Goal: Transaction & Acquisition: Purchase product/service

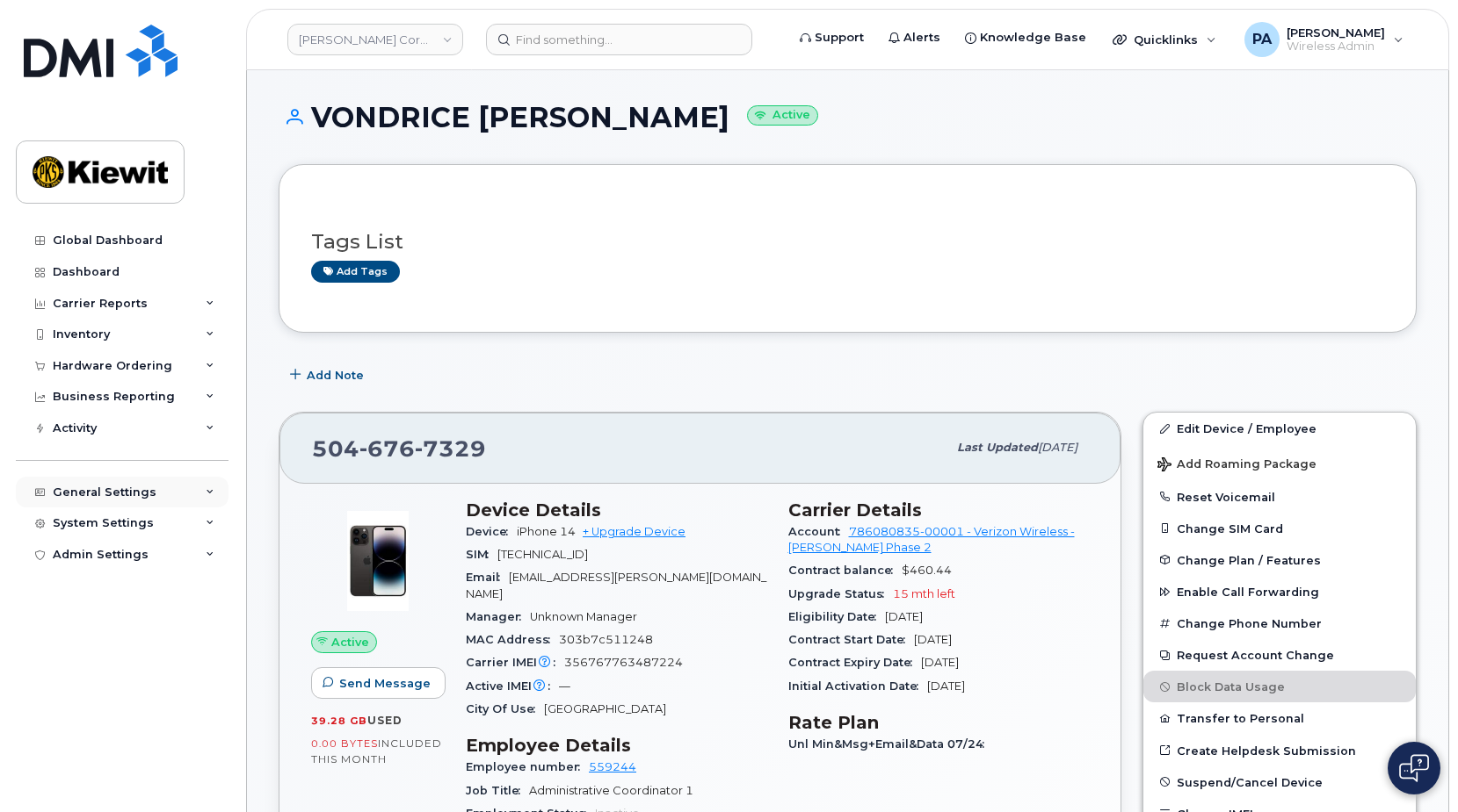
click at [142, 492] on div "General Settings" at bounding box center [105, 493] width 104 height 14
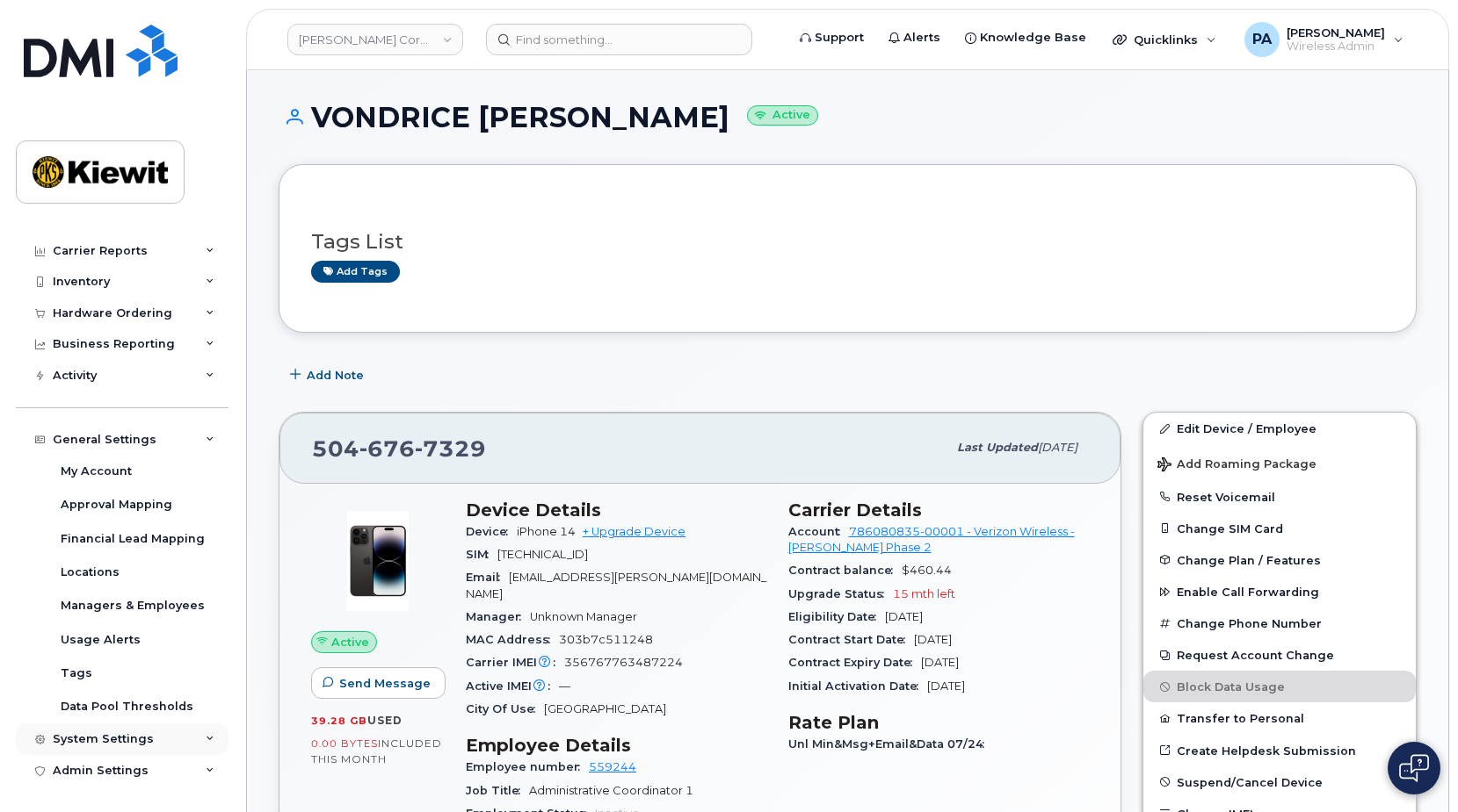
click at [90, 738] on div "System Settings" at bounding box center [103, 739] width 101 height 14
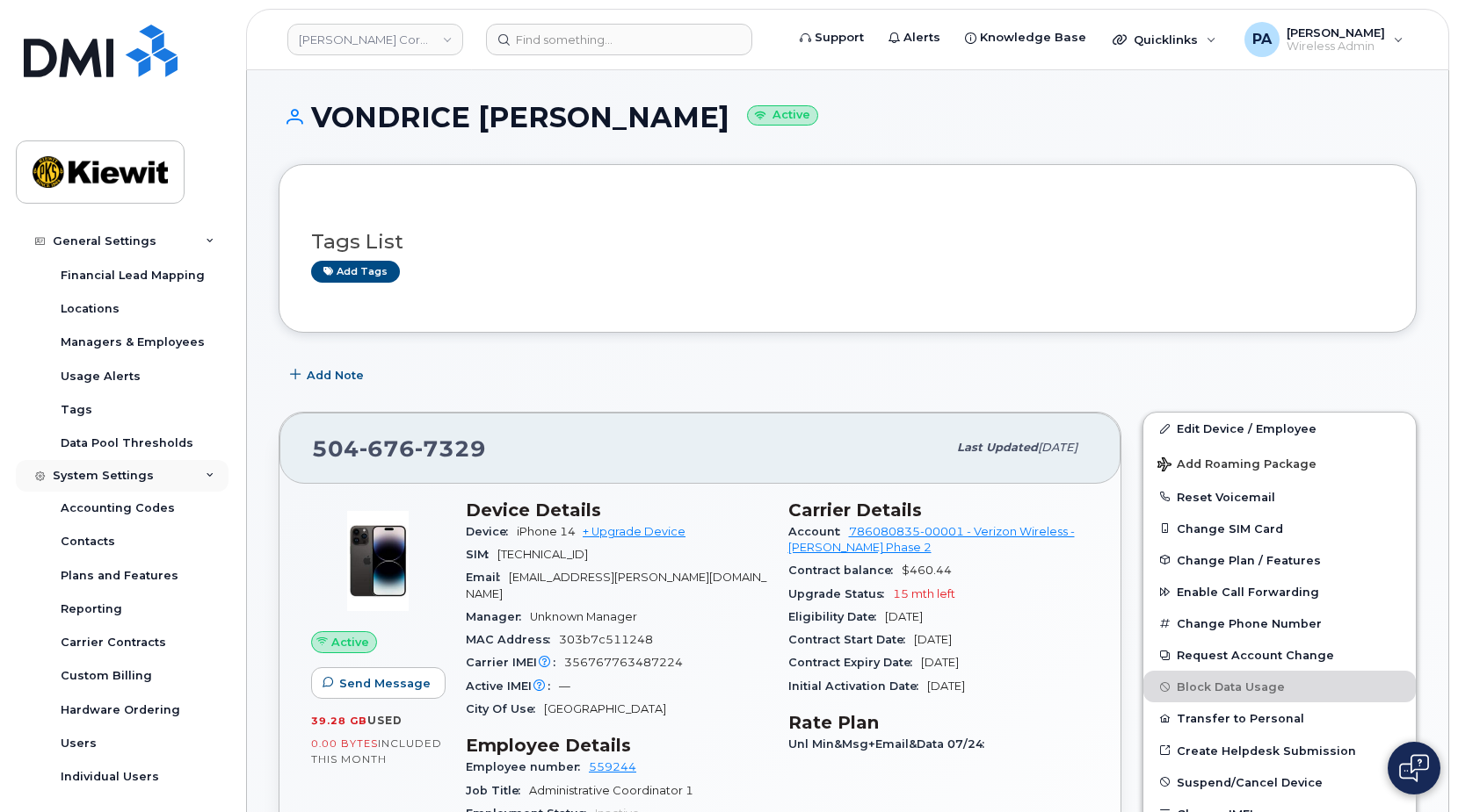
scroll to position [356, 0]
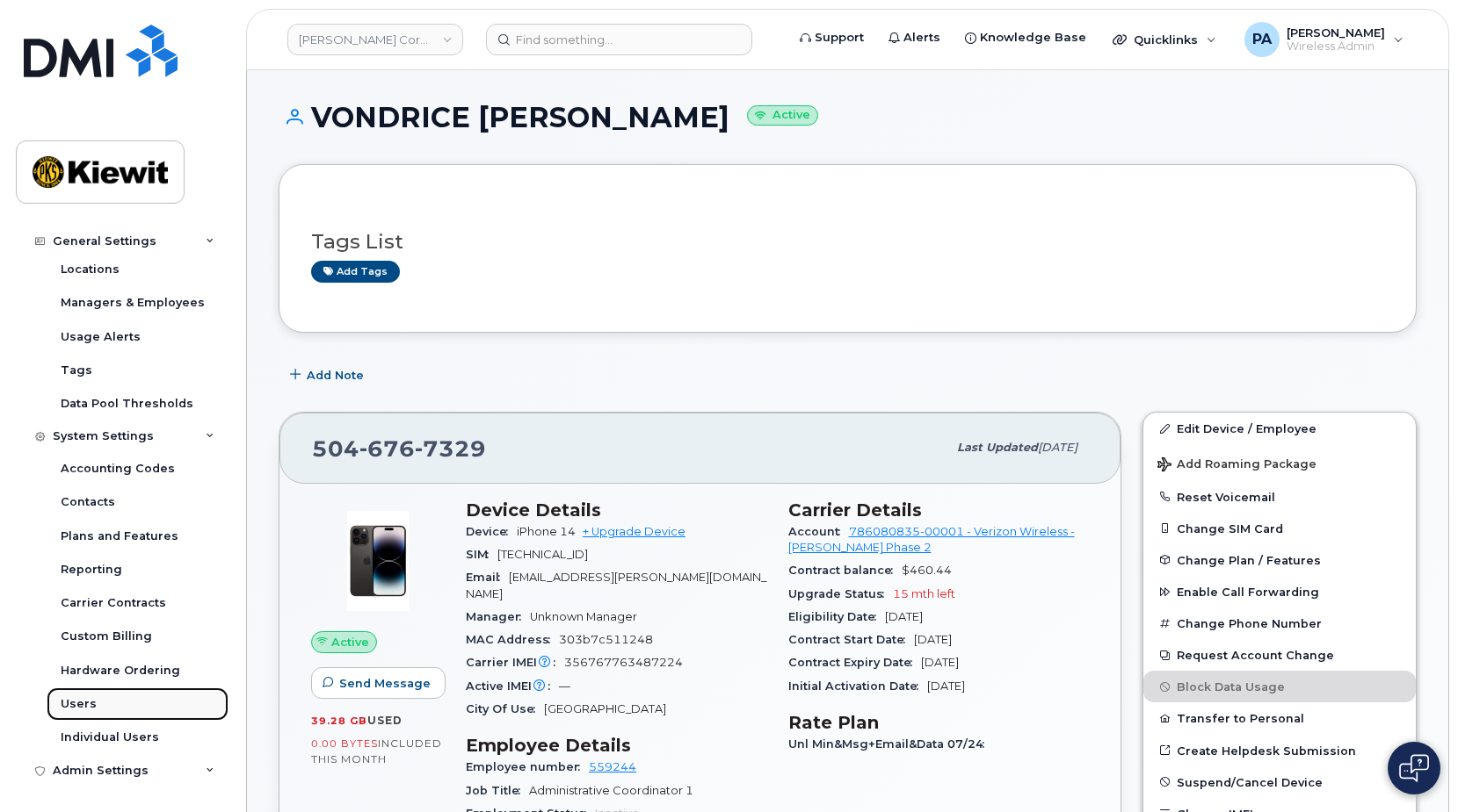
click at [76, 693] on link "Users" at bounding box center [138, 703] width 181 height 33
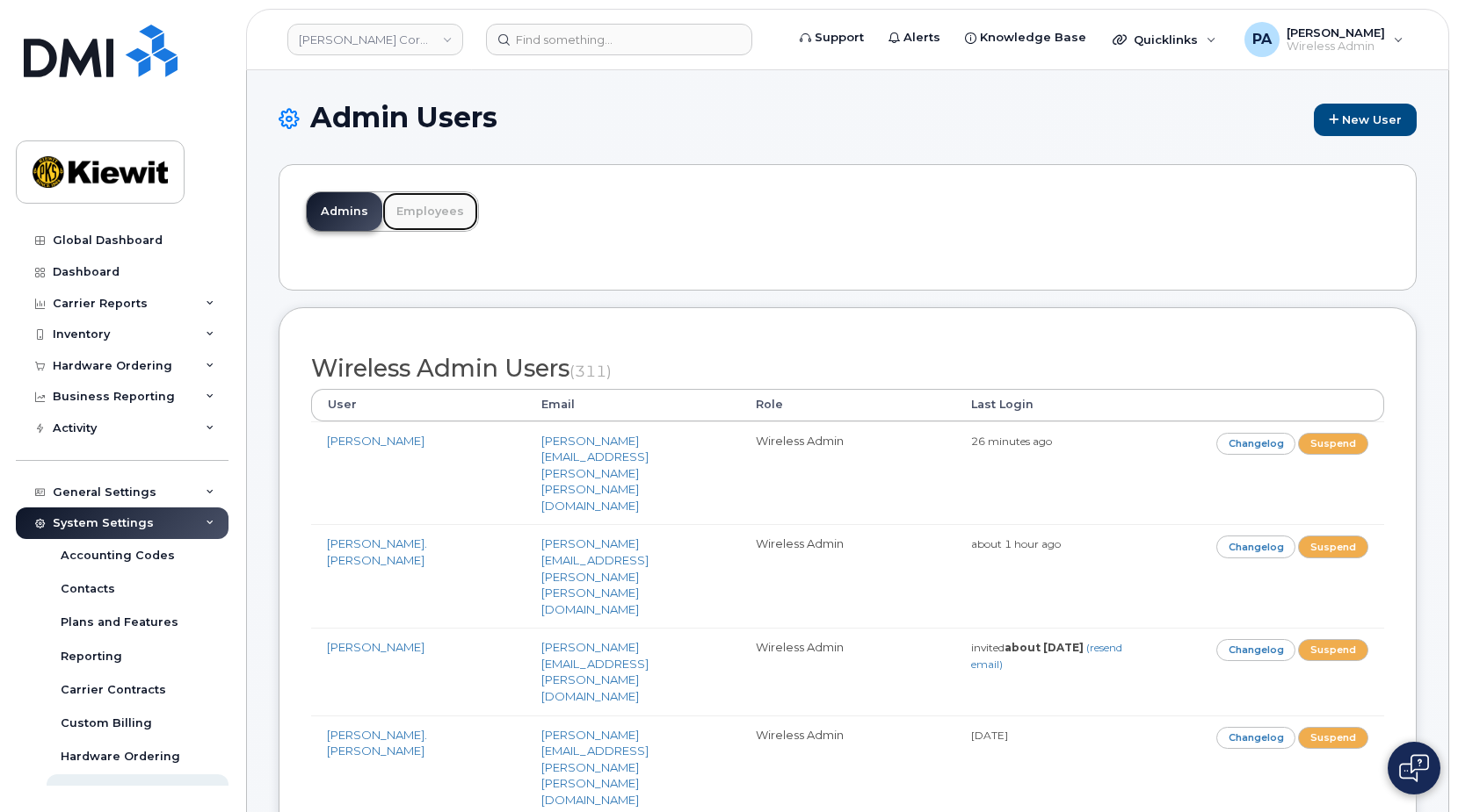
click at [434, 218] on link "Employees" at bounding box center [430, 211] width 96 height 39
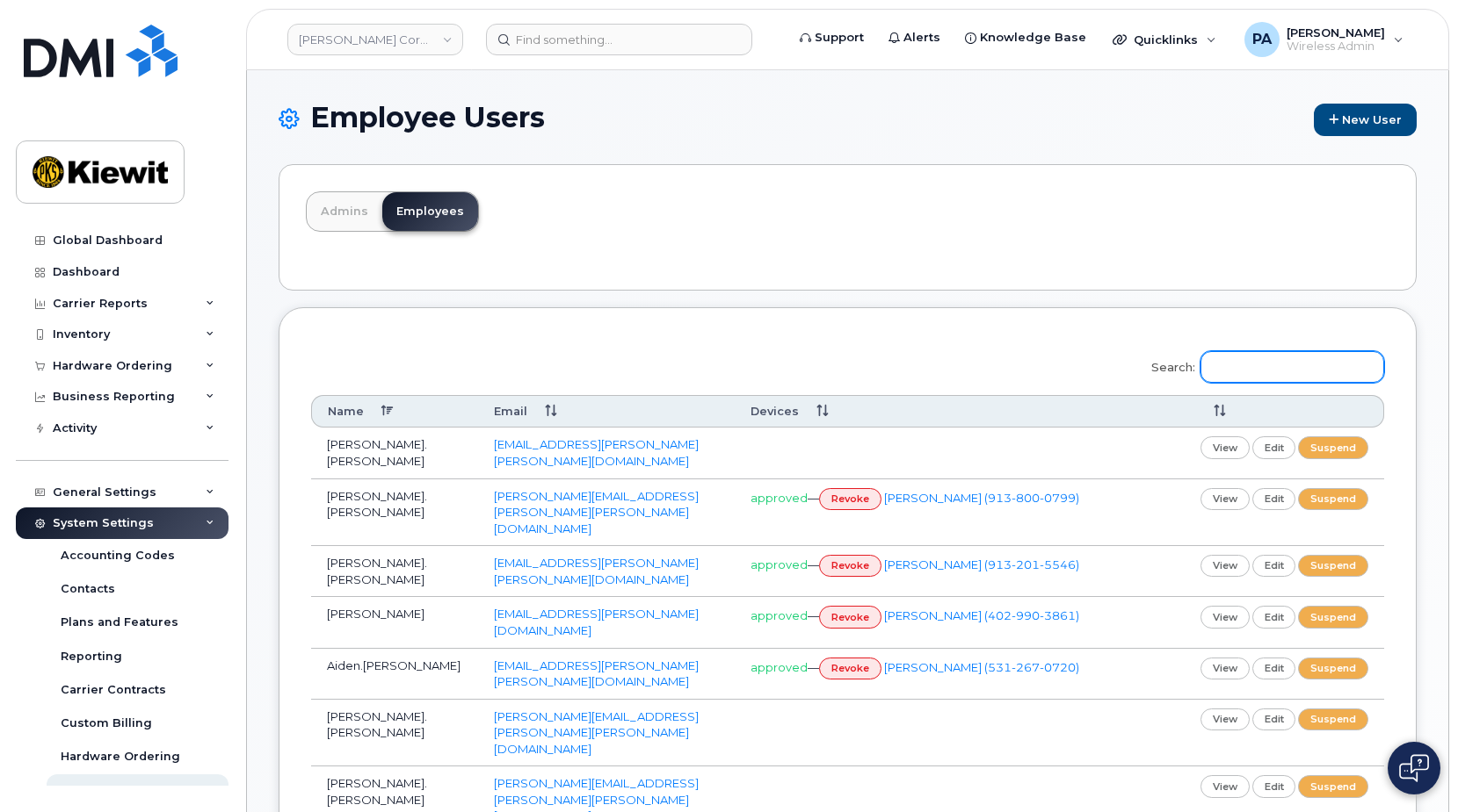
click at [1341, 367] on input "Search:" at bounding box center [1292, 368] width 183 height 32
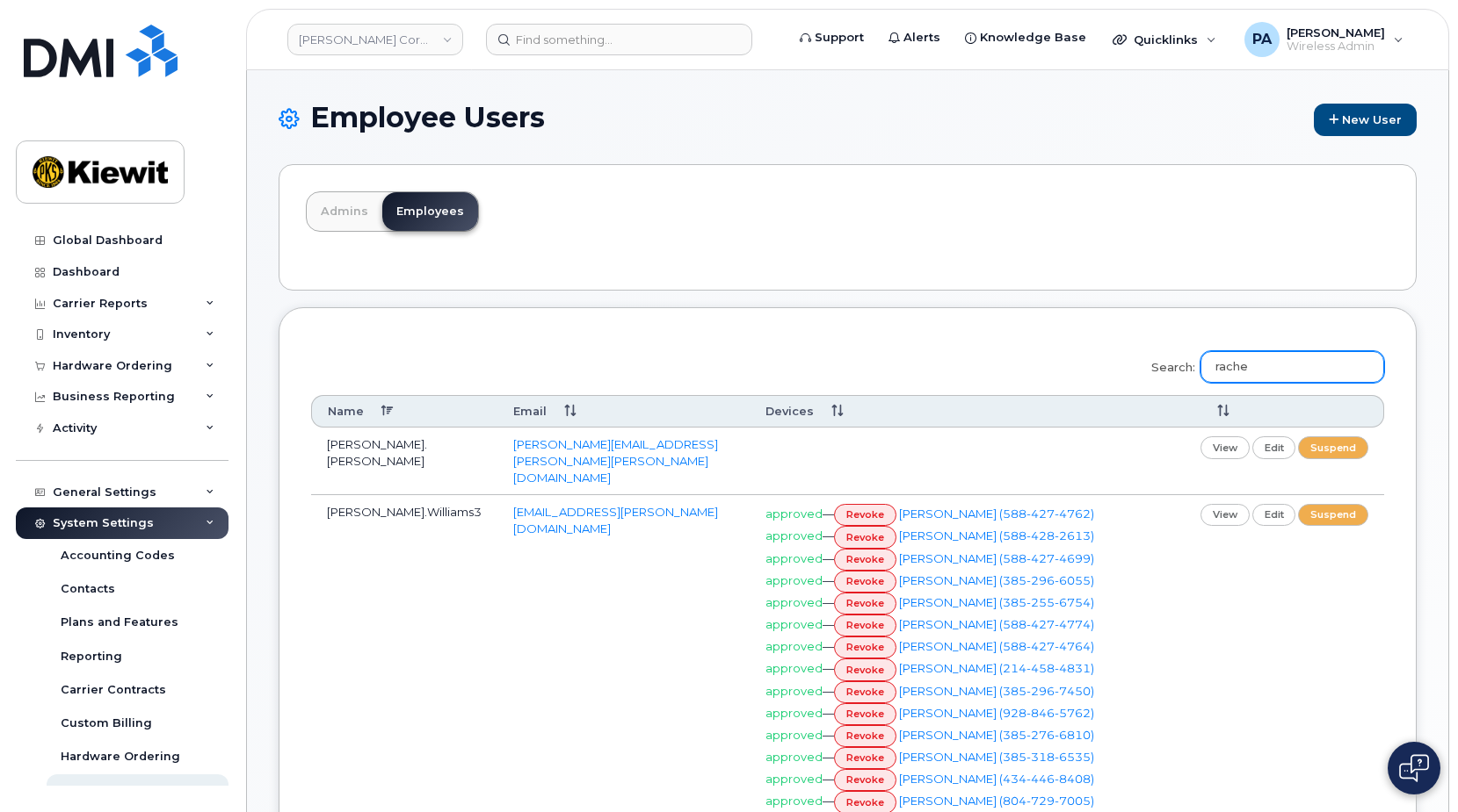
type input "rachel"
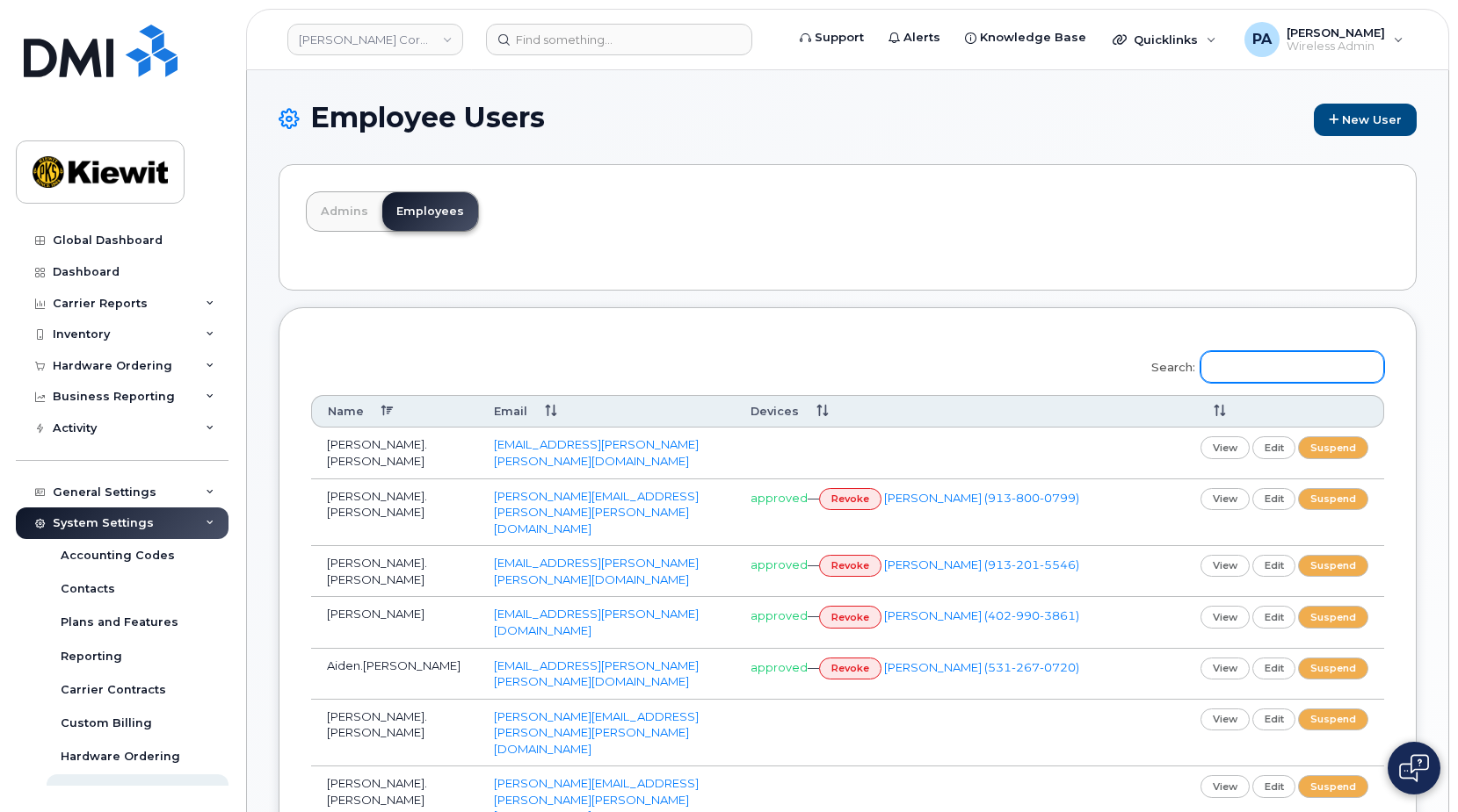
click at [1272, 365] on input "Search:" at bounding box center [1292, 368] width 183 height 32
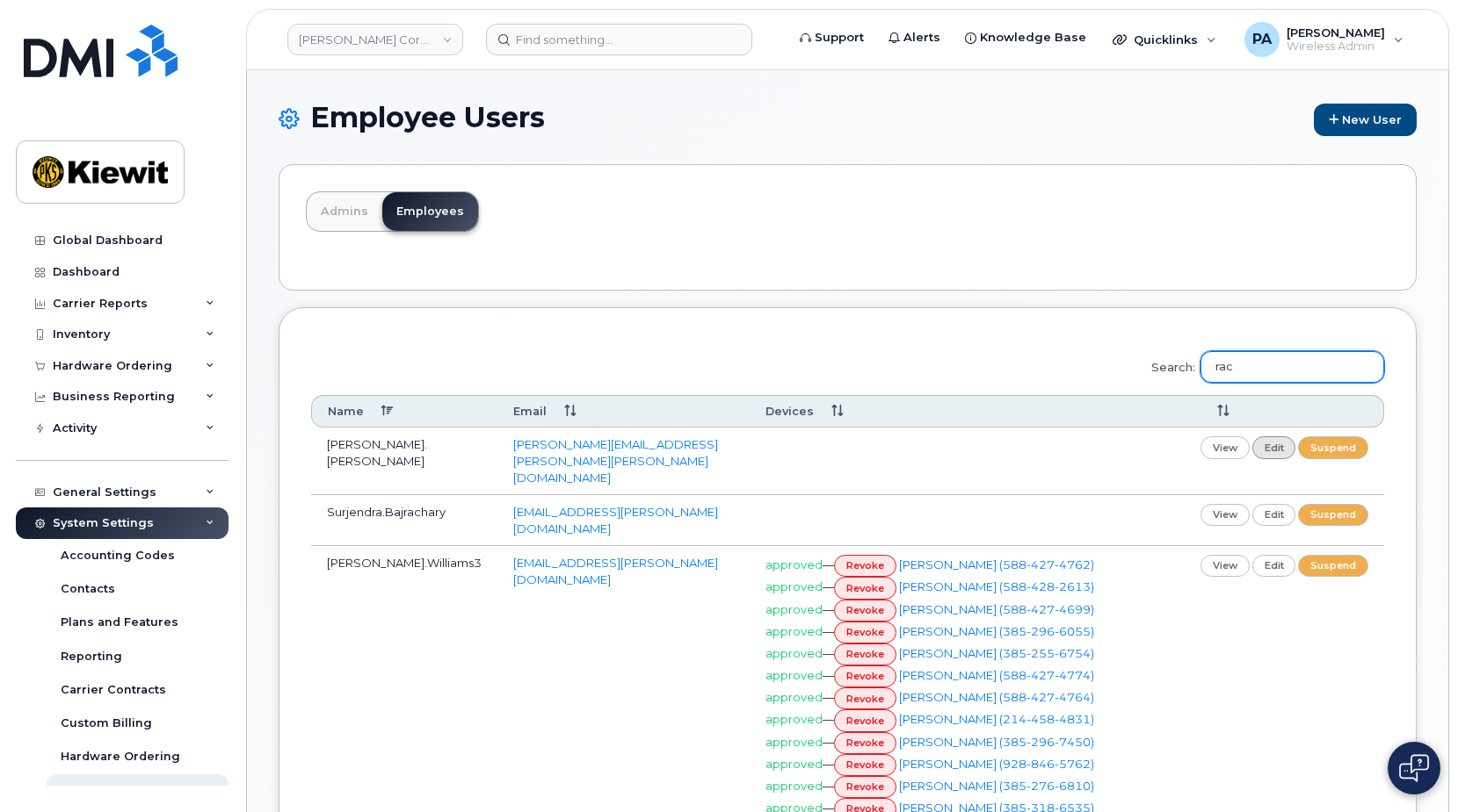
type input "rac"
click at [1277, 449] on link "edit" at bounding box center [1274, 447] width 44 height 22
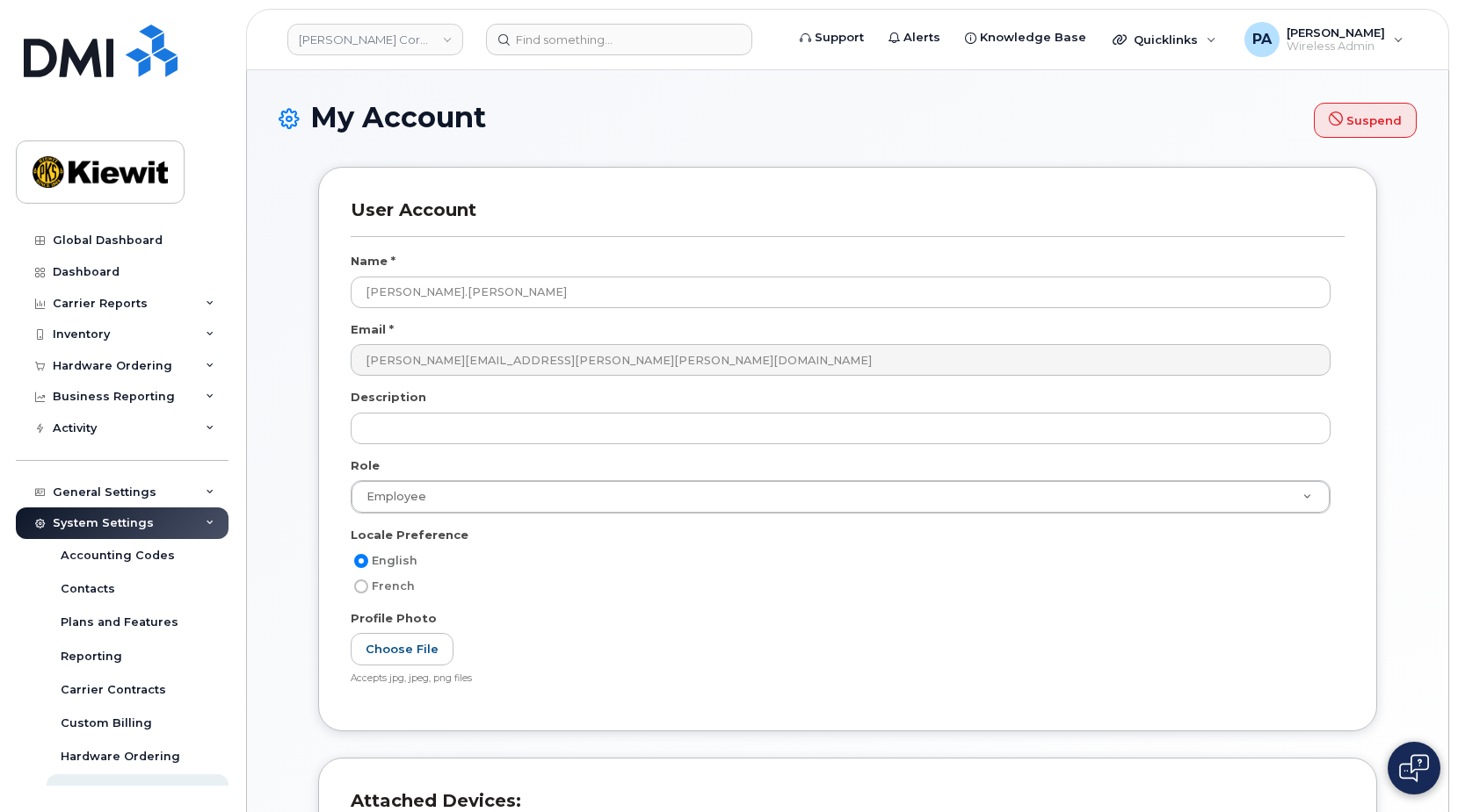
select select
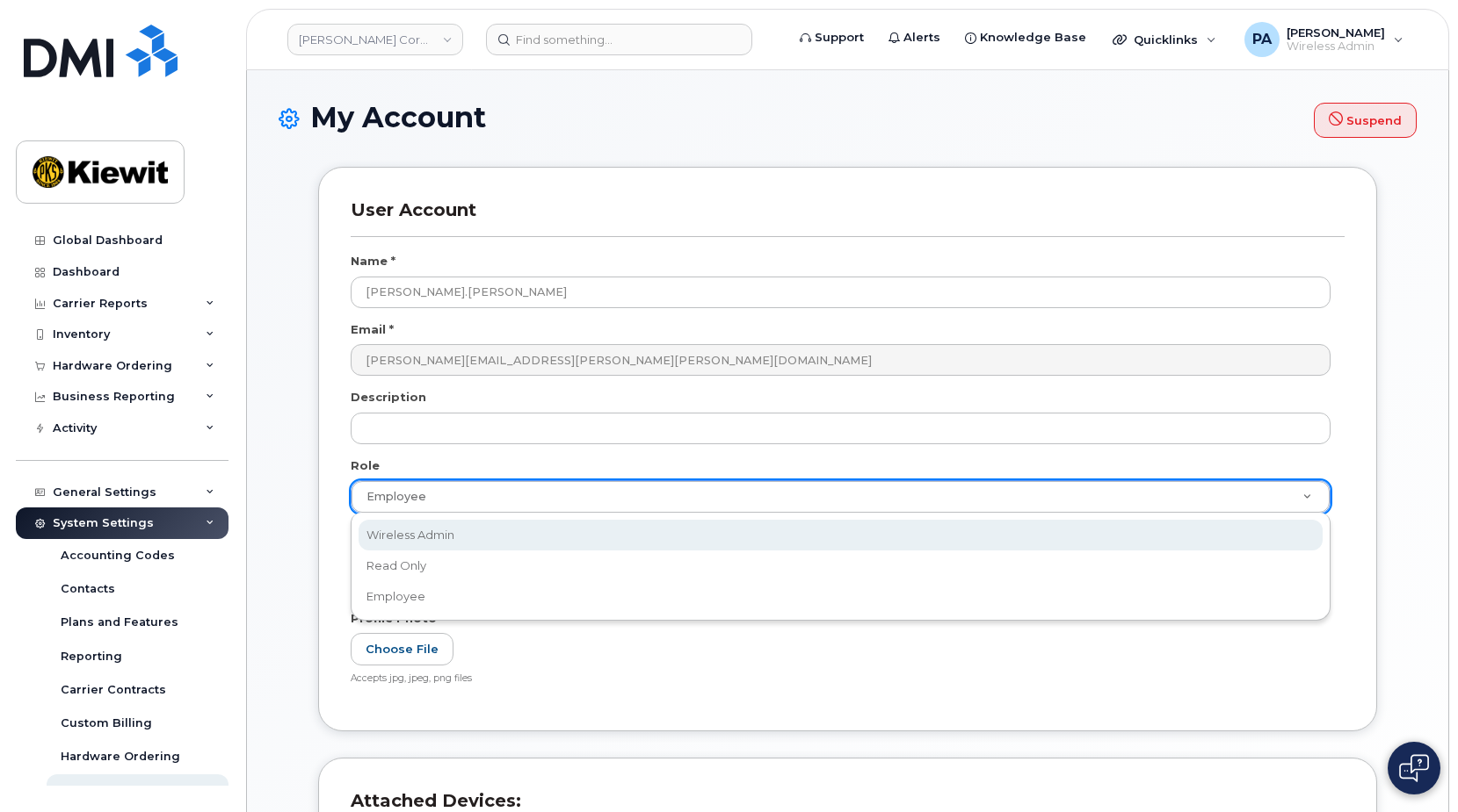
select select "wireless_admin"
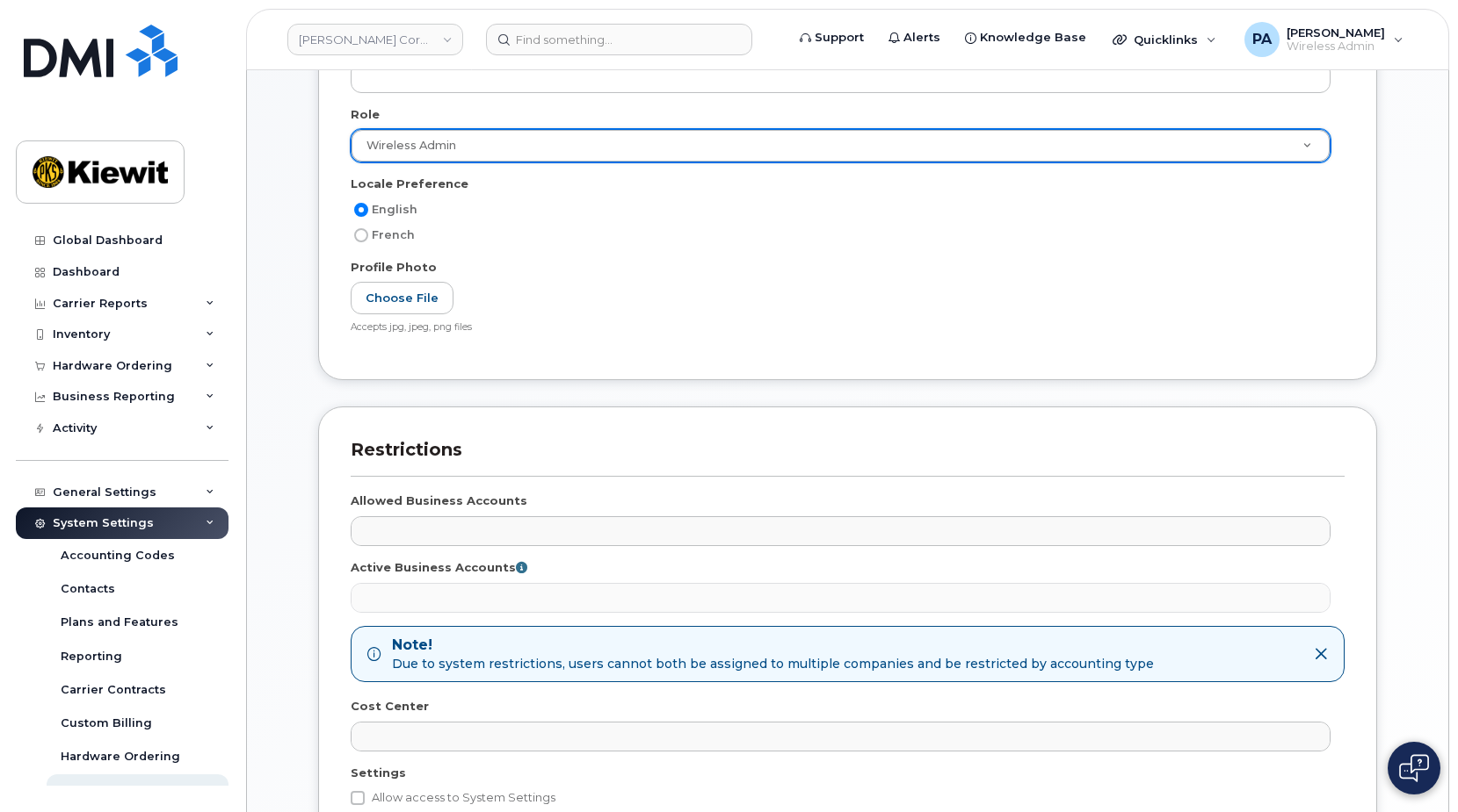
scroll to position [439, 0]
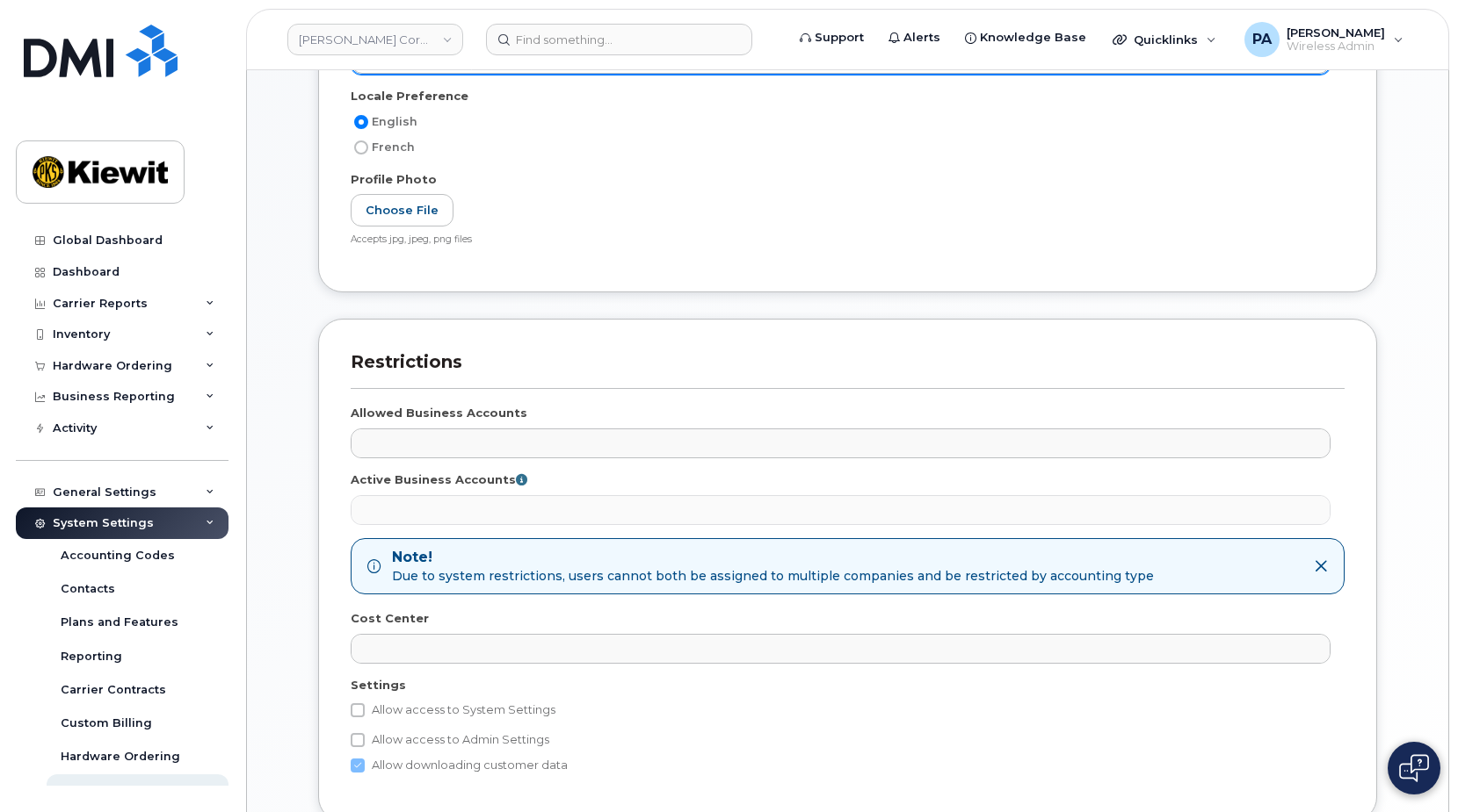
click at [399, 708] on label "Allow access to System Settings" at bounding box center [452, 710] width 204 height 21
click at [365, 708] on input "Allow access to System Settings" at bounding box center [358, 710] width 14 height 14
checkbox input "true"
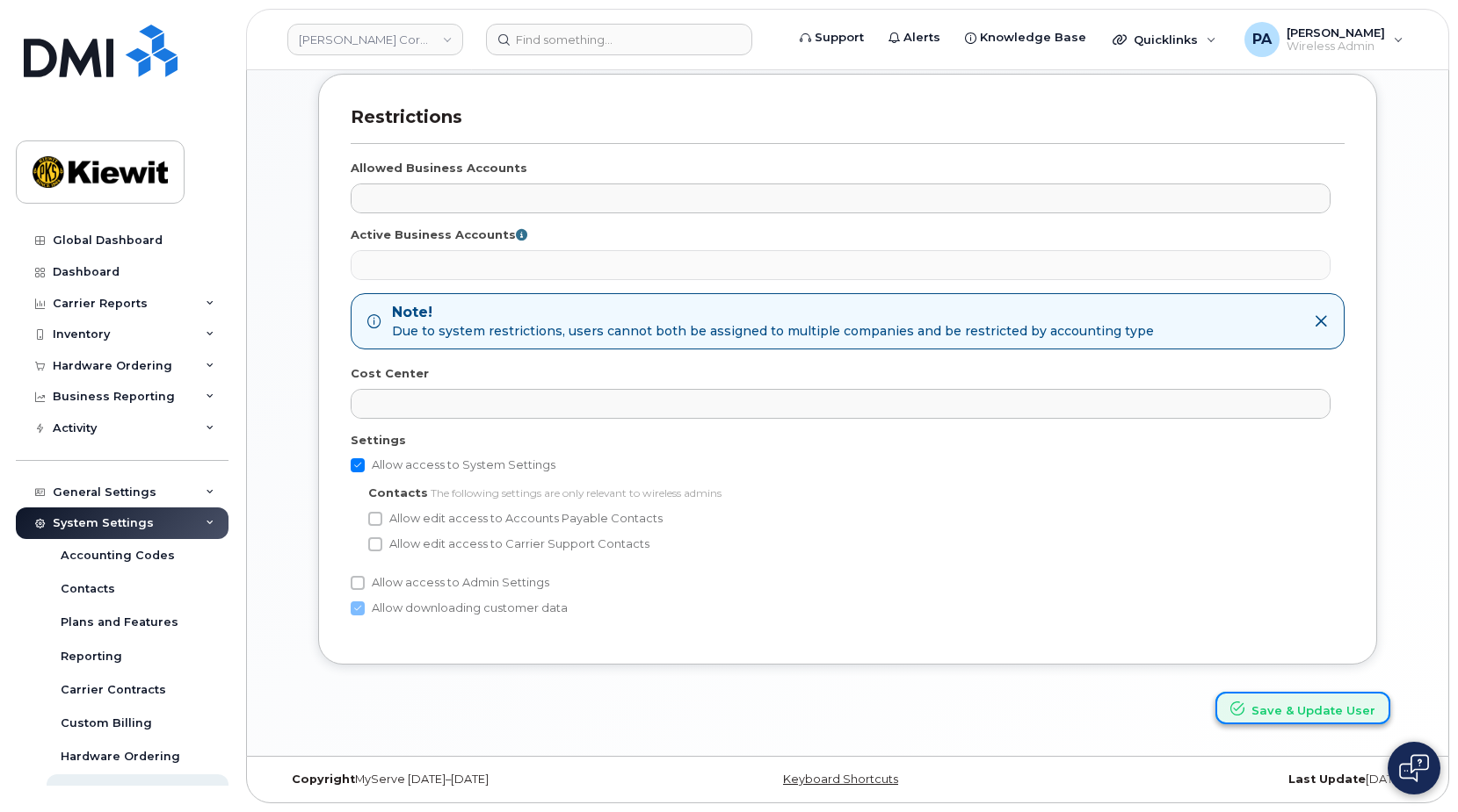
click at [1327, 707] on button "Save & Update User" at bounding box center [1302, 708] width 174 height 33
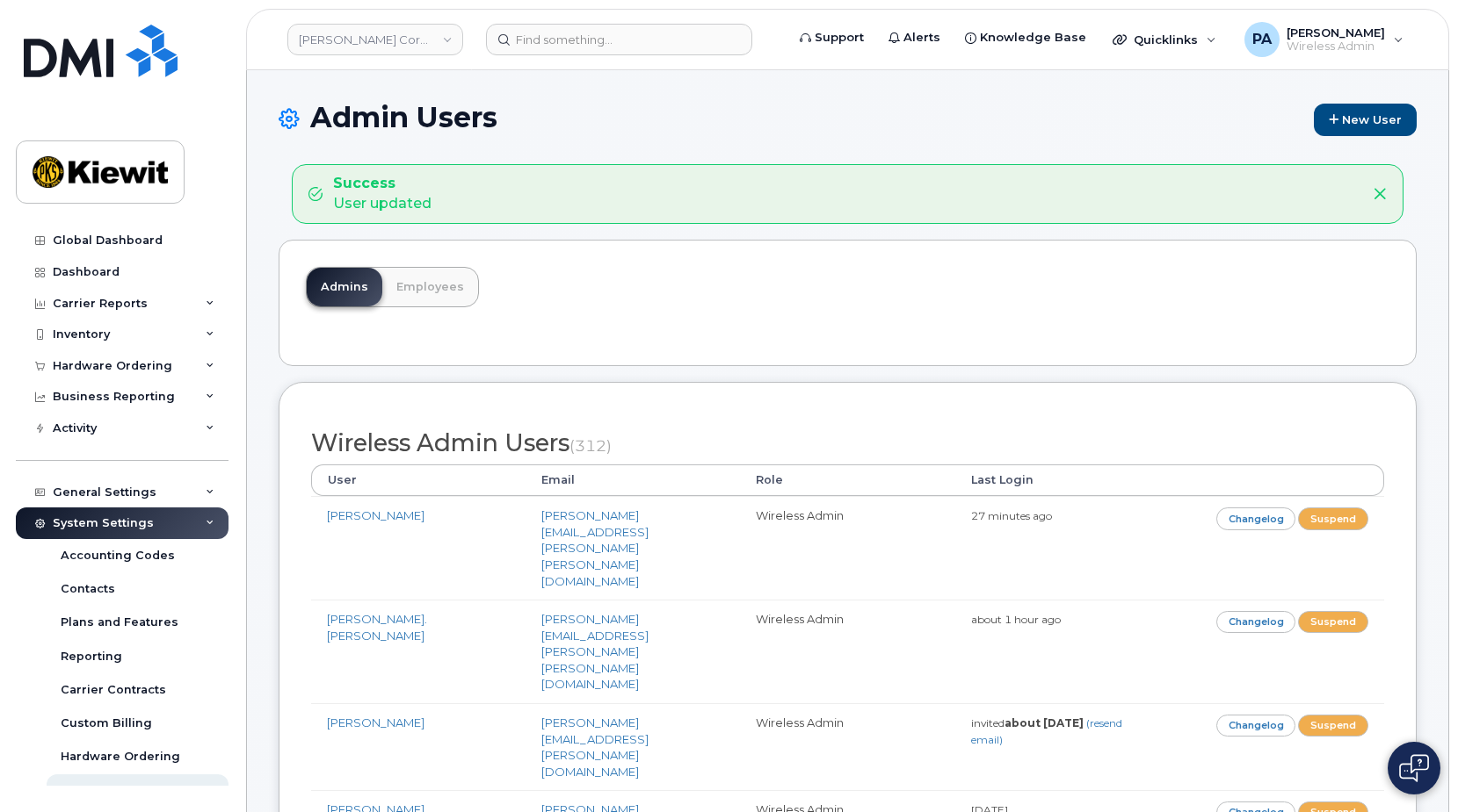
click at [706, 323] on div "Admins Employees" at bounding box center [847, 303] width 1138 height 127
click at [113, 357] on div "Hardware Ordering" at bounding box center [122, 367] width 212 height 32
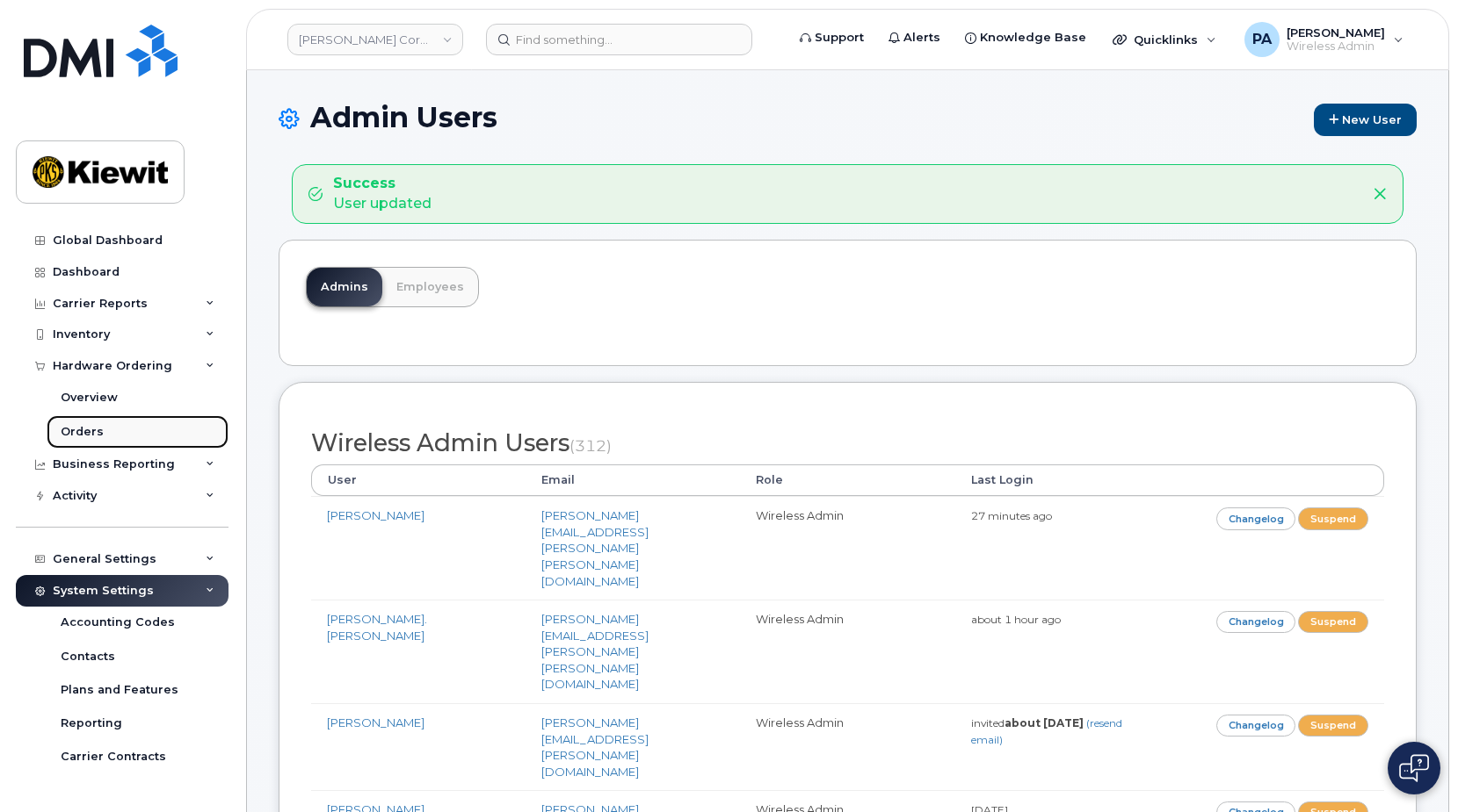
click at [71, 431] on div "Orders" at bounding box center [82, 432] width 43 height 16
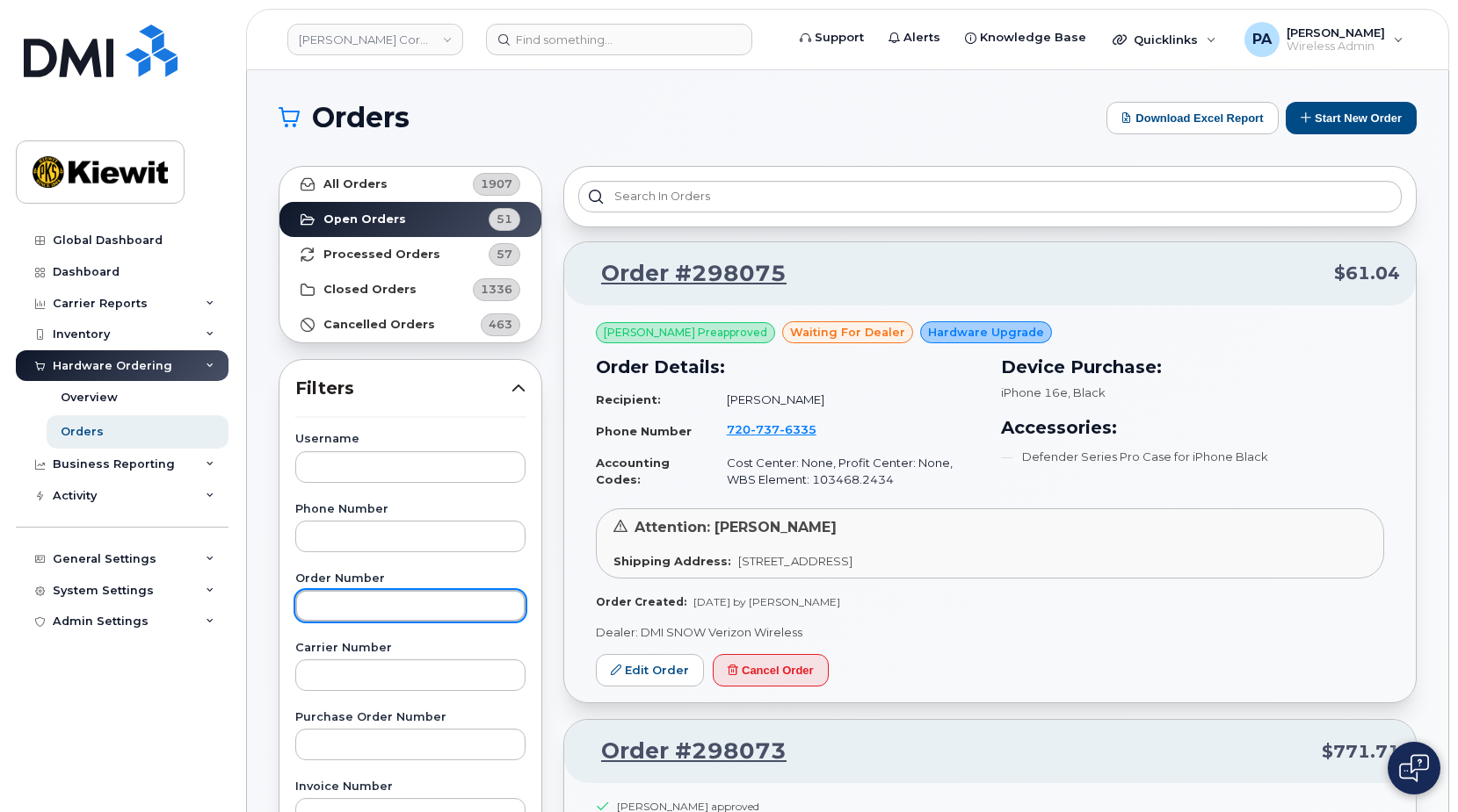
click at [351, 611] on input "text" at bounding box center [410, 606] width 230 height 32
type input "297885"
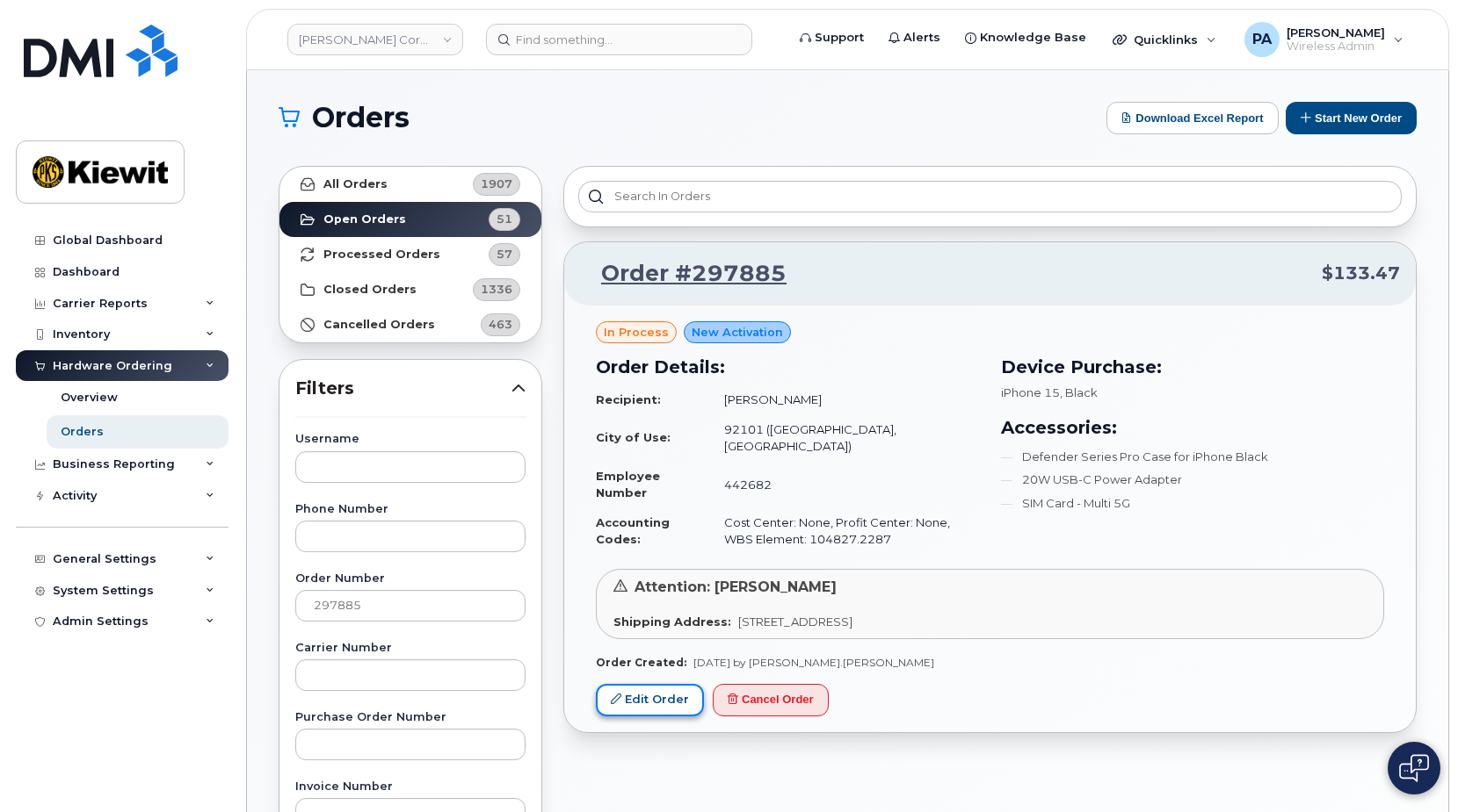
click at [641, 691] on link "Edit Order" at bounding box center [650, 700] width 108 height 33
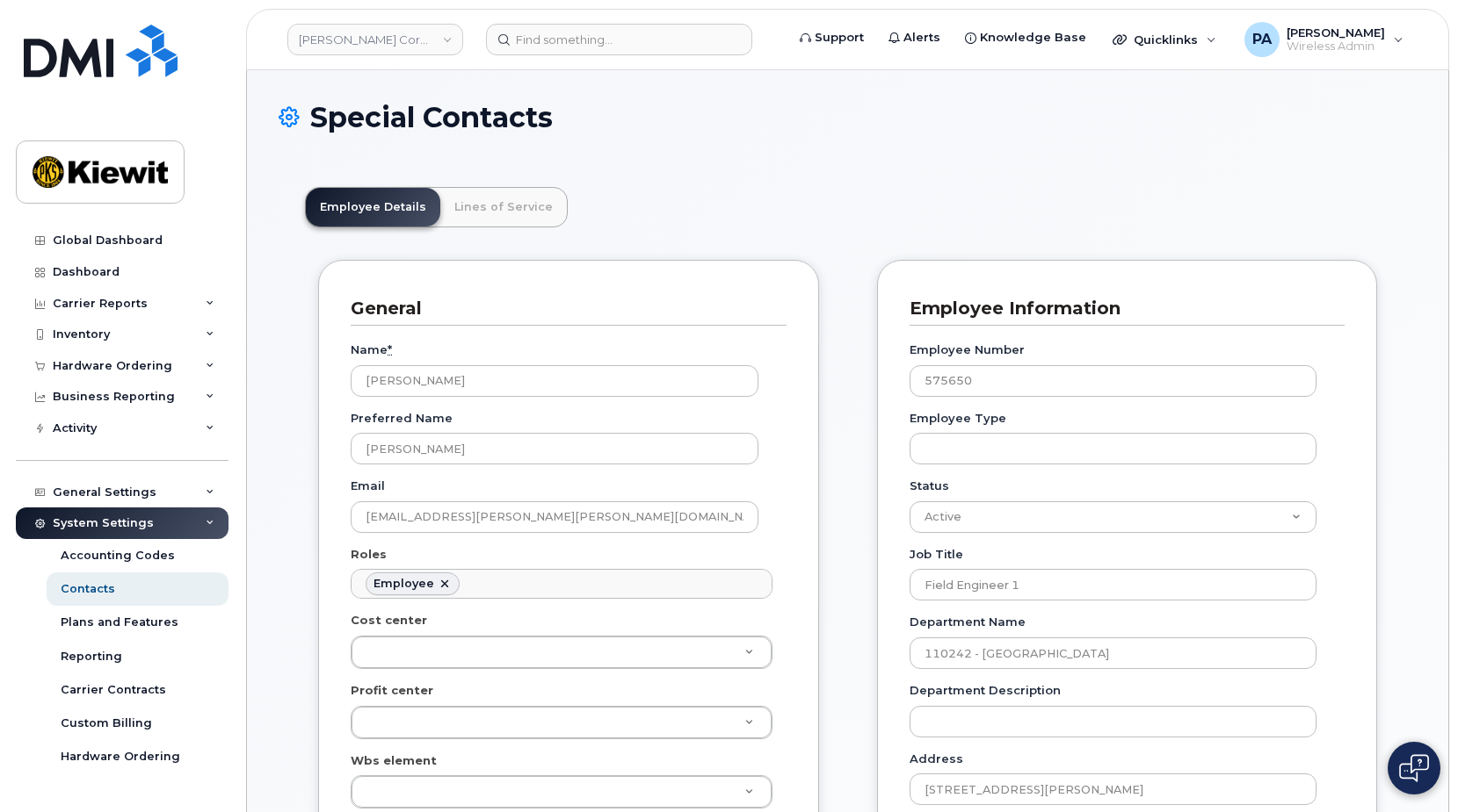
scroll to position [52, 0]
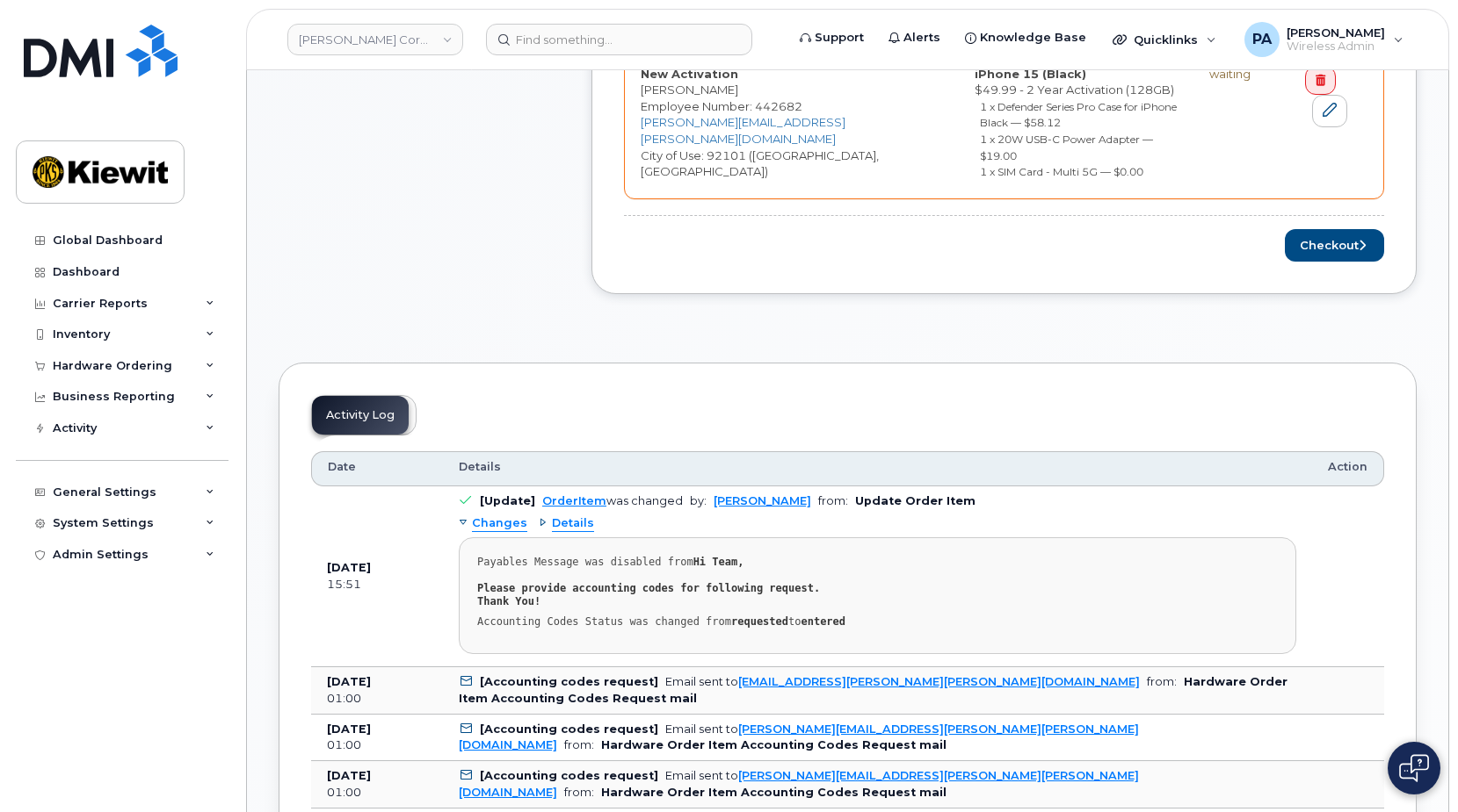
scroll to position [527, 0]
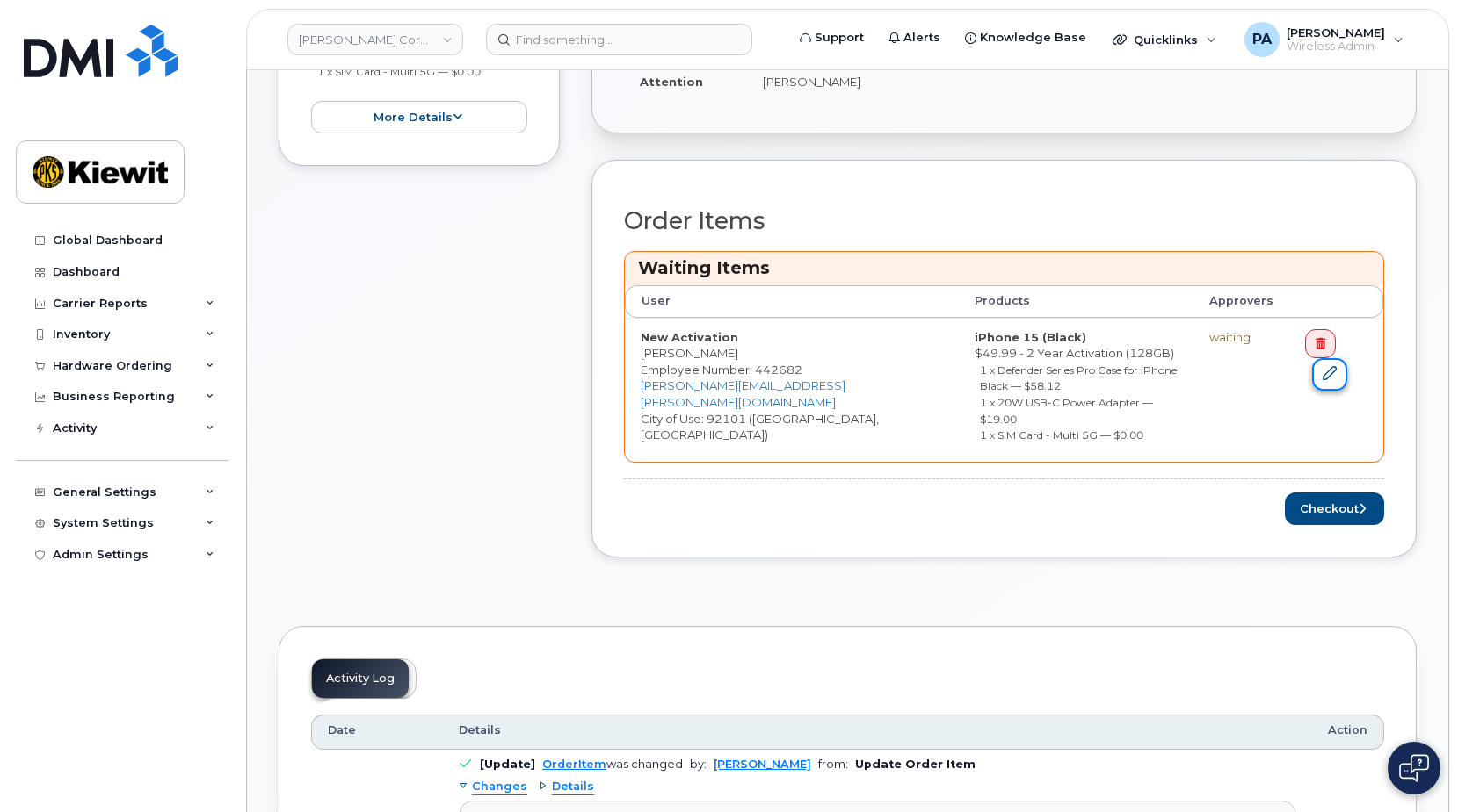
click at [1323, 367] on icon at bounding box center [1329, 374] width 14 height 14
click at [1325, 493] on button "Checkout" at bounding box center [1334, 509] width 100 height 33
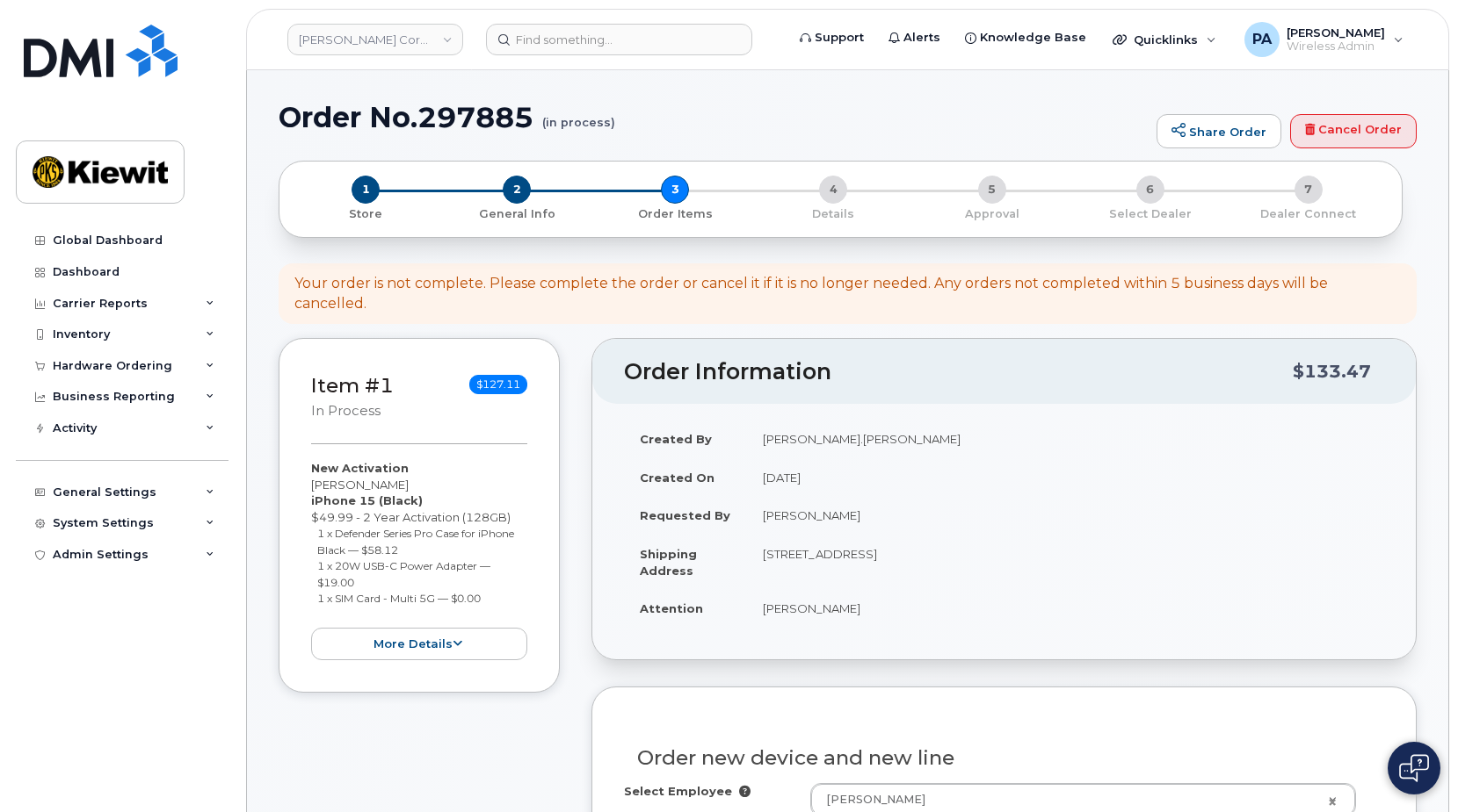
click at [824, 195] on div "1 Store 2 General Info 3 Order Items 4 Details 5 Approval 6 Select Dealer 7 Dea…" at bounding box center [840, 198] width 1094 height 47
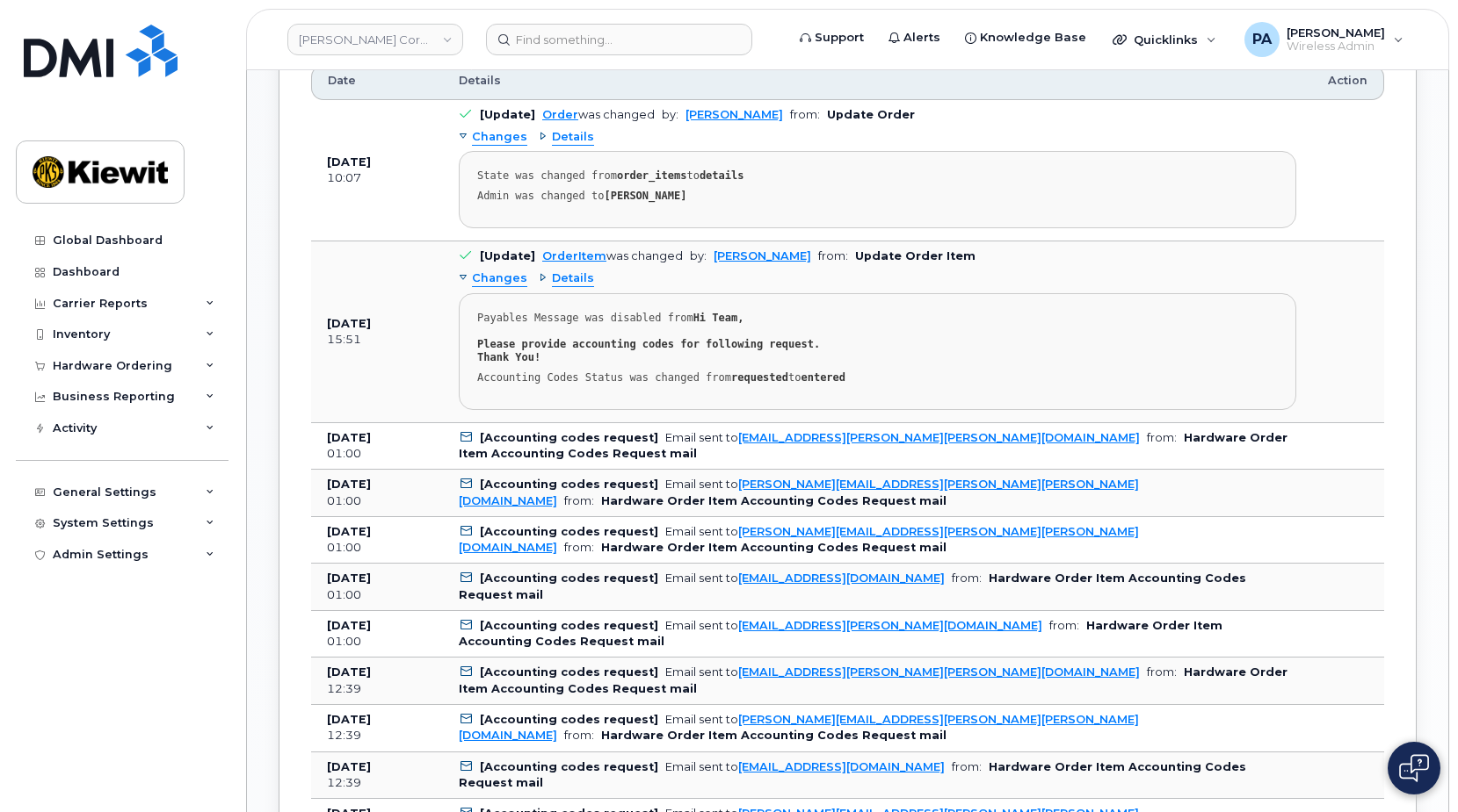
scroll to position [702, 0]
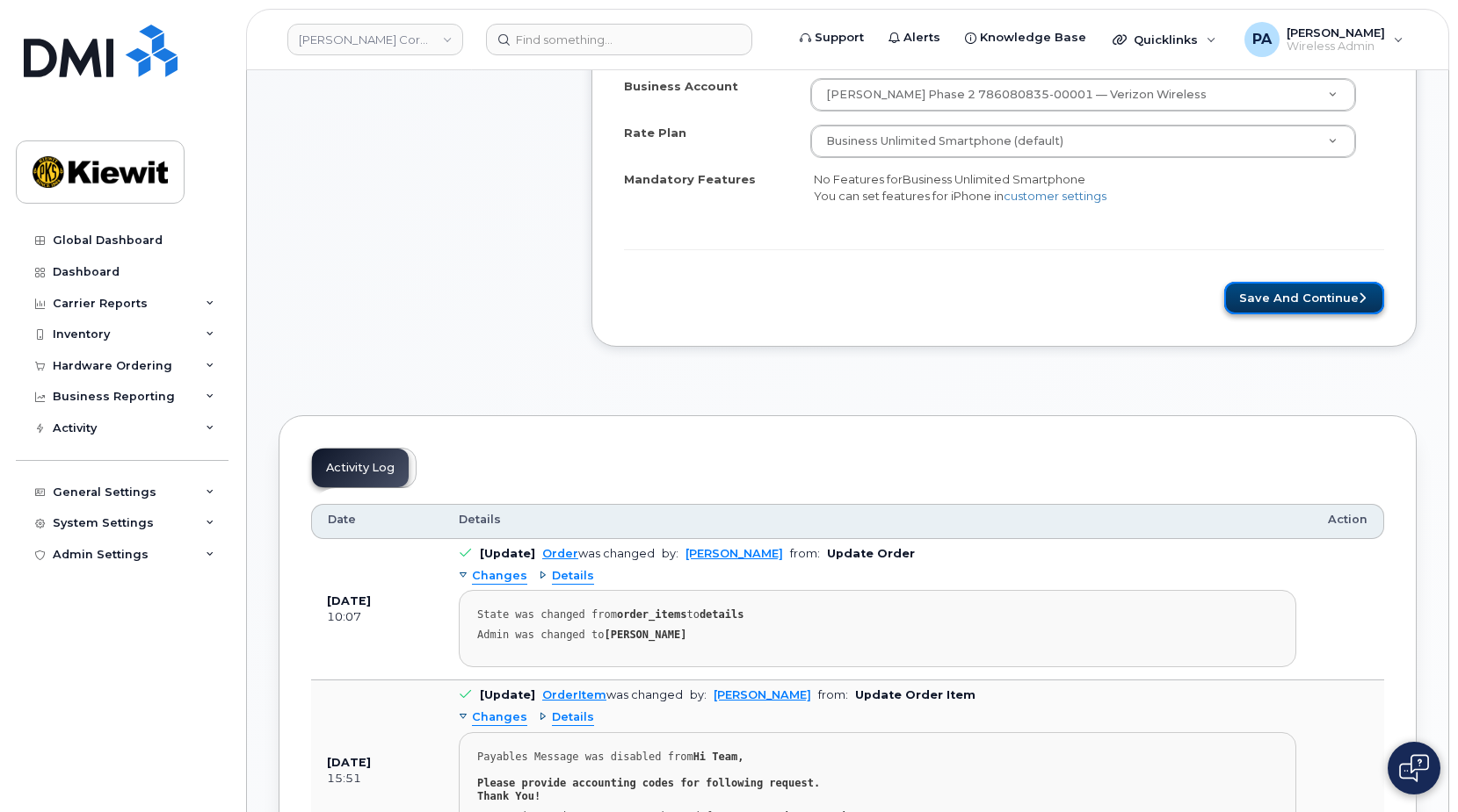
click at [1301, 289] on button "Save and Continue" at bounding box center [1304, 298] width 159 height 33
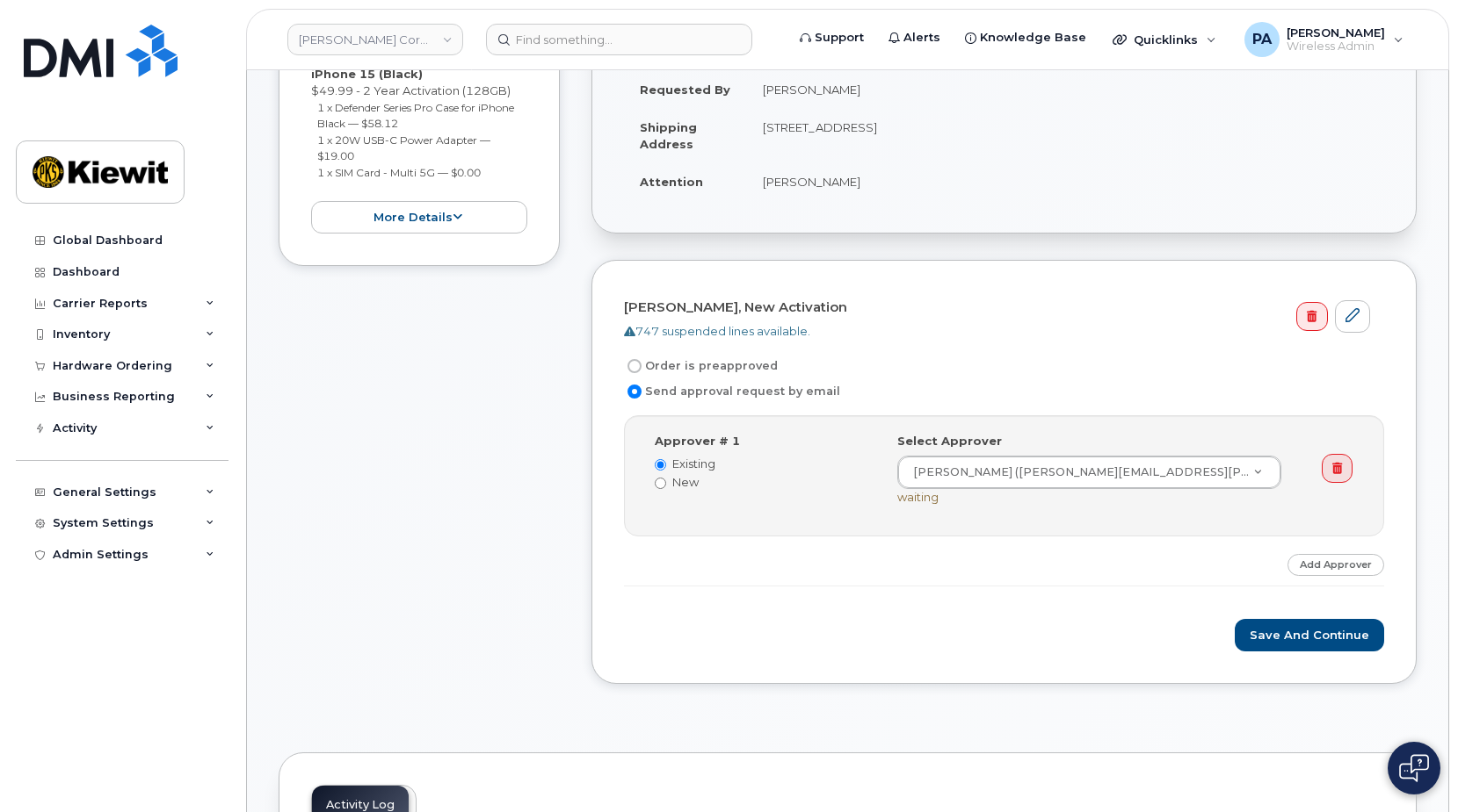
scroll to position [439, 0]
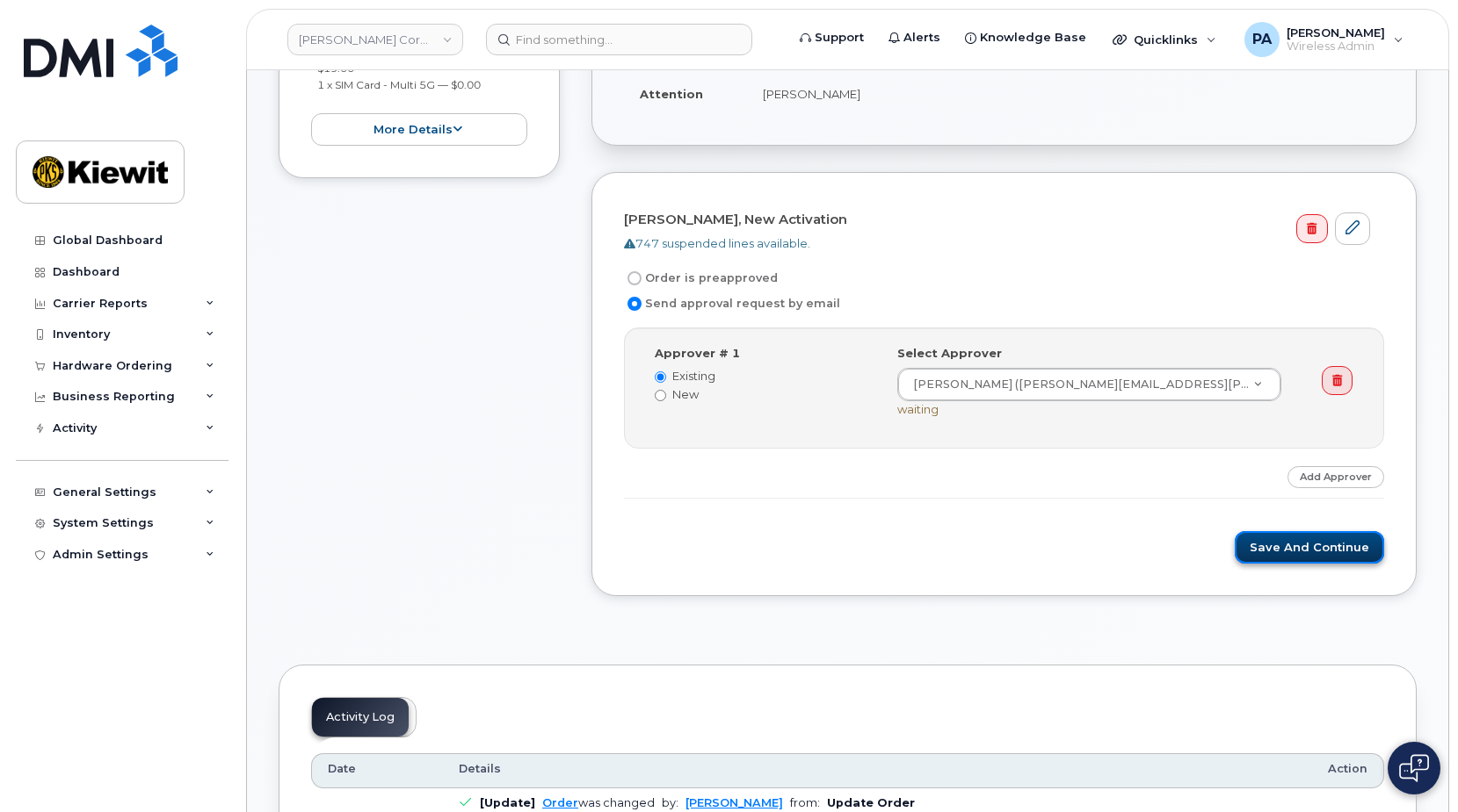
click at [1319, 533] on button "Save and Continue" at bounding box center [1310, 547] width 149 height 33
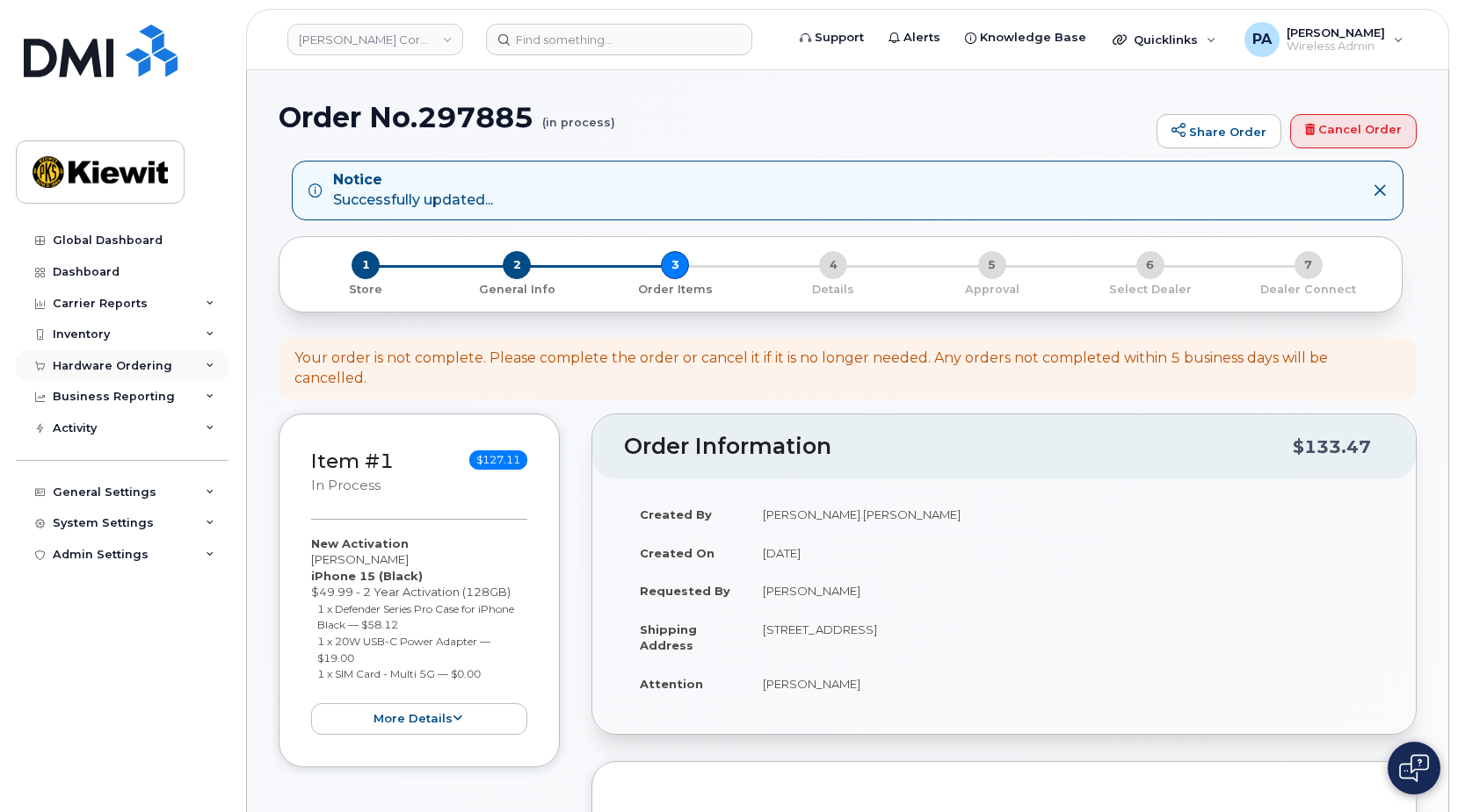
click at [150, 358] on div "Hardware Ordering" at bounding box center [122, 367] width 212 height 32
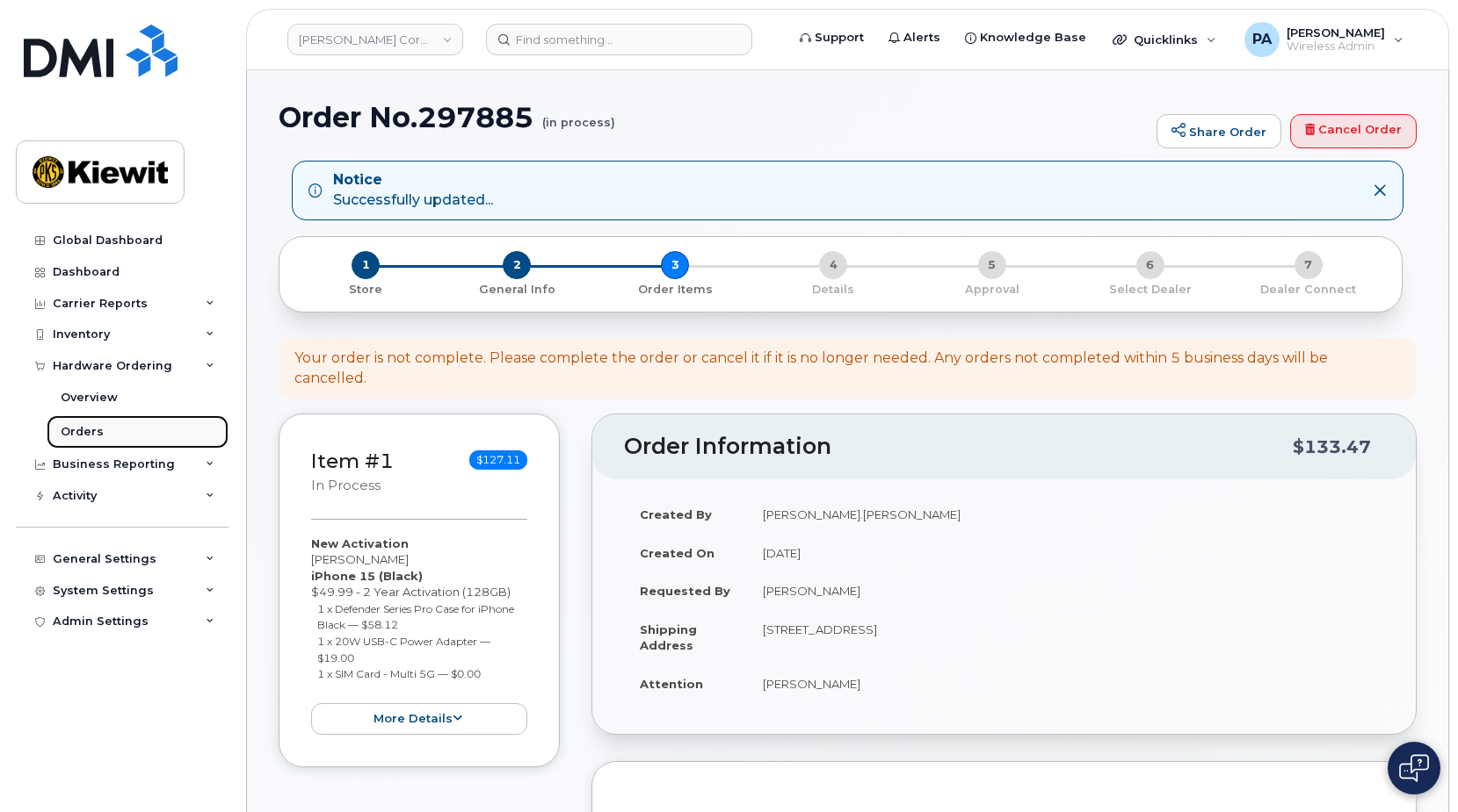
click at [93, 433] on div "Orders" at bounding box center [82, 432] width 43 height 16
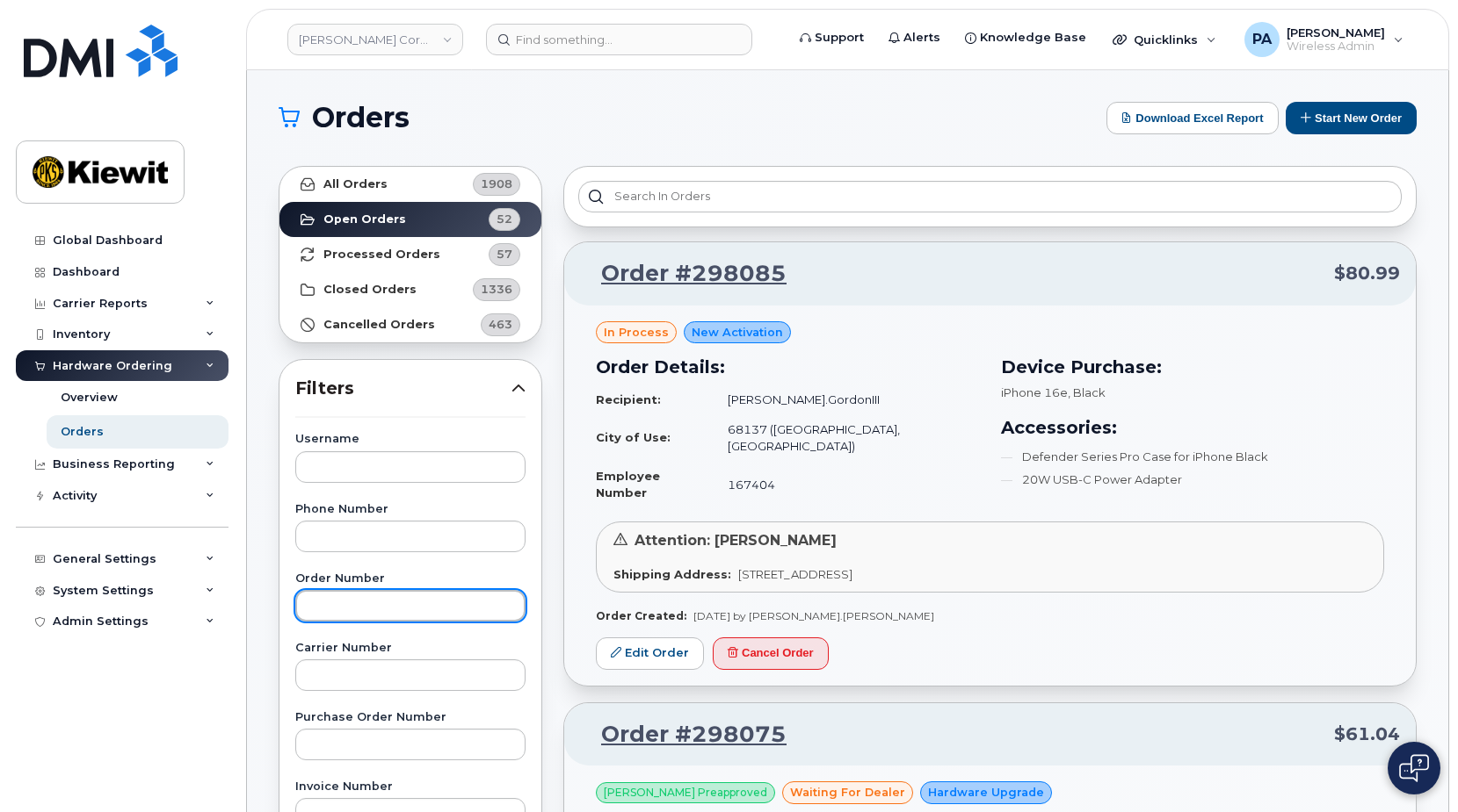
click at [330, 603] on input "text" at bounding box center [410, 606] width 230 height 32
type input "298085"
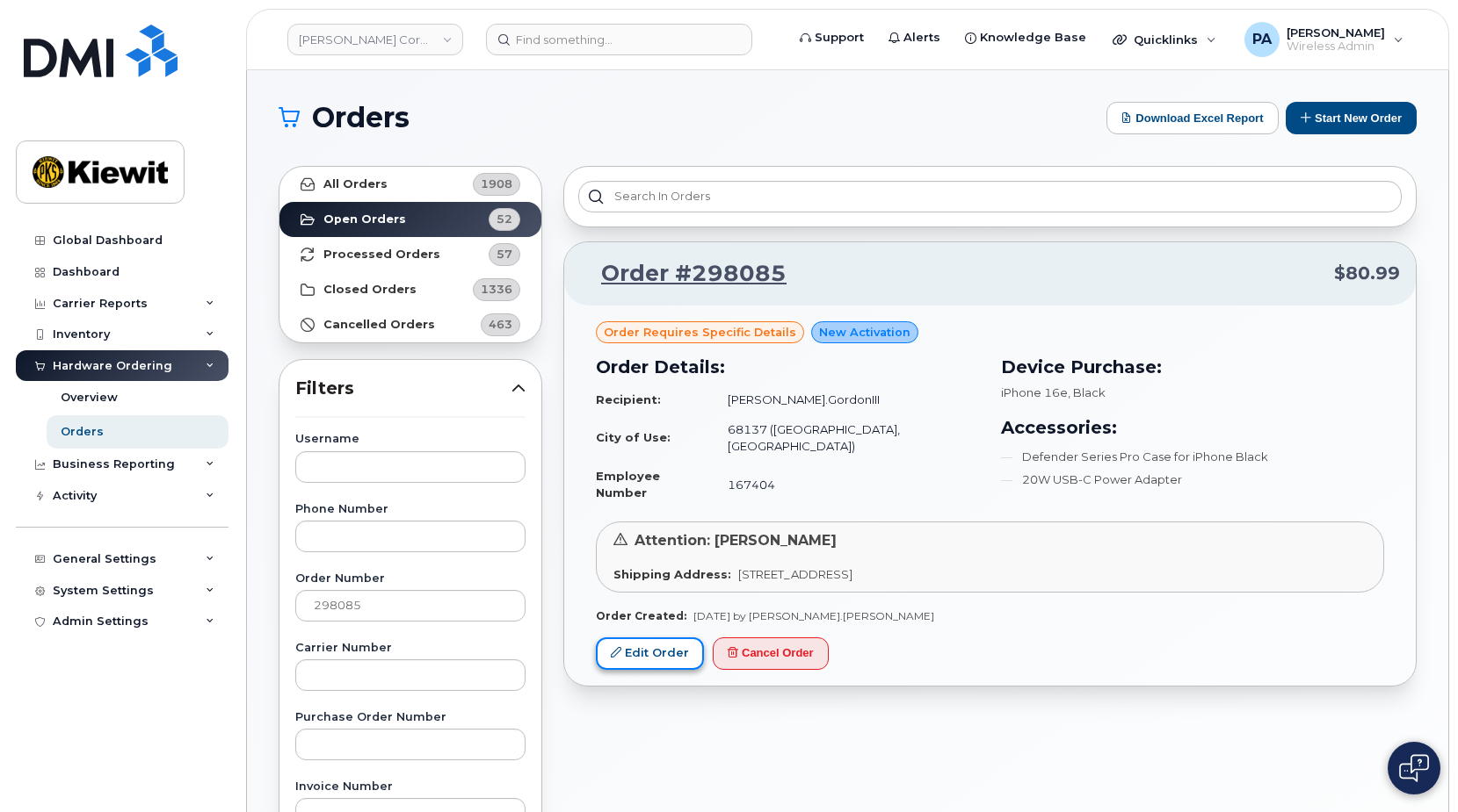
click at [650, 638] on link "Edit Order" at bounding box center [650, 654] width 108 height 33
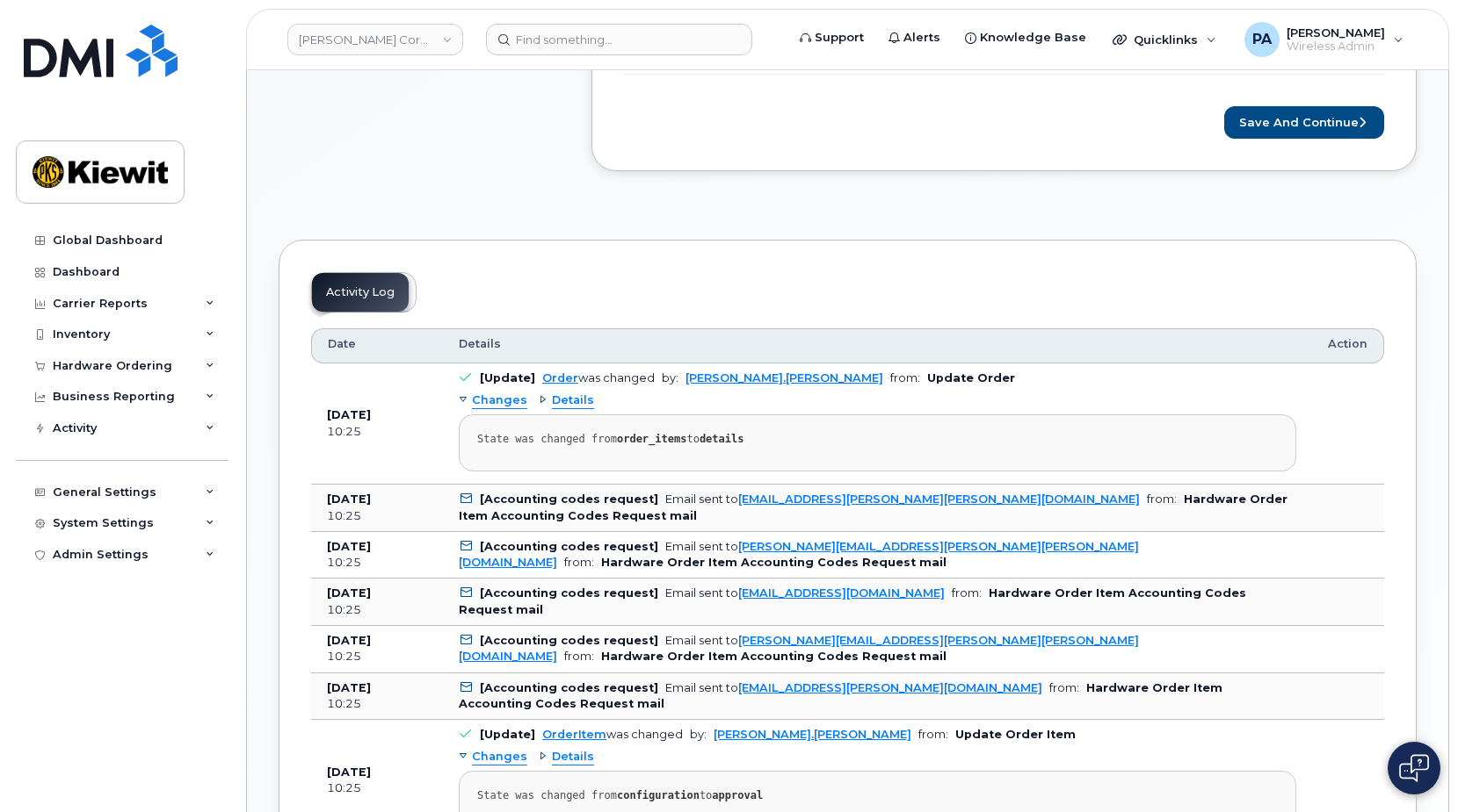
scroll to position [527, 0]
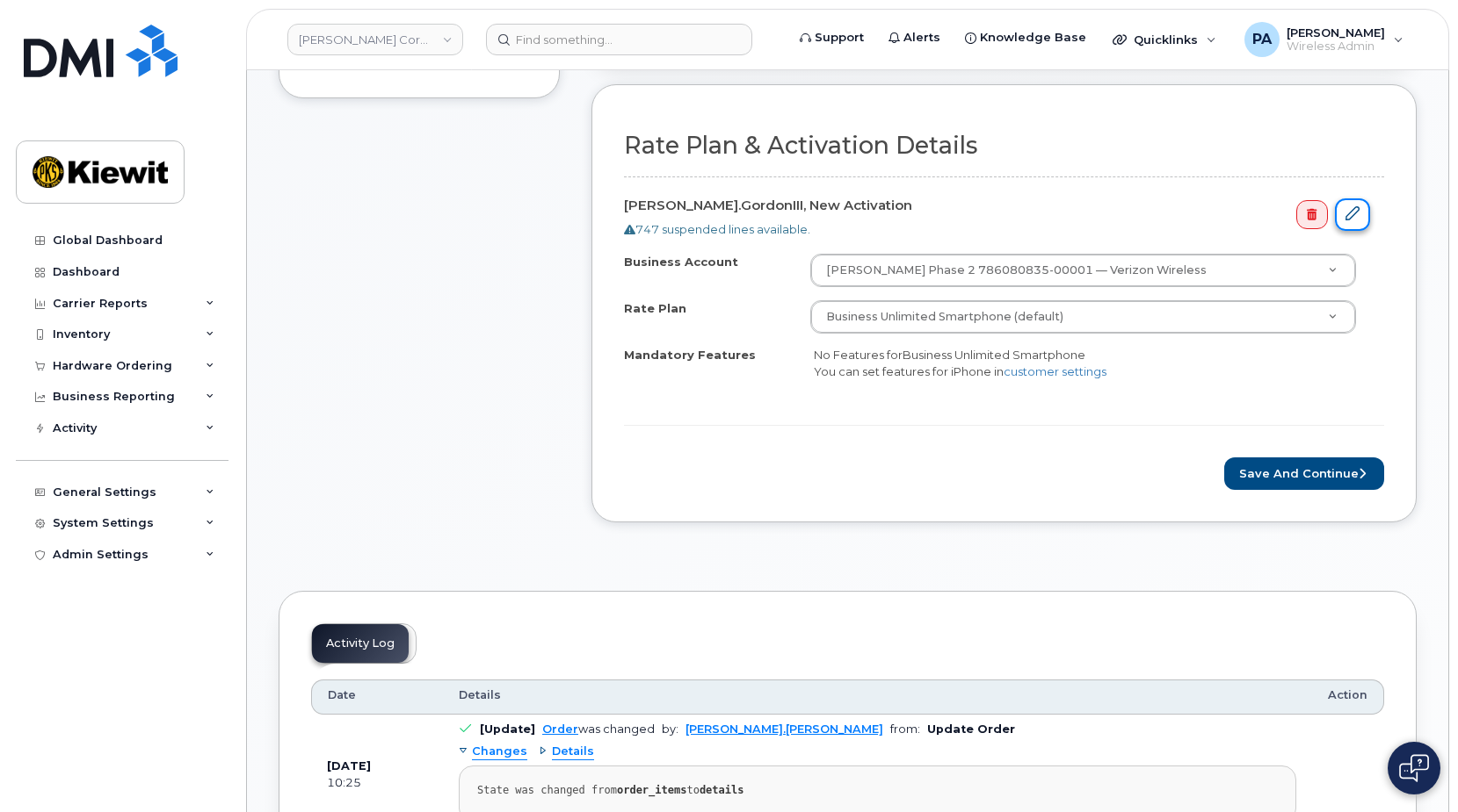
click at [1349, 219] on icon at bounding box center [1352, 213] width 14 height 14
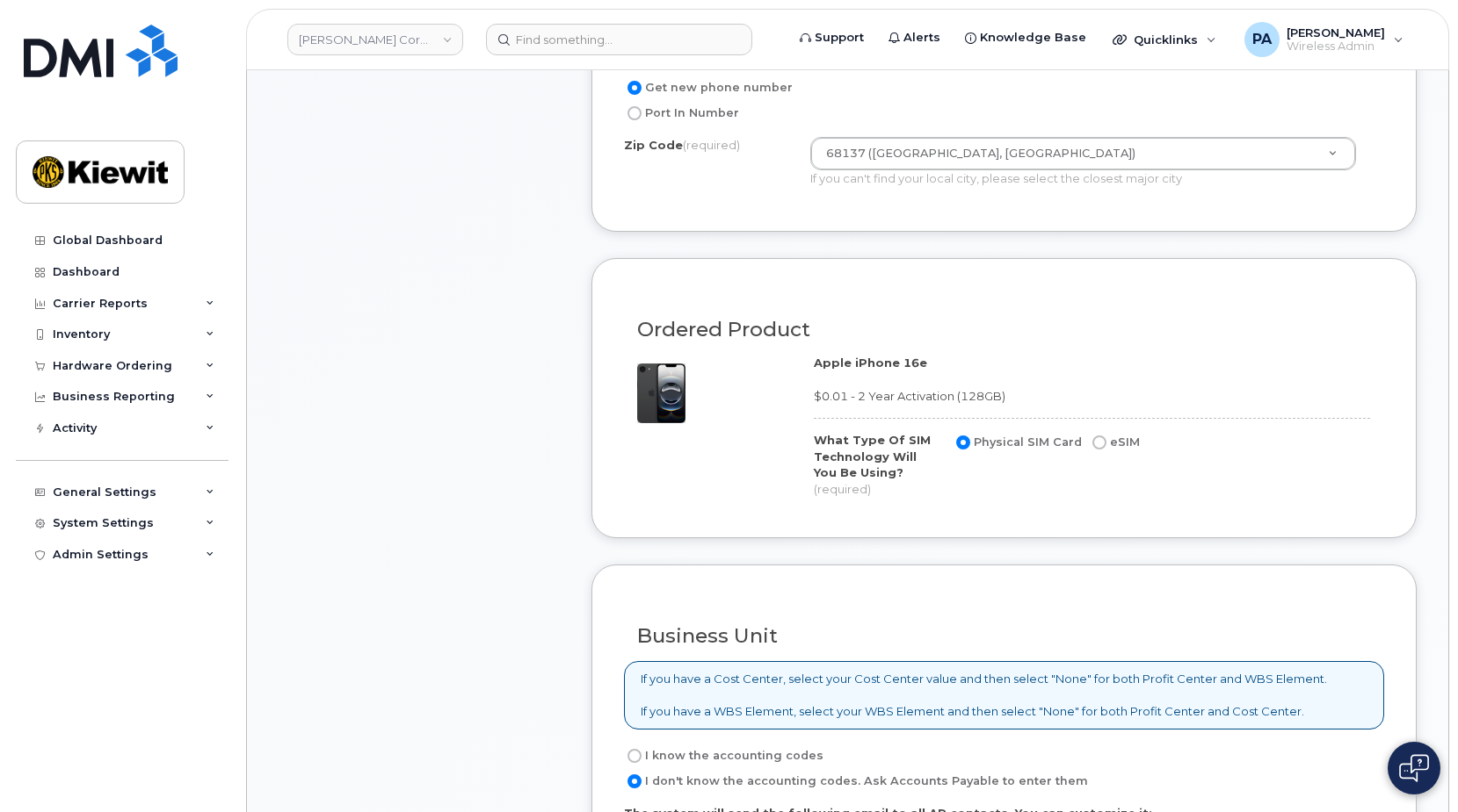
scroll to position [1054, 0]
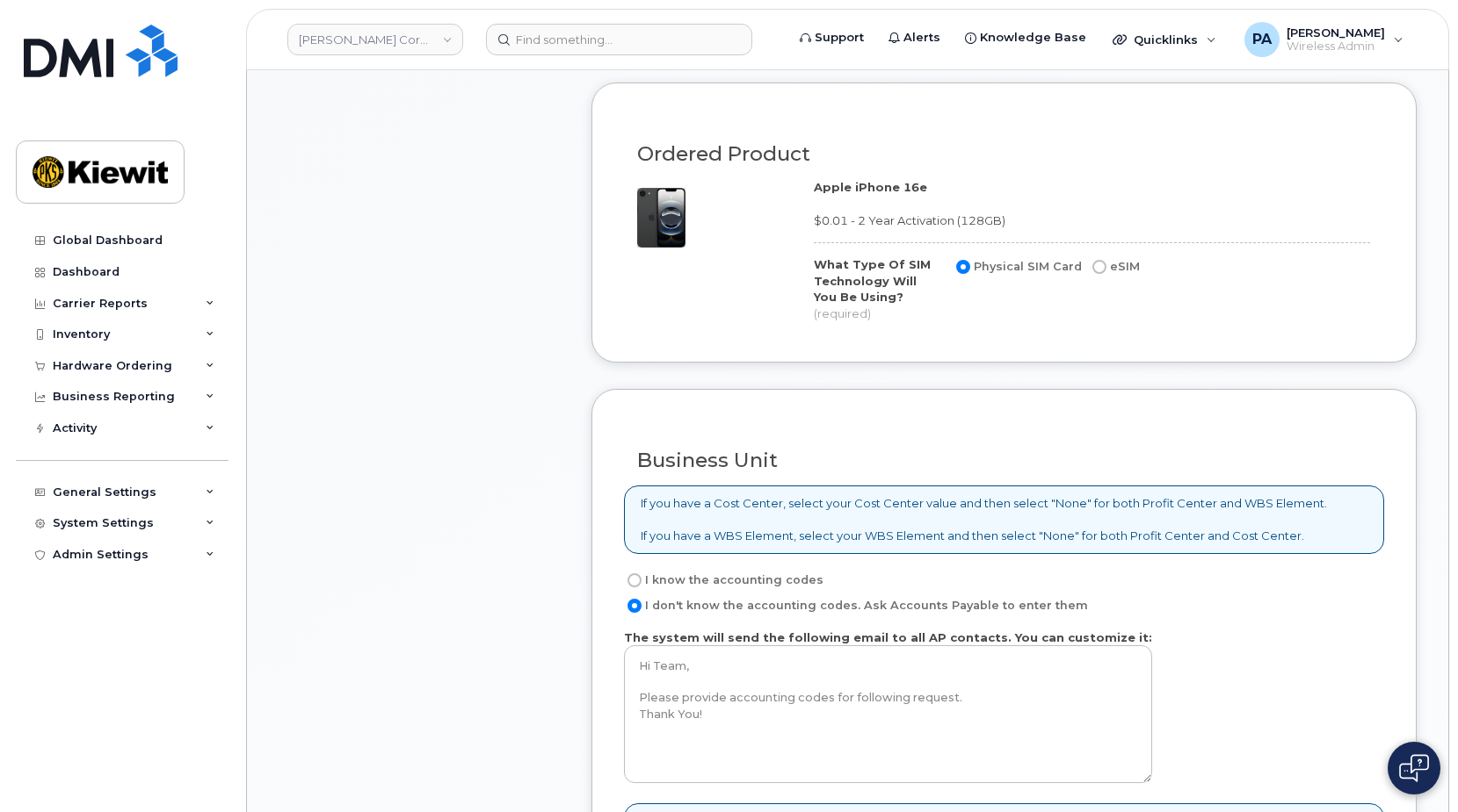
click at [666, 570] on label "I know the accounting codes" at bounding box center [724, 580] width 199 height 21
click at [642, 574] on input "I know the accounting codes" at bounding box center [634, 581] width 14 height 14
radio input "true"
select select
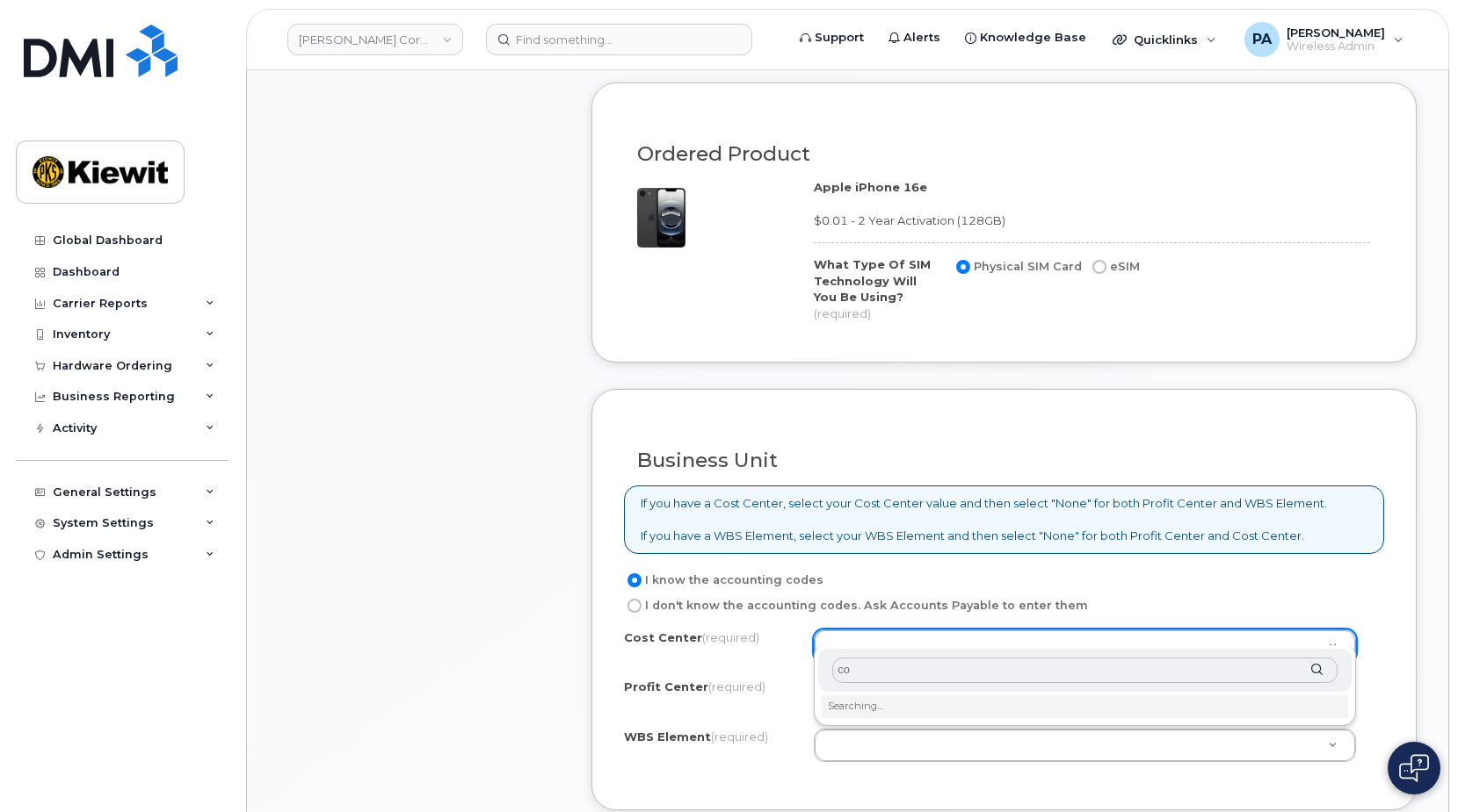
type input "con"
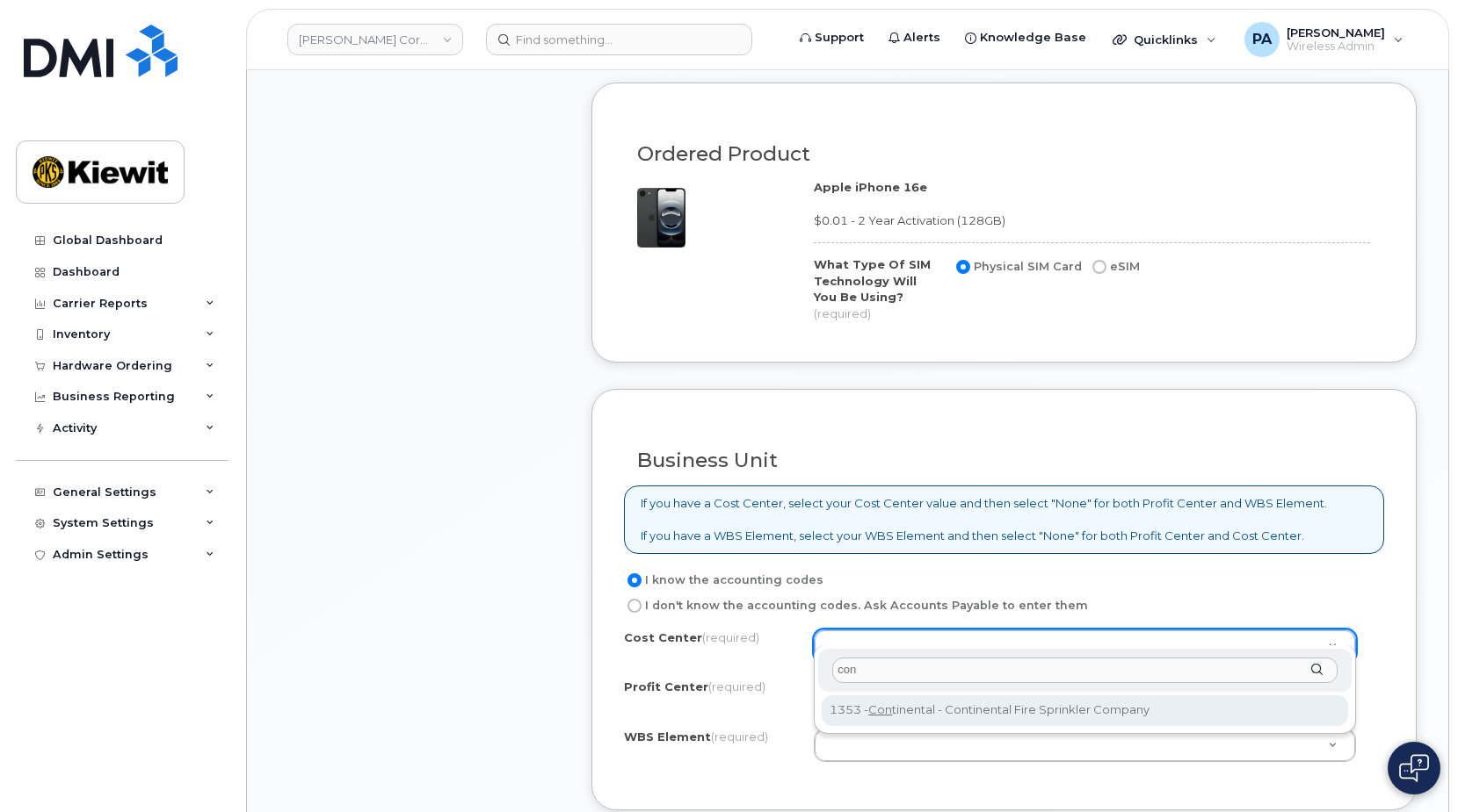
type input "Continental"
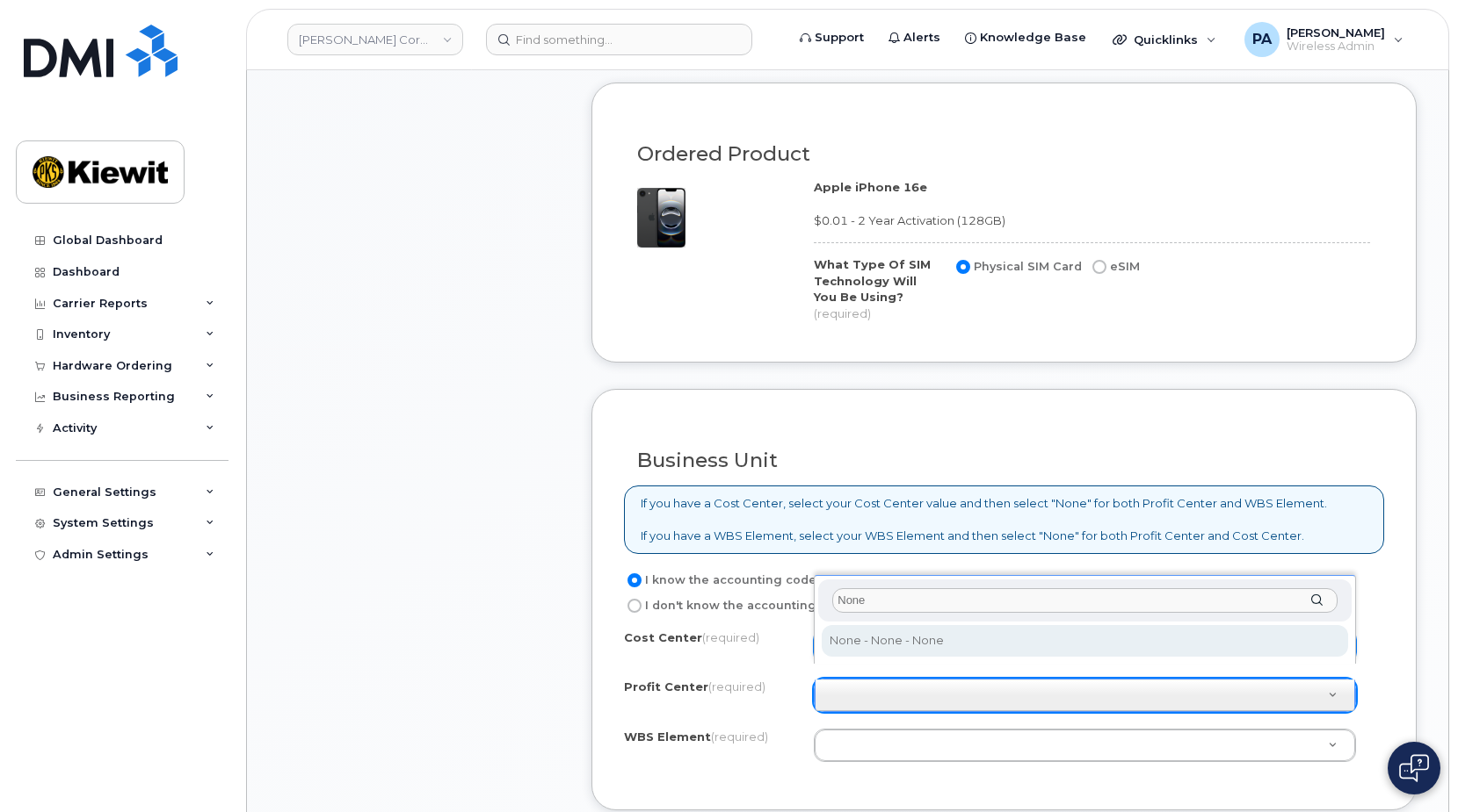
type input "None"
select select "None"
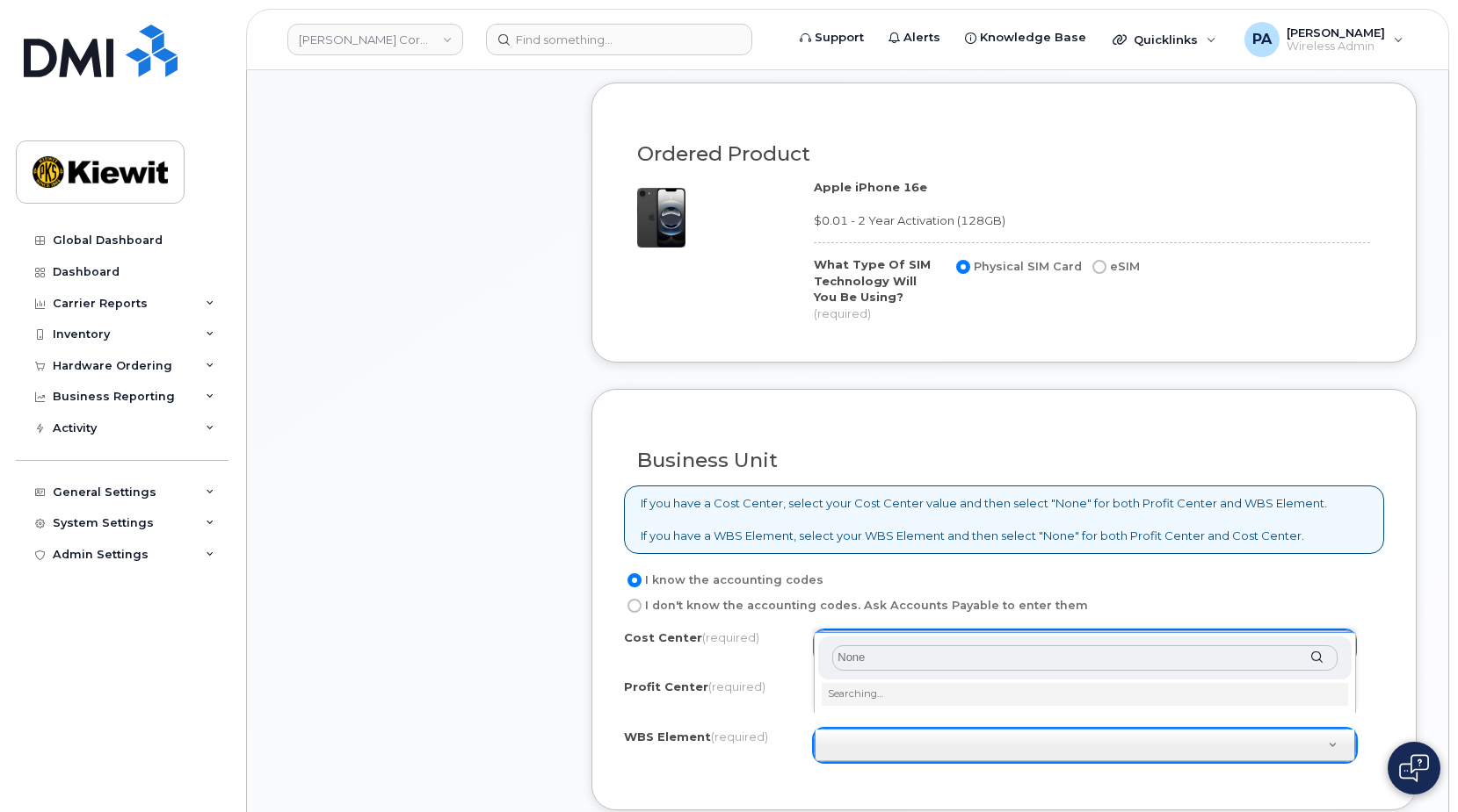
type input "None"
click at [859, 704] on li "Searching…" at bounding box center [1084, 694] width 526 height 23
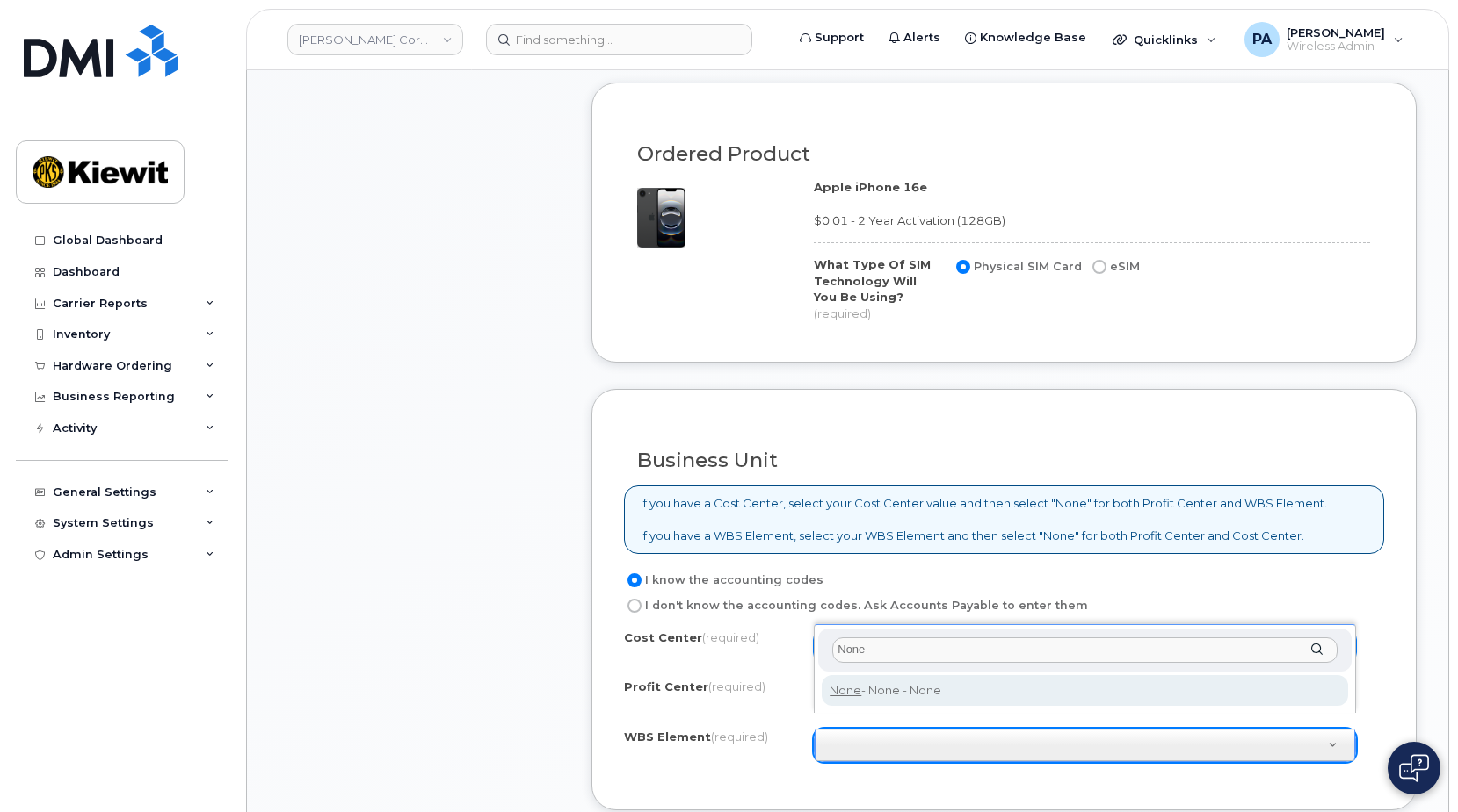
type input "None"
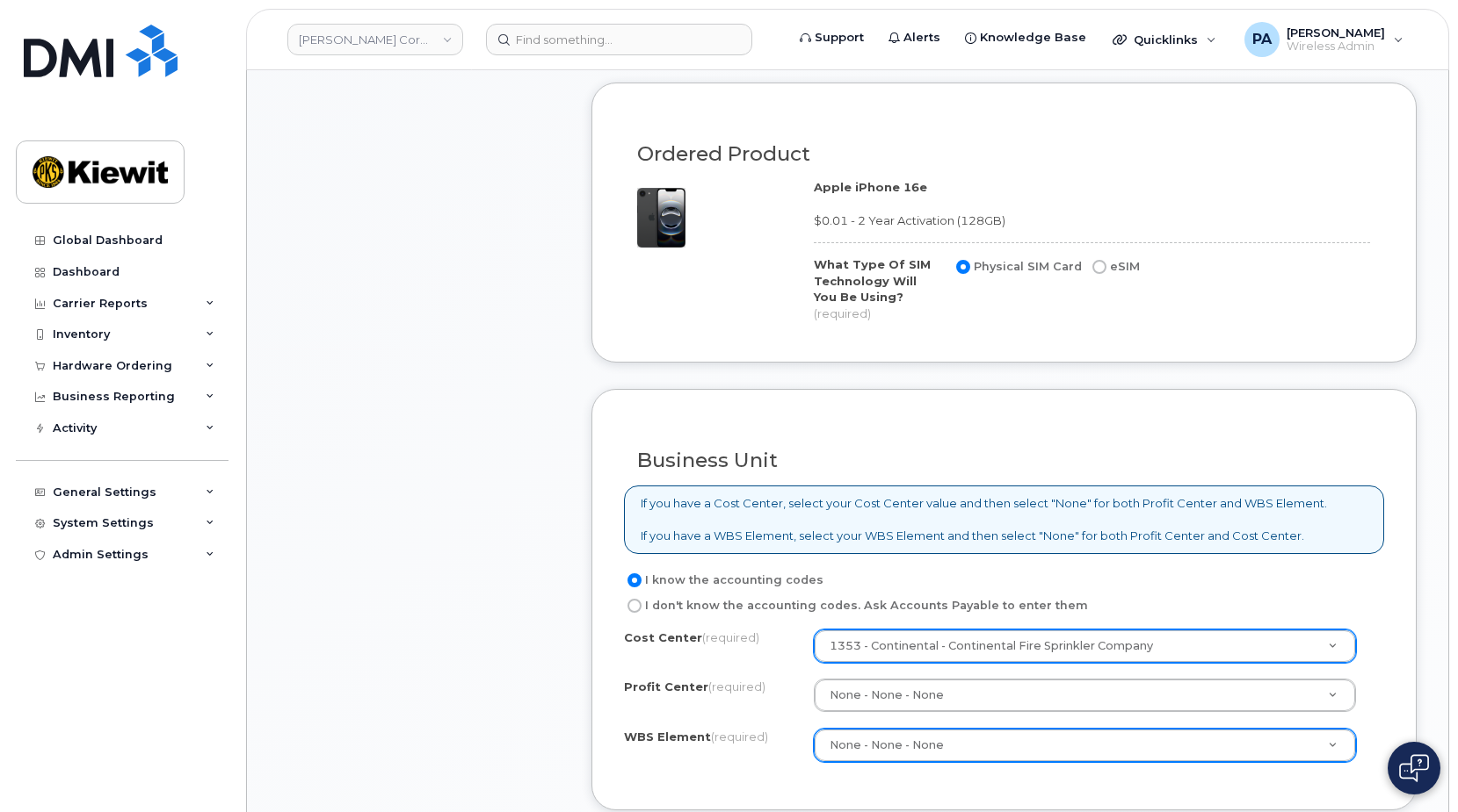
scroll to position [1581, 0]
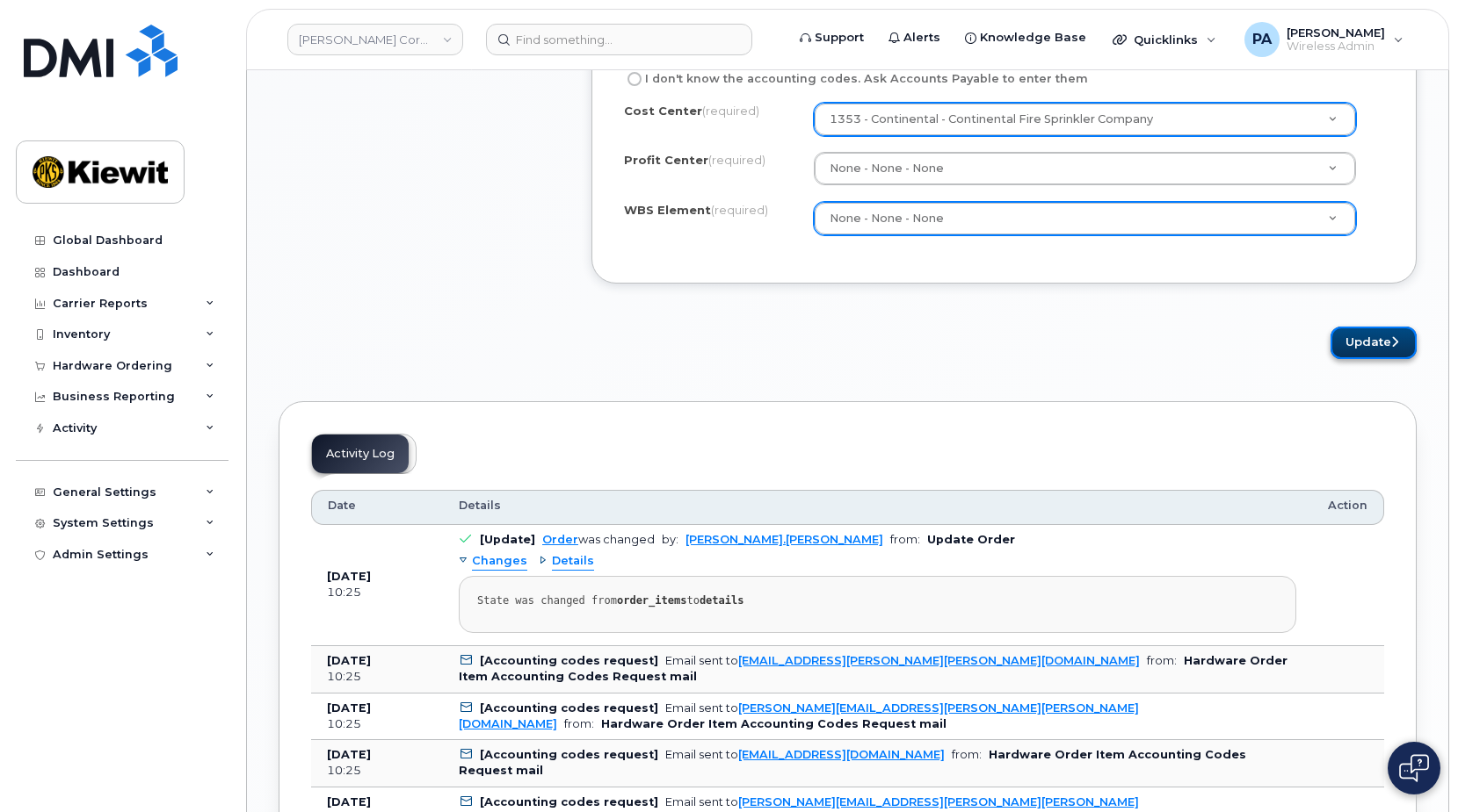
click at [1354, 327] on button "Update" at bounding box center [1373, 343] width 86 height 33
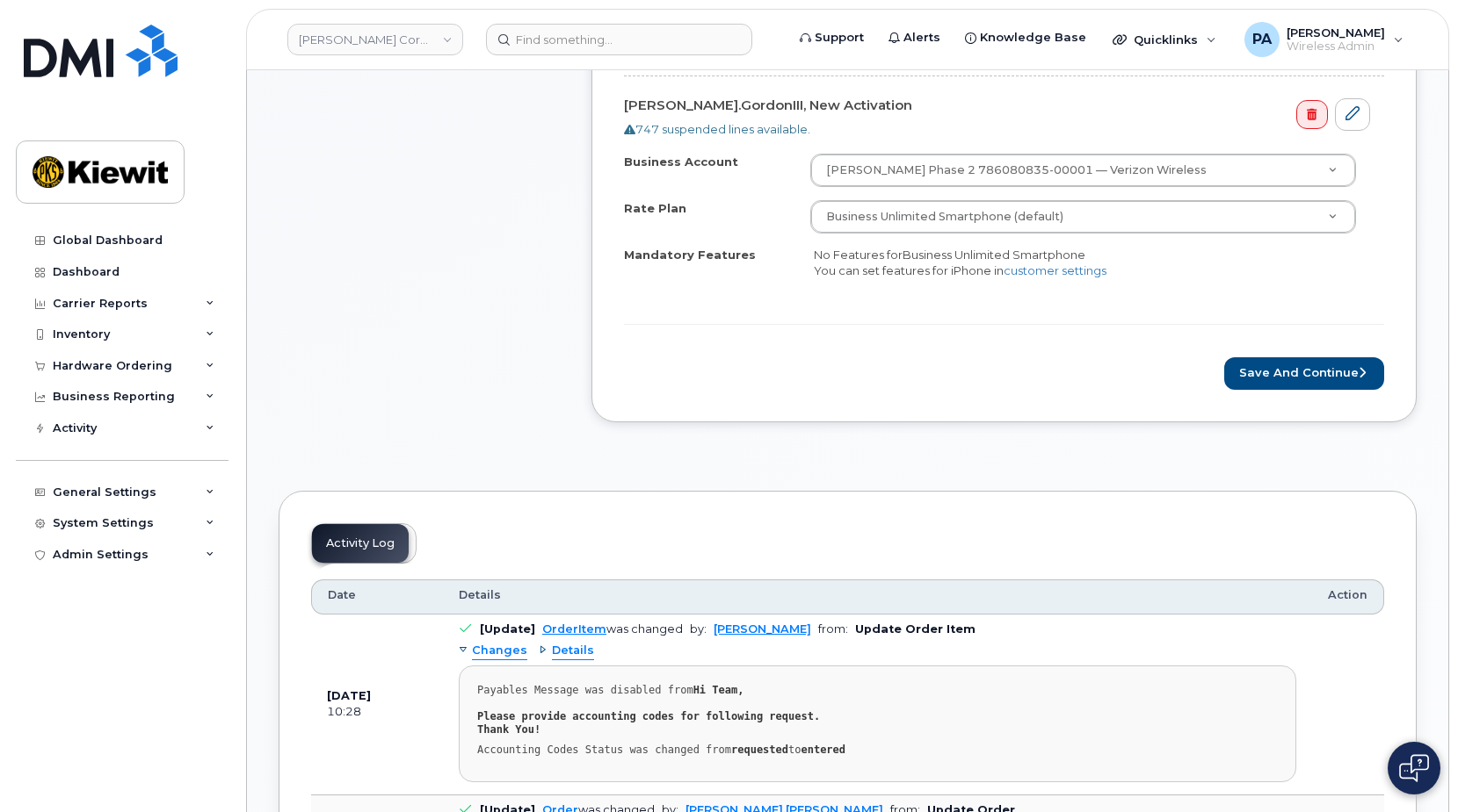
scroll to position [966, 0]
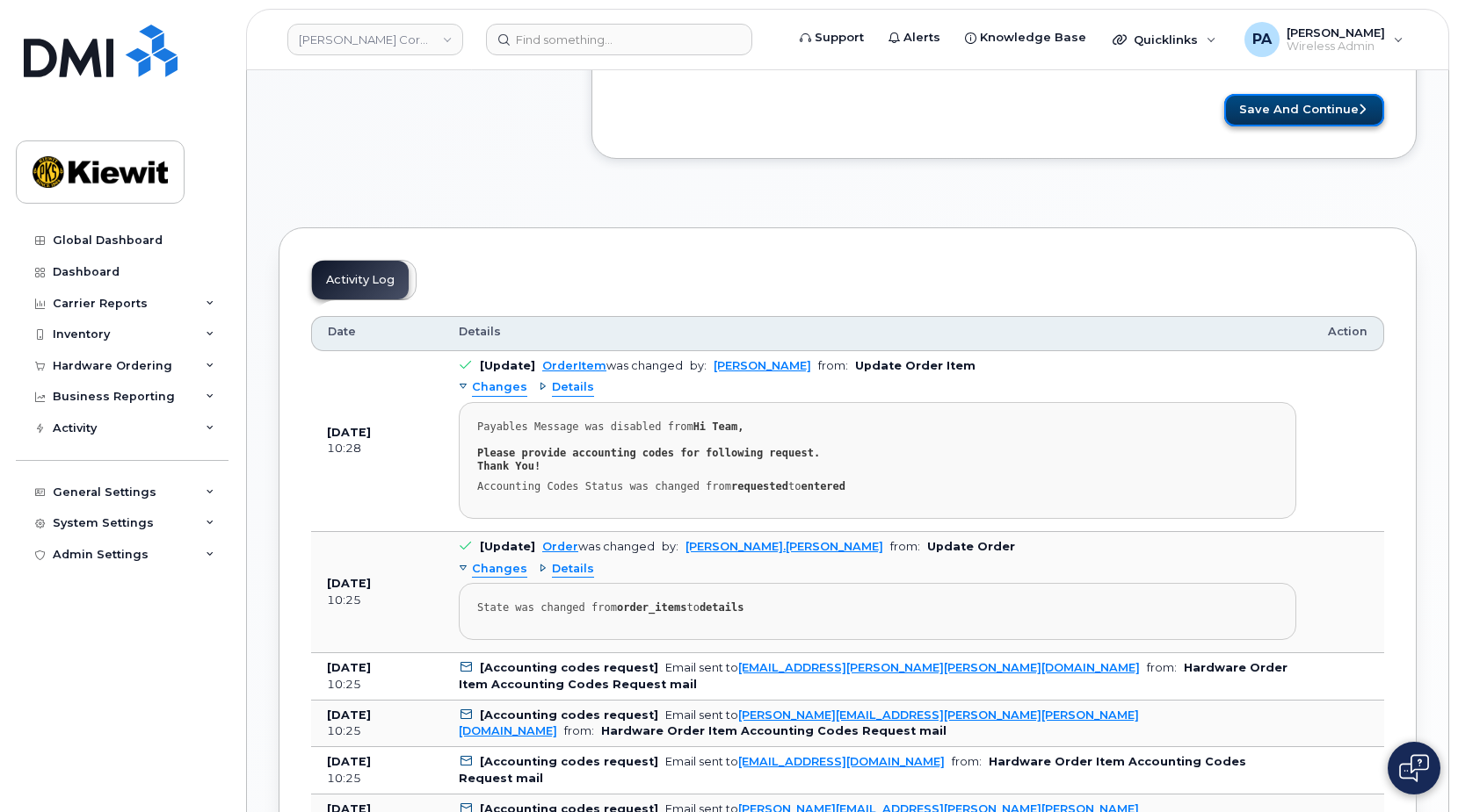
drag, startPoint x: 1298, startPoint y: 107, endPoint x: 1275, endPoint y: 112, distance: 23.5
click at [1275, 112] on button "Save and Continue" at bounding box center [1304, 110] width 159 height 33
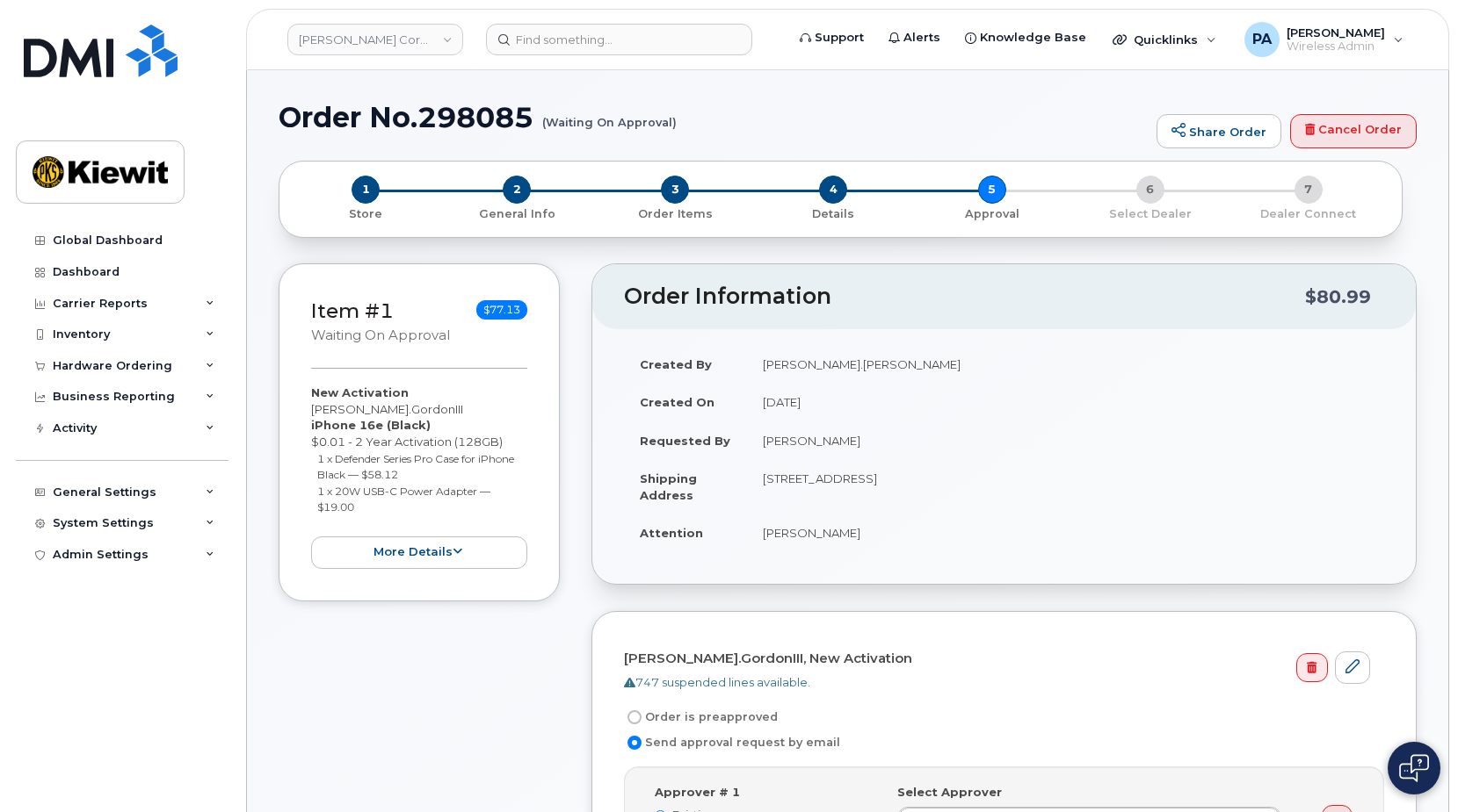
scroll to position [352, 0]
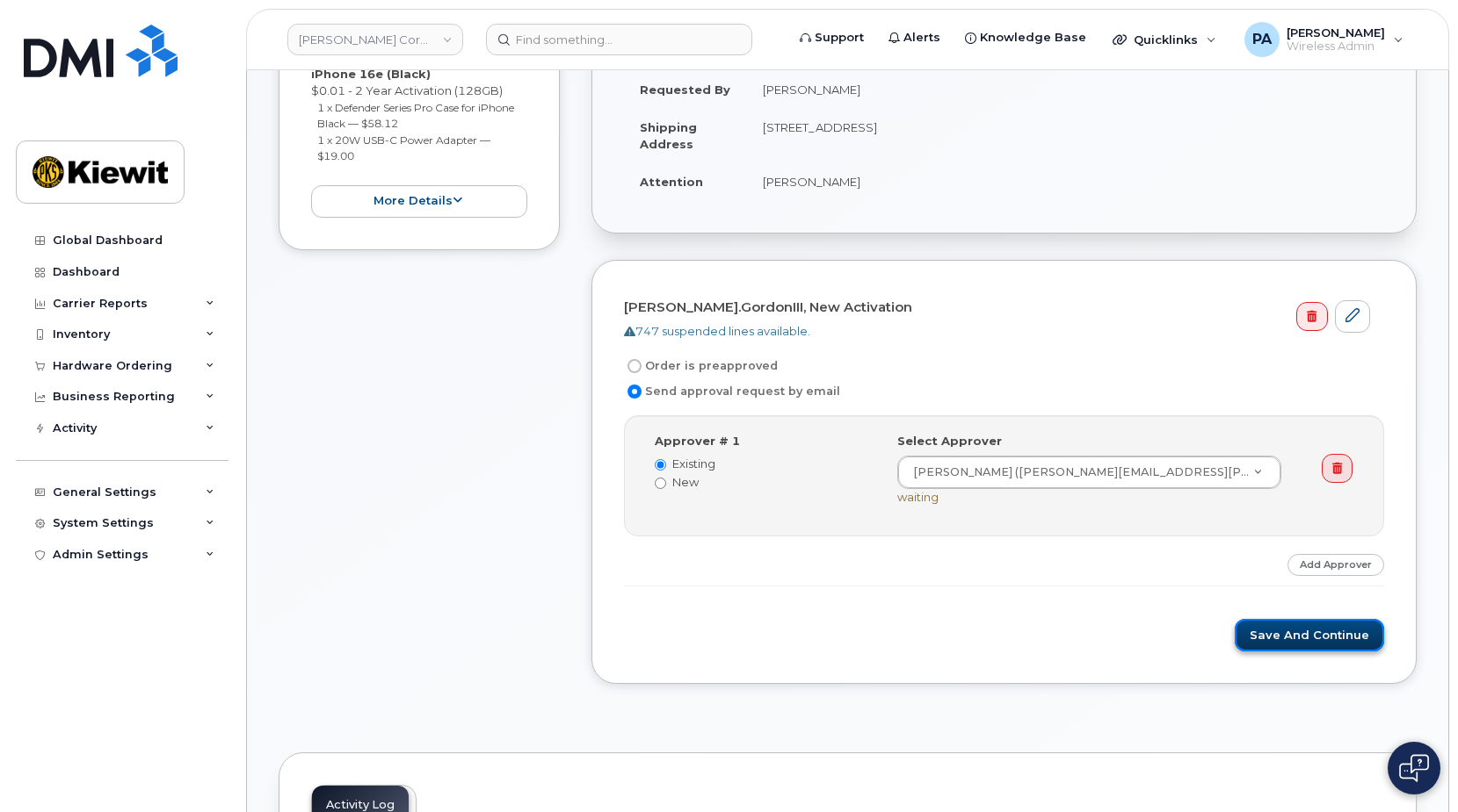
drag, startPoint x: 1299, startPoint y: 638, endPoint x: 1286, endPoint y: 632, distance: 14.3
click at [1299, 638] on button "Save and Continue" at bounding box center [1310, 635] width 149 height 33
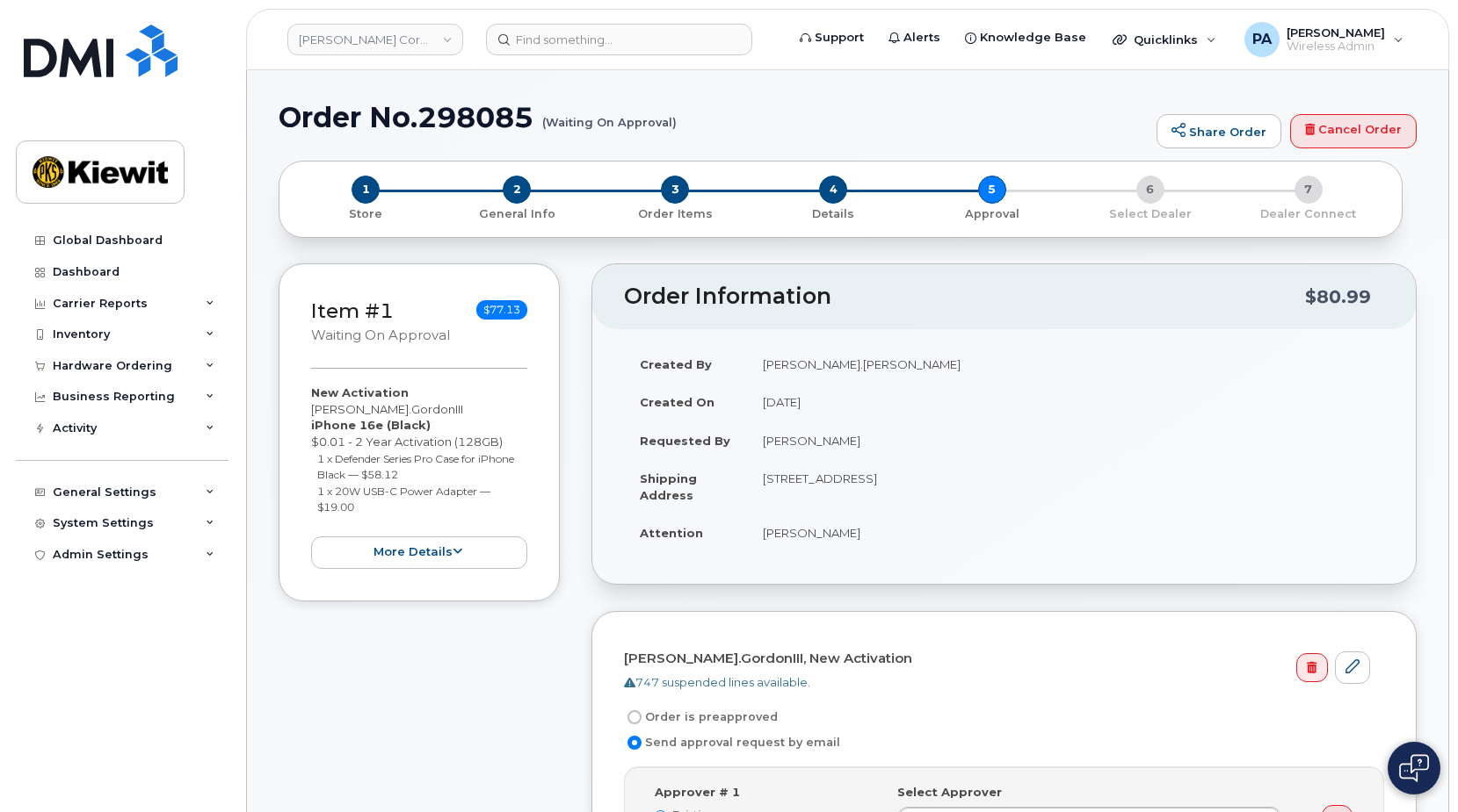
scroll to position [352, 0]
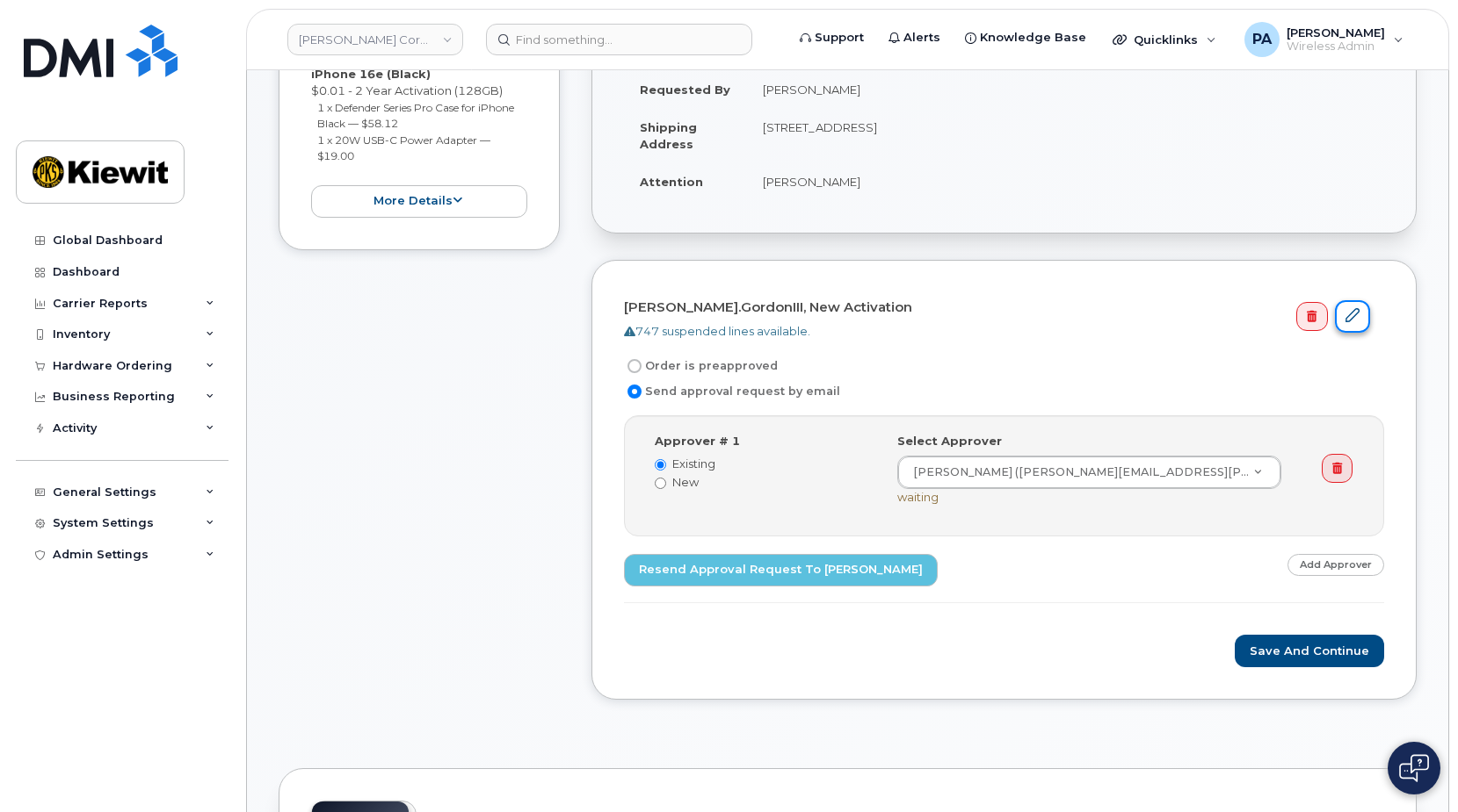
click at [1353, 319] on icon at bounding box center [1352, 315] width 14 height 14
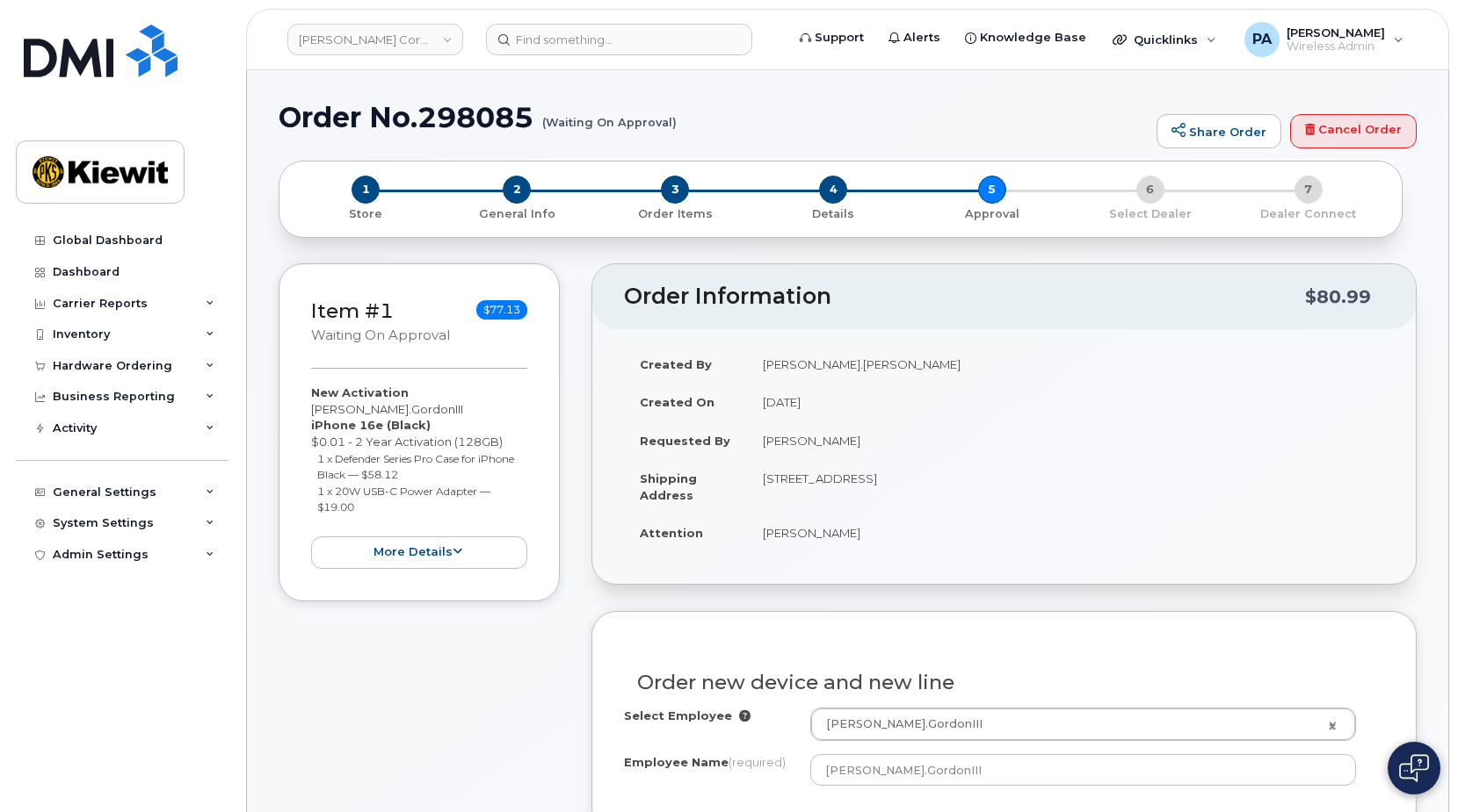
scroll to position [352, 0]
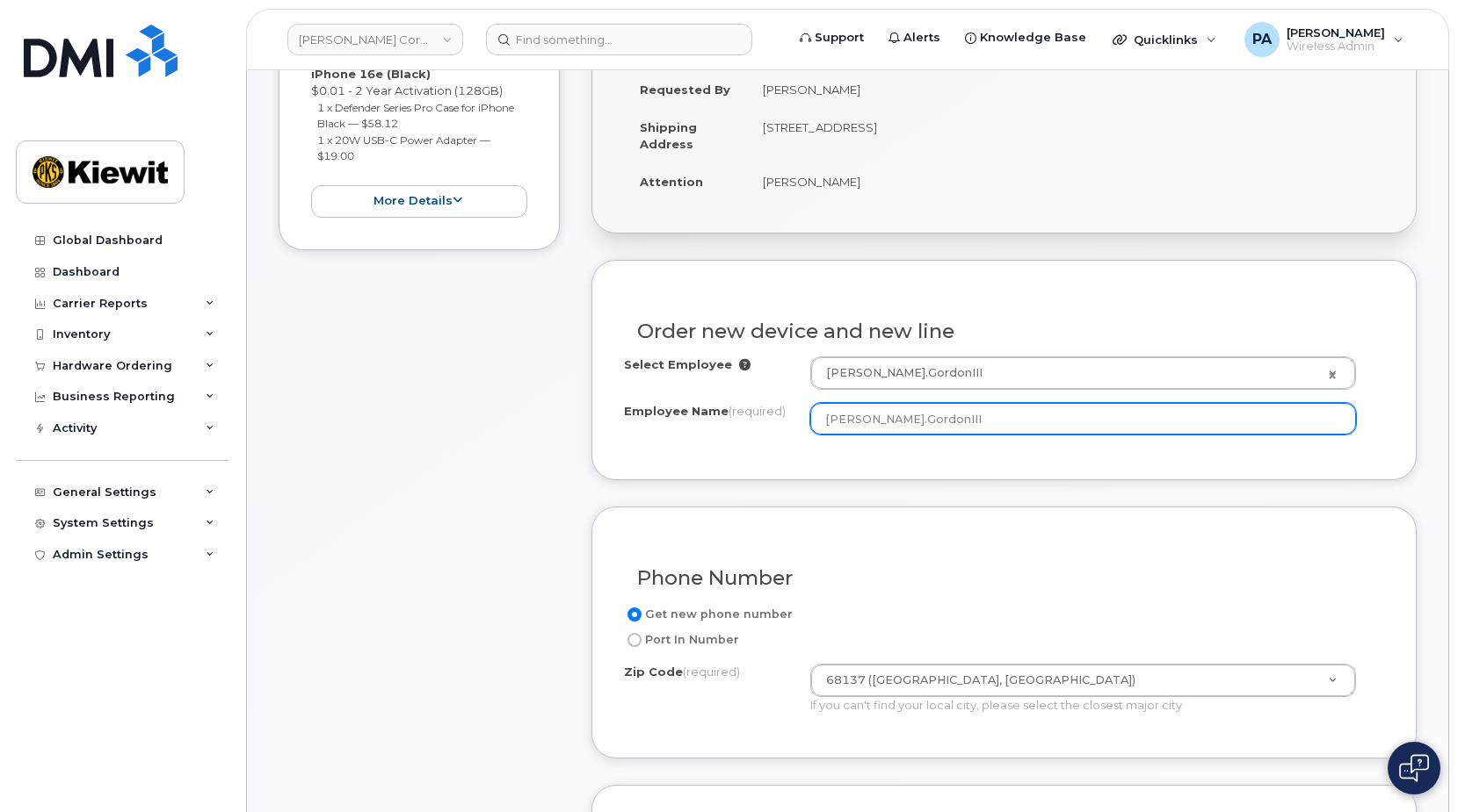
click at [965, 423] on input "[PERSON_NAME].GordonIII" at bounding box center [1082, 419] width 545 height 32
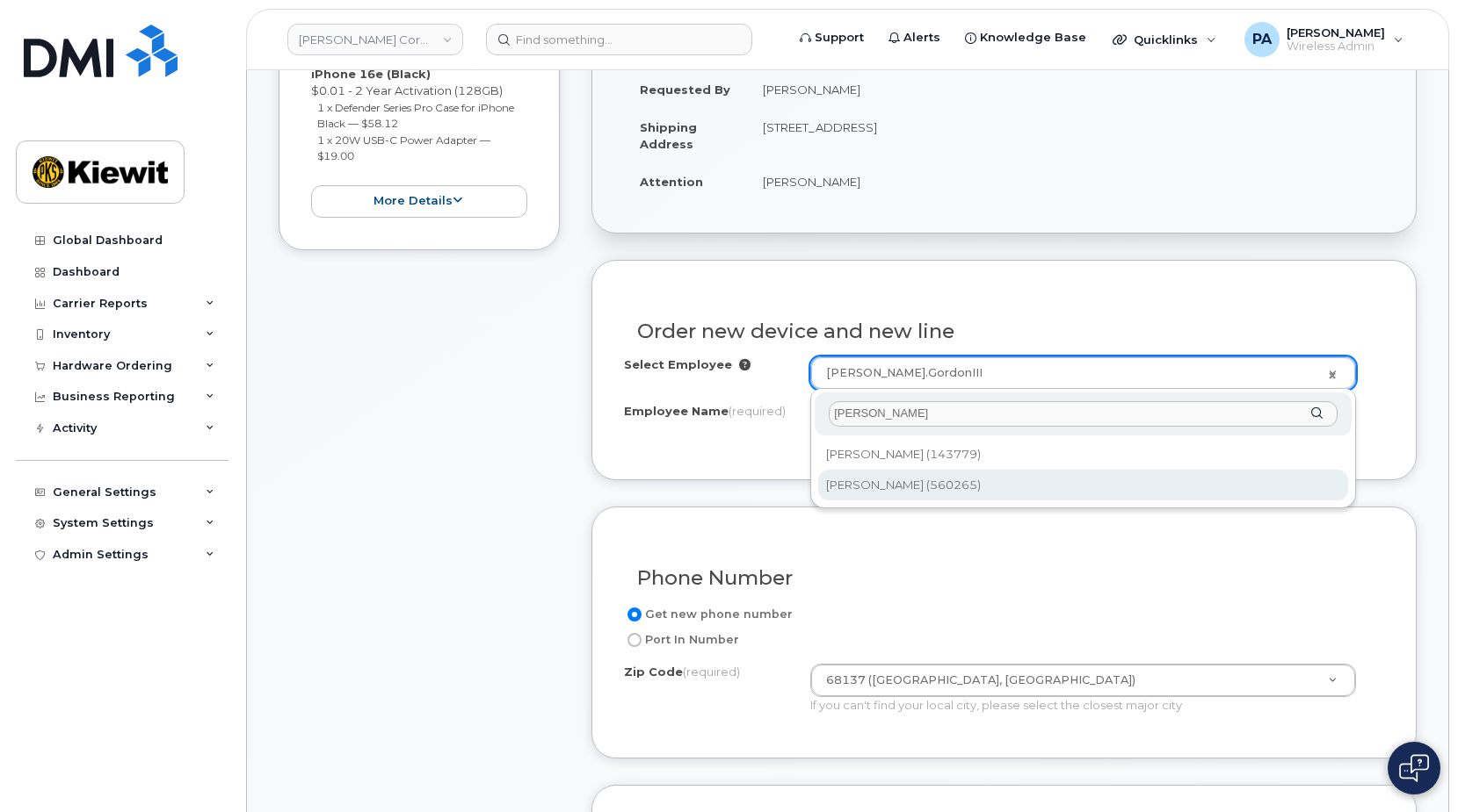
type input "[PERSON_NAME]"
type input "2357313"
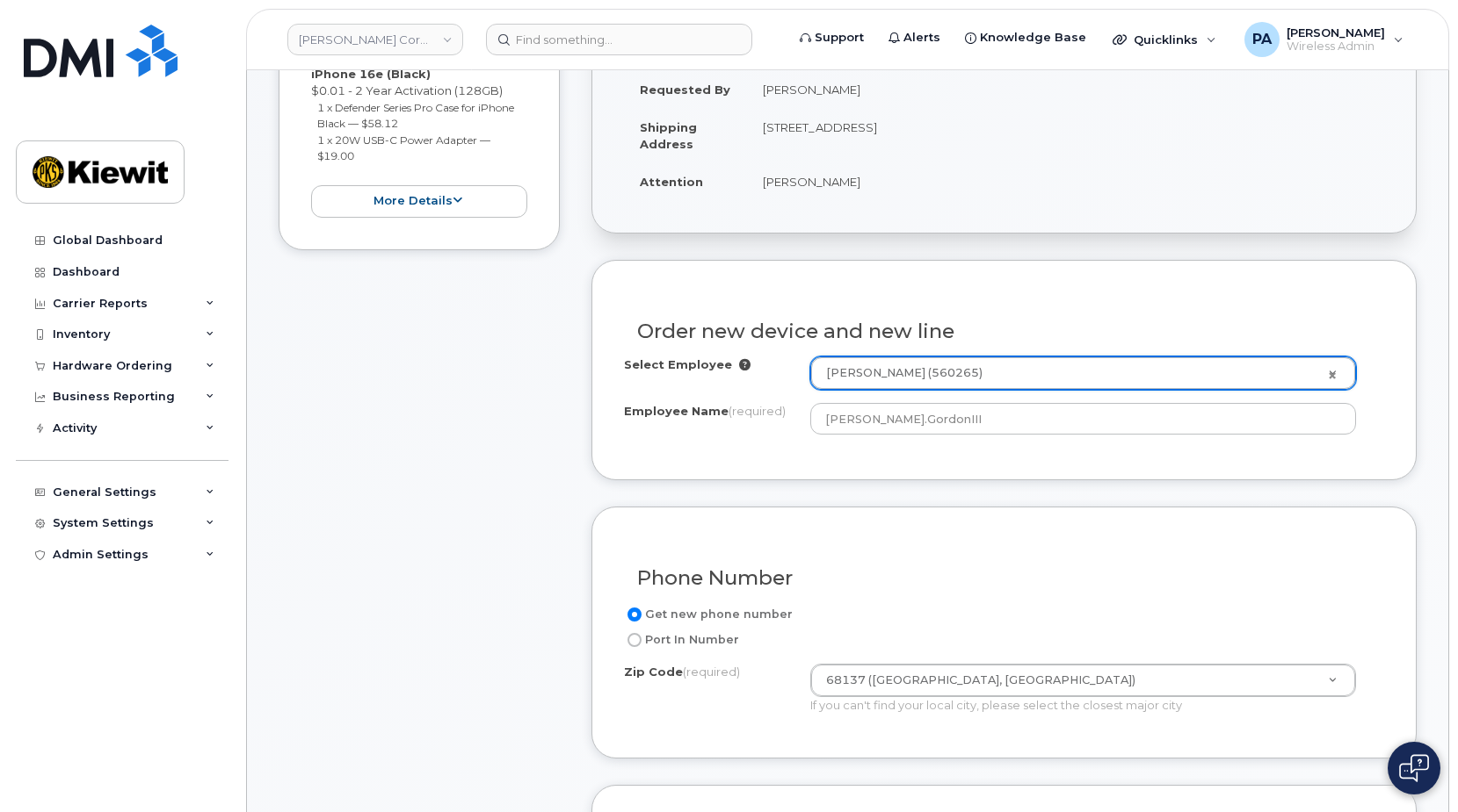
type input "[PERSON_NAME]"
type input "[STREET_ADDRESS]"
select select
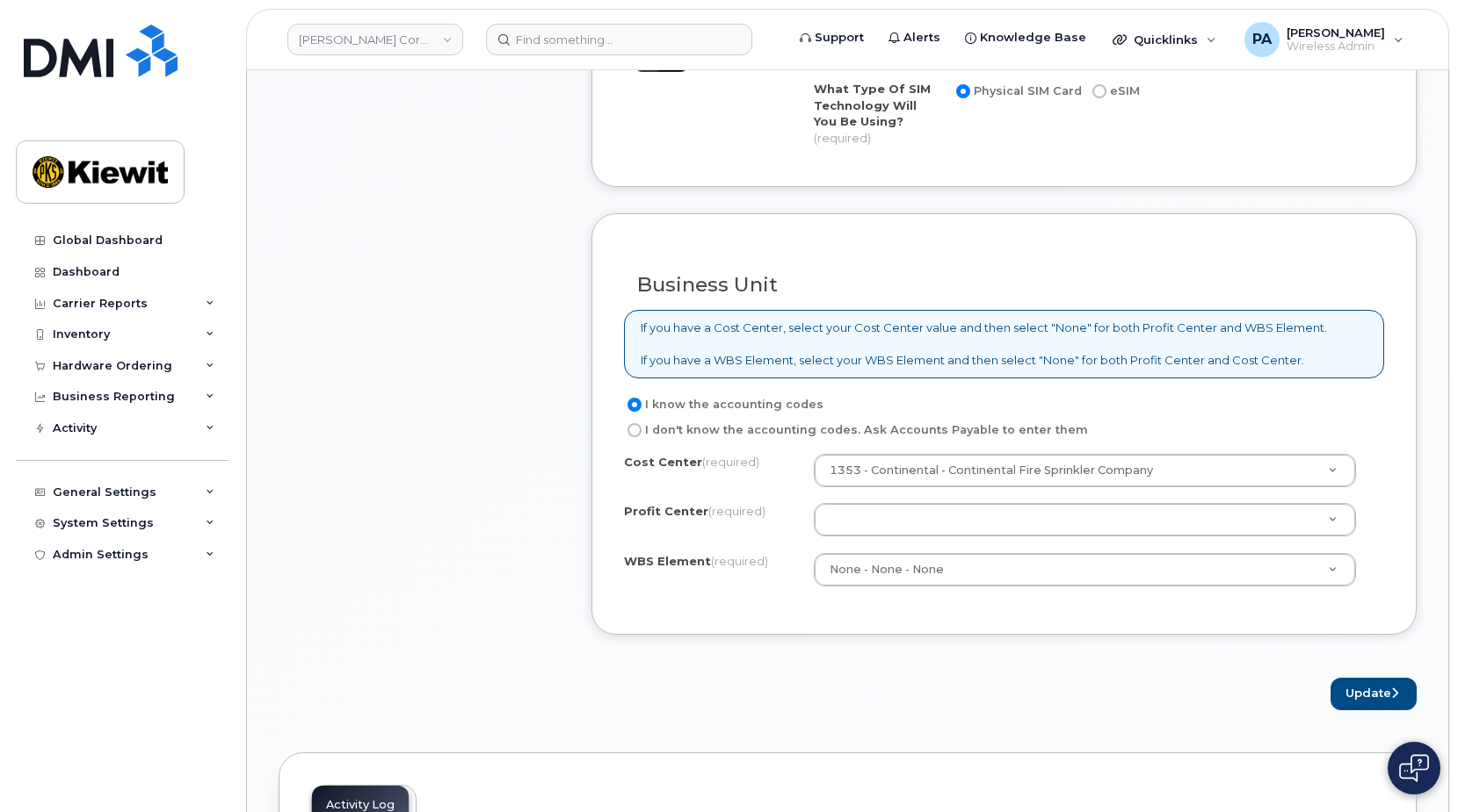
scroll to position [1757, 0]
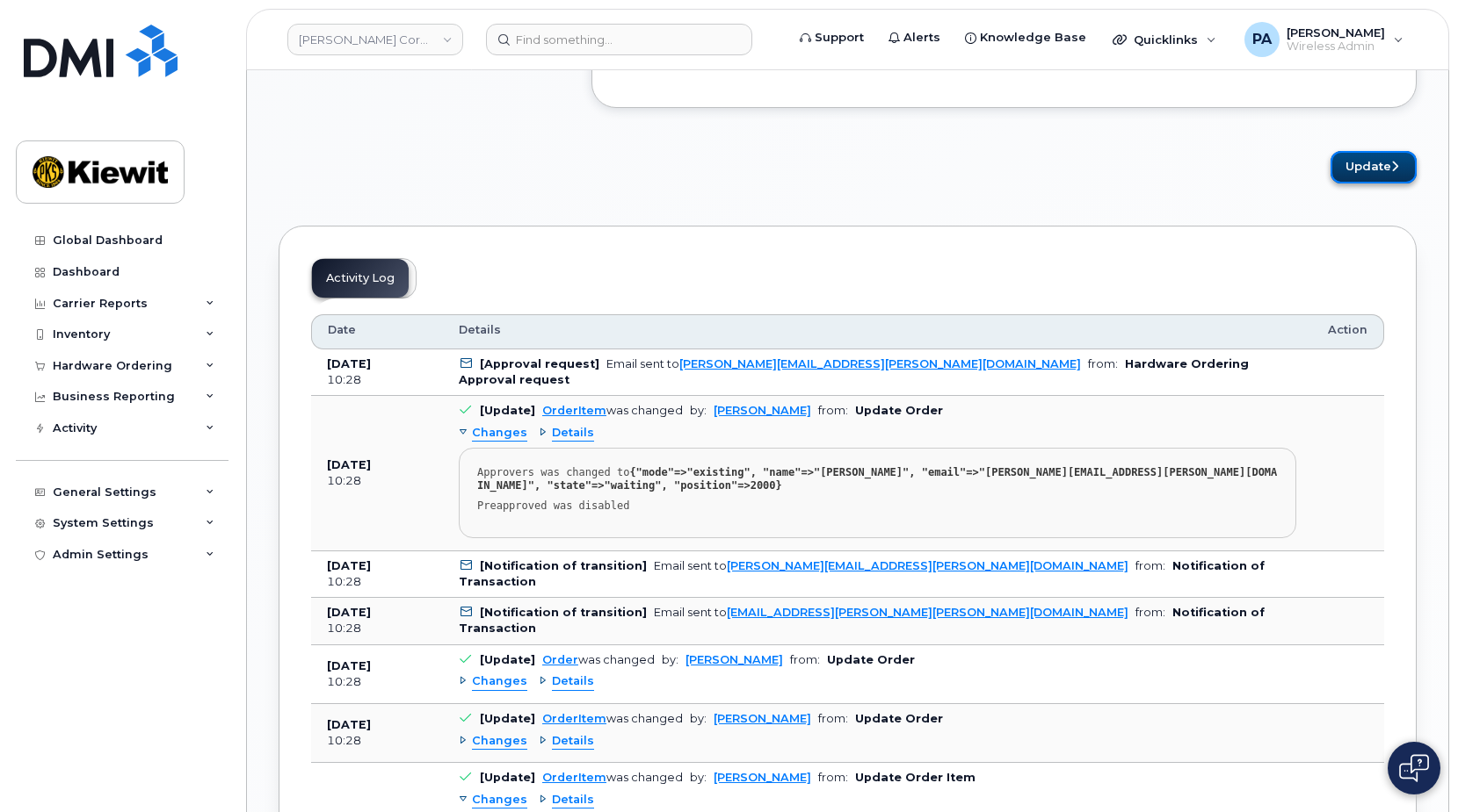
click at [1375, 156] on button "Update" at bounding box center [1373, 167] width 86 height 33
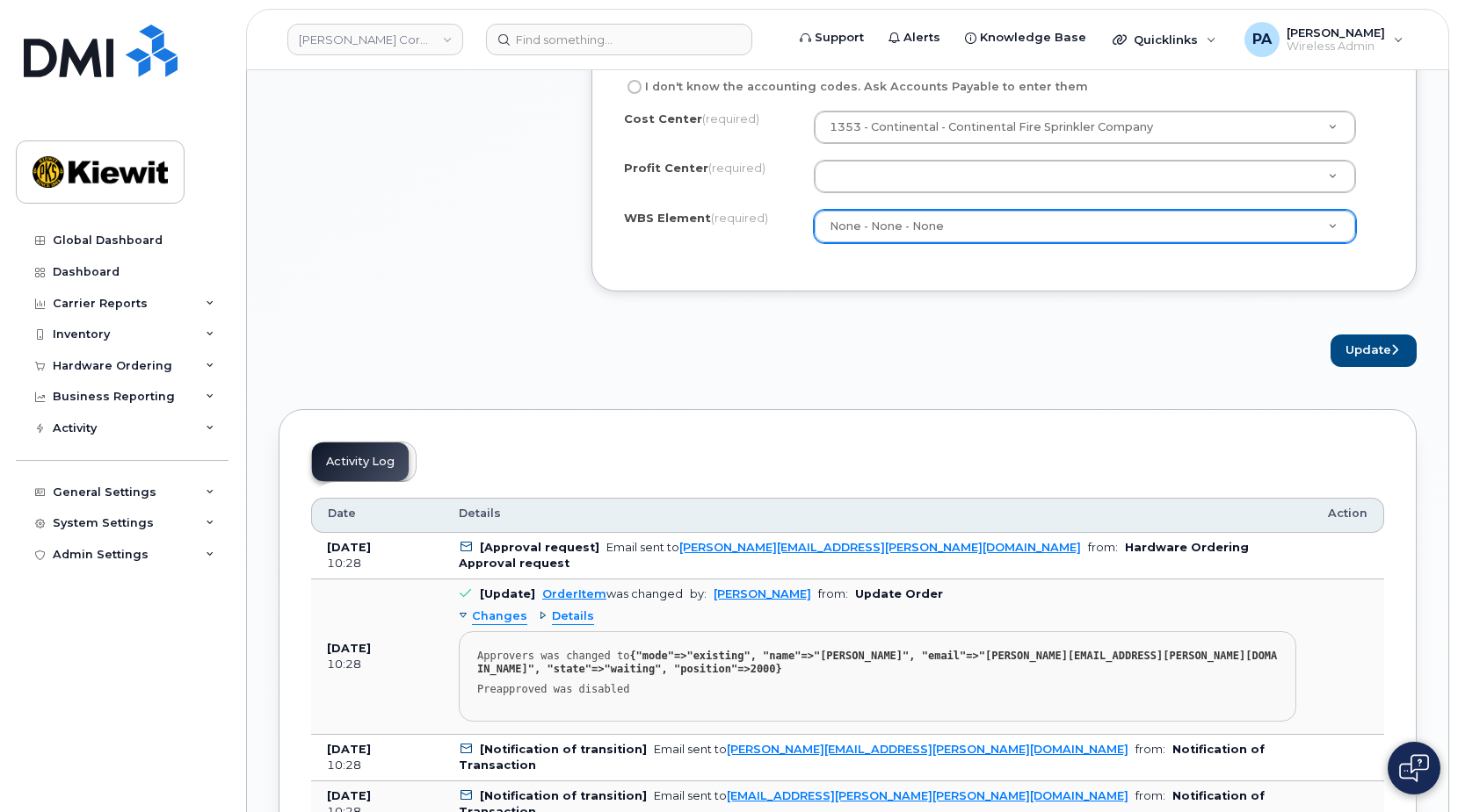
scroll to position [1309, 0]
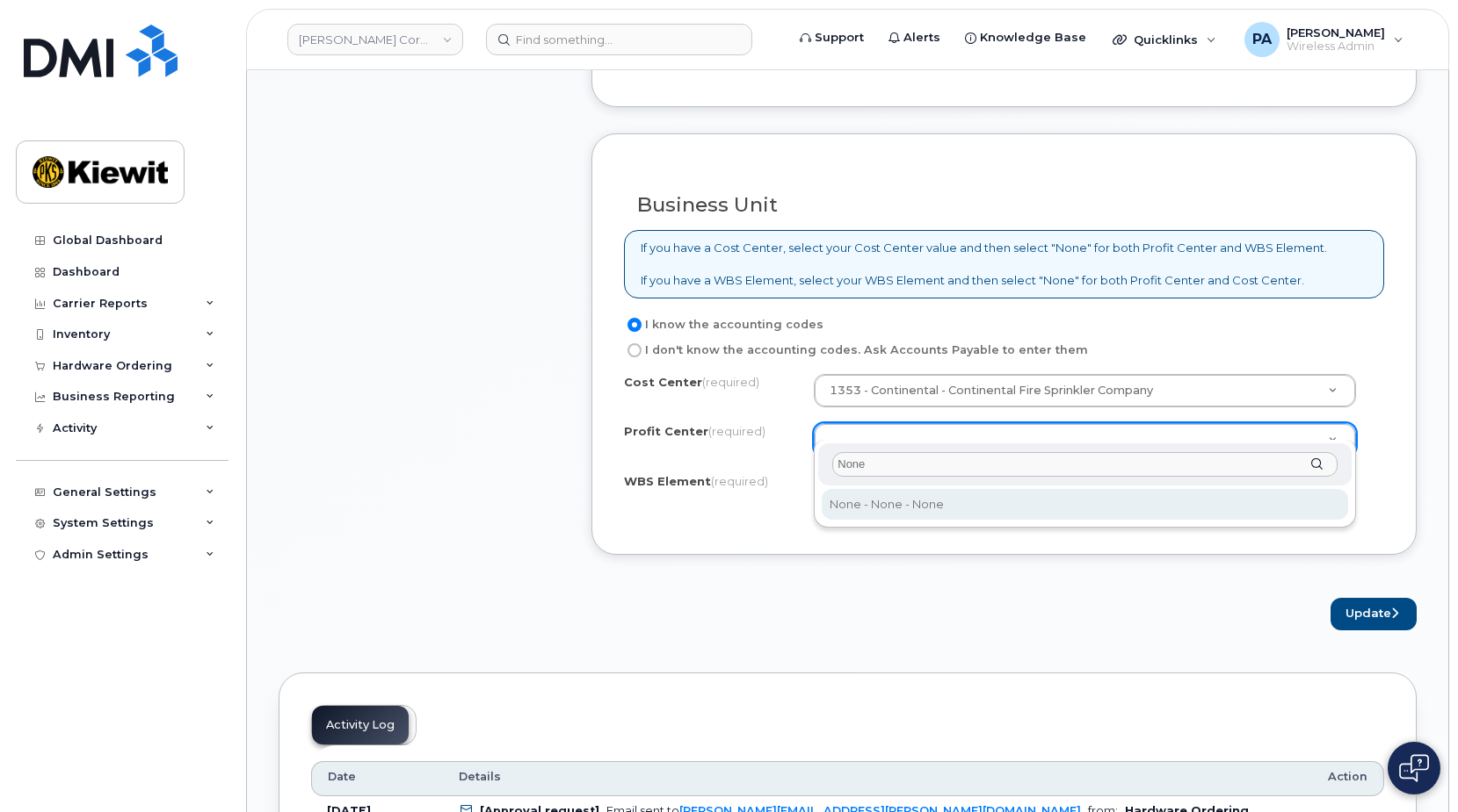
type input "None"
select select "None"
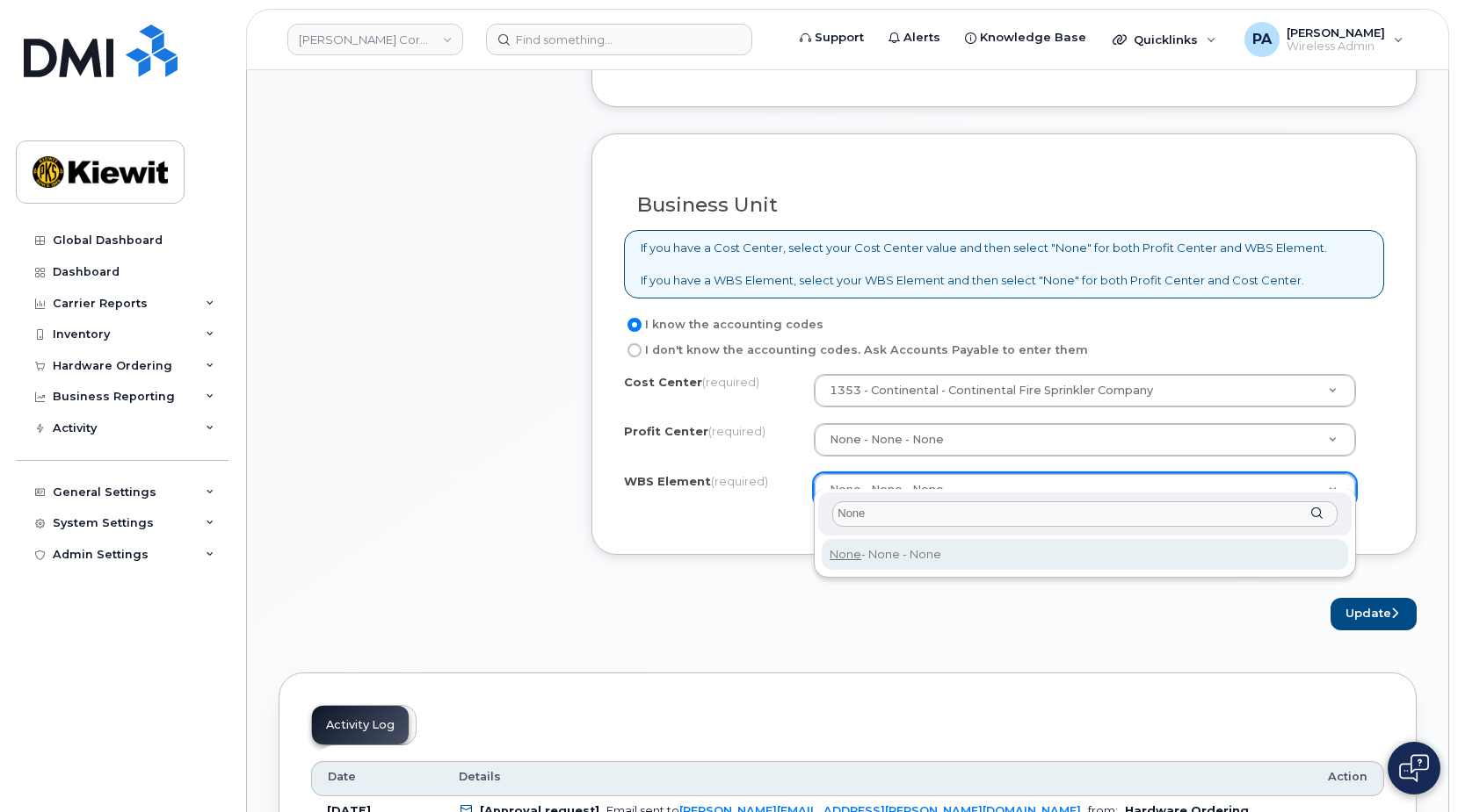
type input "None"
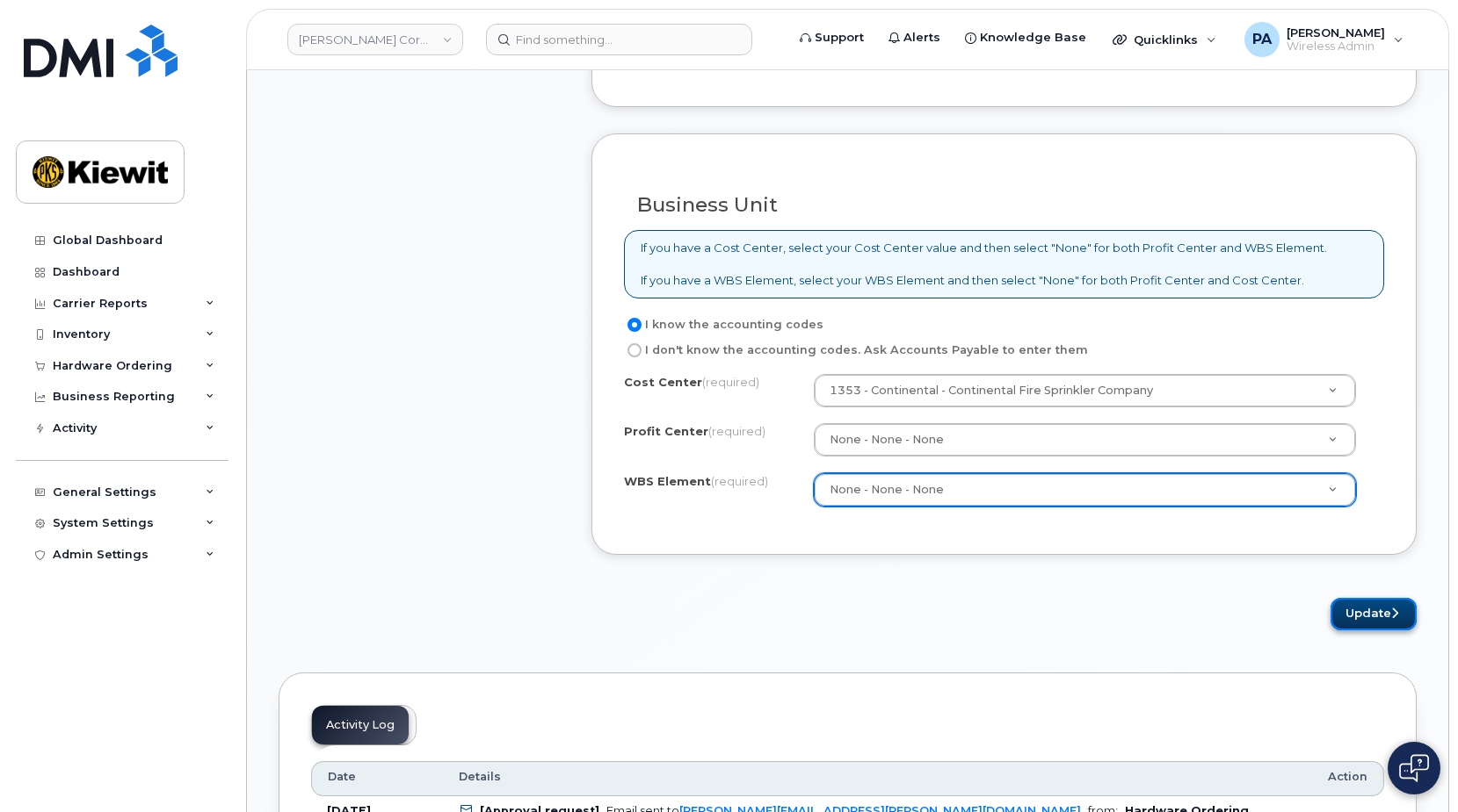
click at [1368, 598] on button "Update" at bounding box center [1373, 614] width 86 height 33
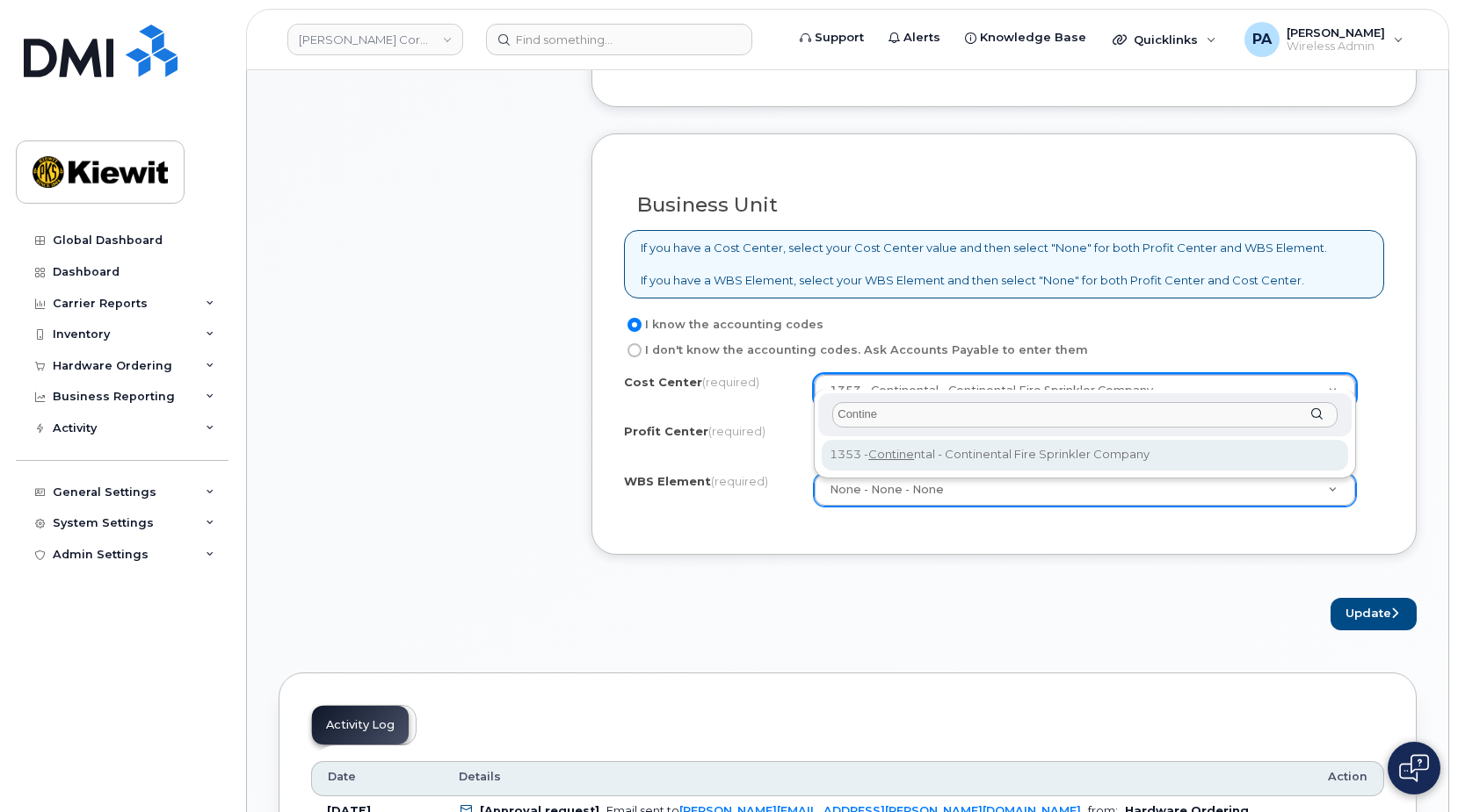
type input "Contine"
type input "Continental"
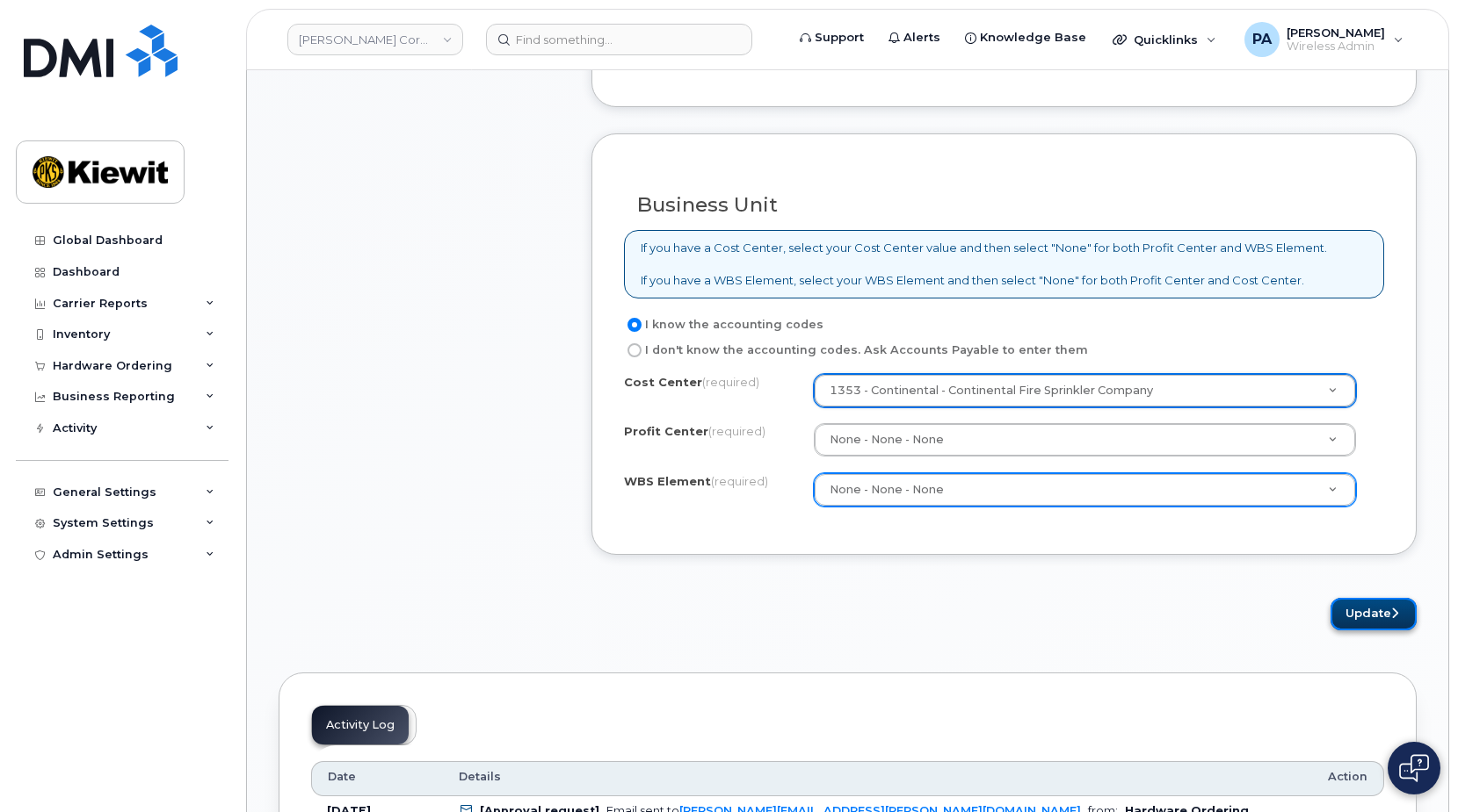
click at [1371, 598] on button "Update" at bounding box center [1373, 614] width 86 height 33
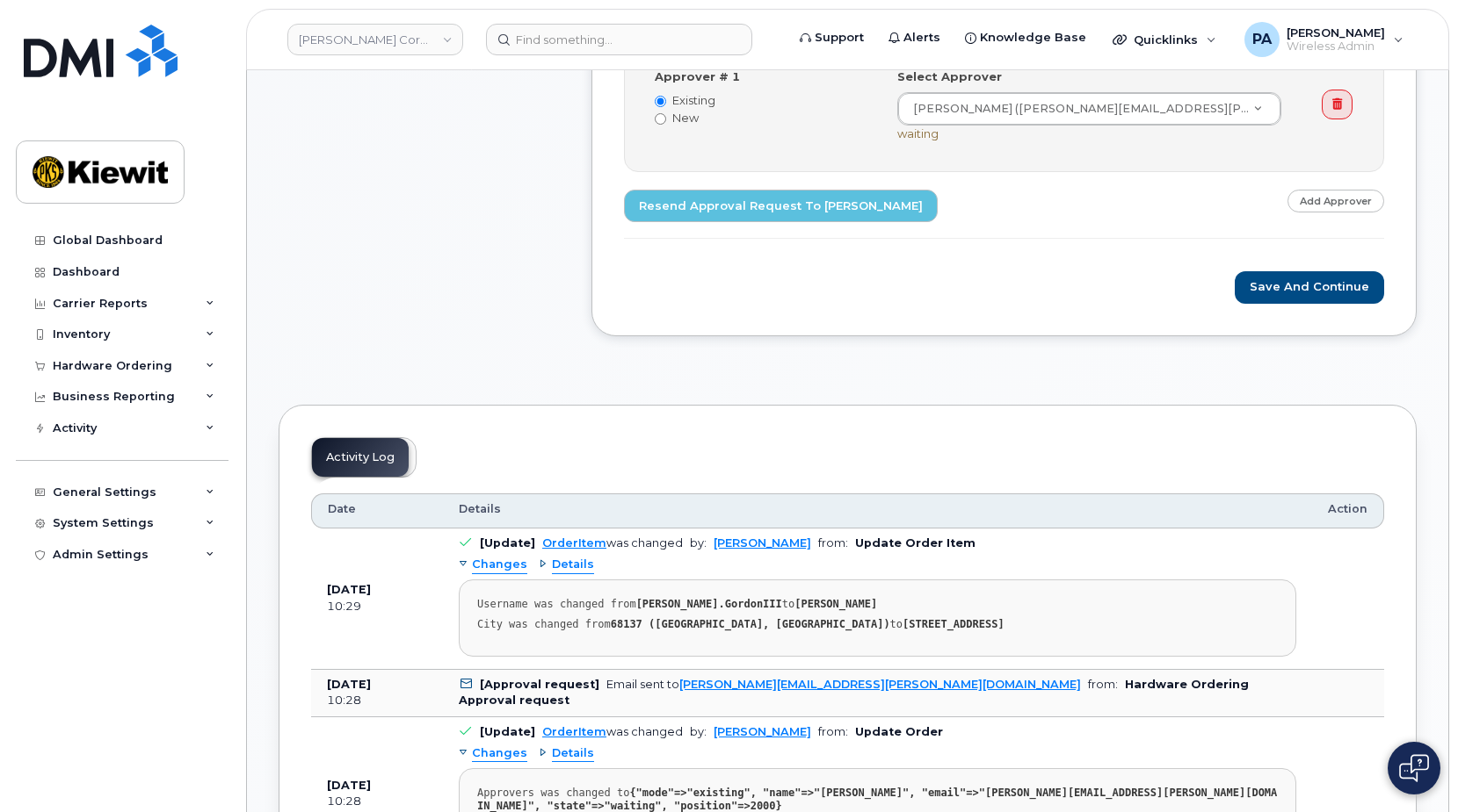
scroll to position [527, 0]
